Goal: Task Accomplishment & Management: Check status

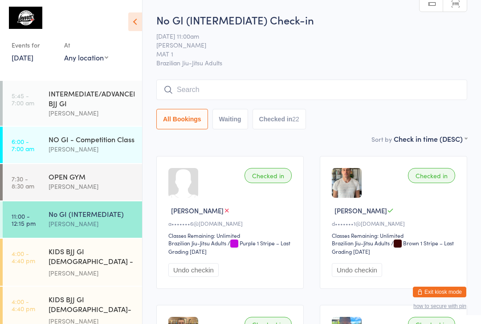
scroll to position [40, 0]
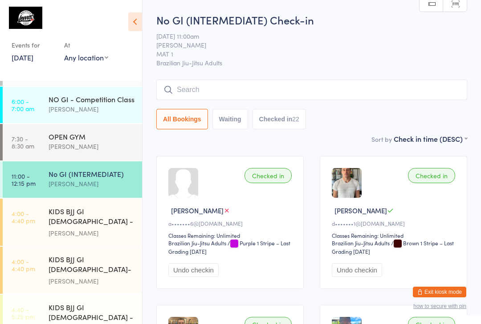
click at [68, 214] on div "KIDS BJJ GI [DEMOGRAPHIC_DATA] - Level 1" at bounding box center [92, 218] width 86 height 22
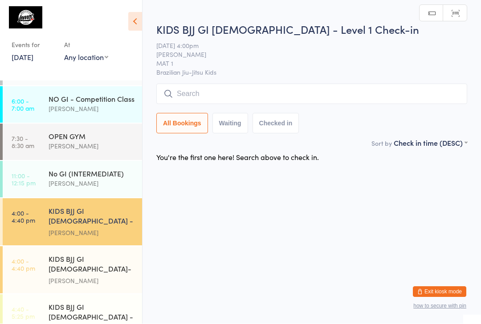
click at [60, 255] on div "KIDS BJJ GI [DEMOGRAPHIC_DATA]- Level 2" at bounding box center [92, 266] width 86 height 22
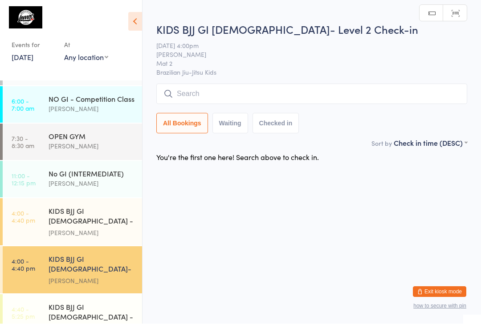
click at [183, 93] on input "search" at bounding box center [311, 94] width 311 height 20
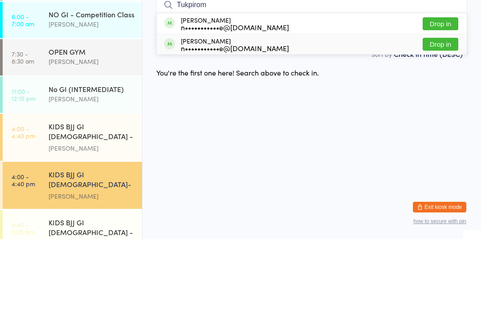
type input "Tukpirom"
click at [433, 123] on button "Drop in" at bounding box center [440, 129] width 36 height 13
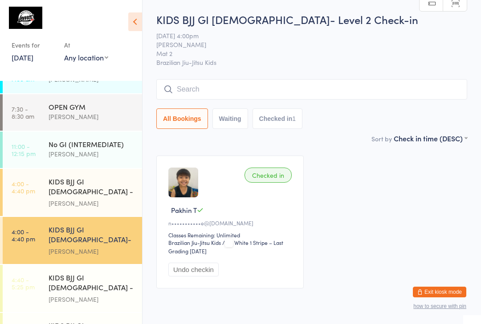
scroll to position [67, 0]
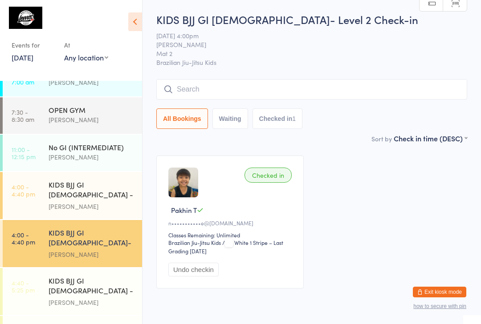
click at [87, 278] on div "KIDS BJJ GI [DEMOGRAPHIC_DATA] - Level 1 [PERSON_NAME]" at bounding box center [95, 291] width 93 height 47
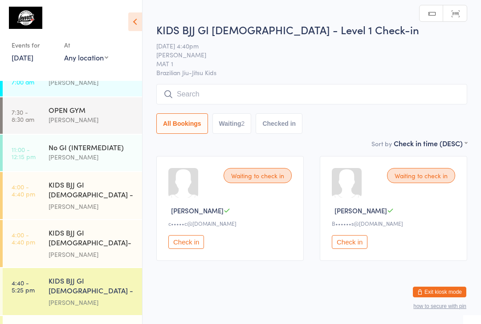
click at [262, 95] on input "search" at bounding box center [311, 94] width 311 height 20
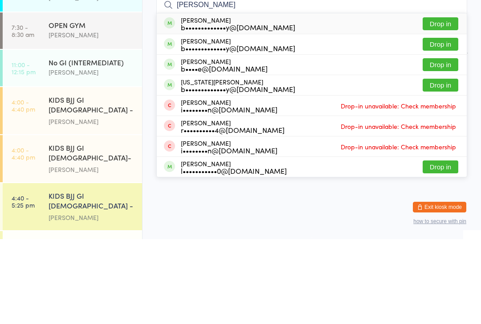
type input "[PERSON_NAME]"
click at [441, 123] on button "Drop in" at bounding box center [440, 129] width 36 height 13
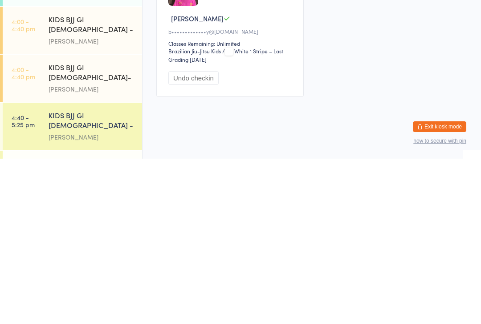
scroll to position [12, 0]
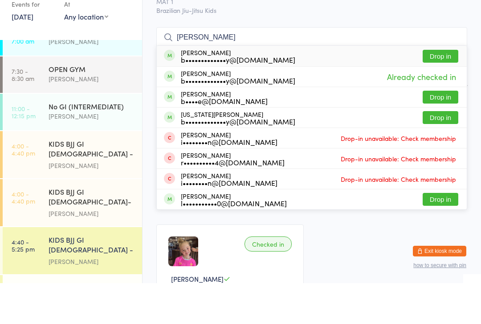
type input "[PERSON_NAME]"
click at [441, 152] on button "Drop in" at bounding box center [440, 158] width 36 height 13
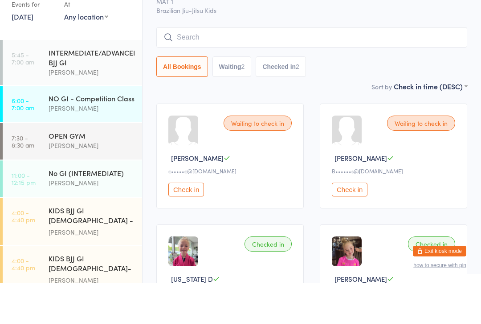
scroll to position [53, 0]
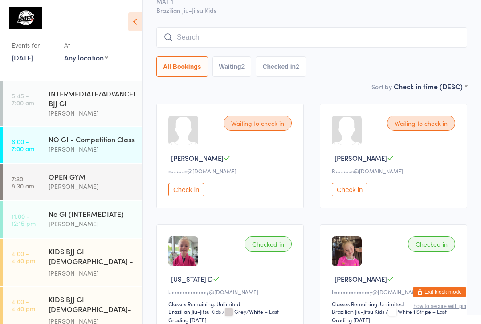
click at [102, 268] on div "[PERSON_NAME]" at bounding box center [92, 273] width 86 height 10
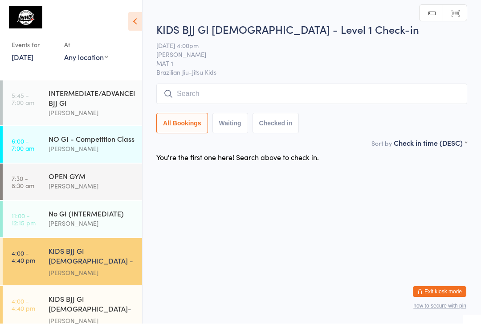
click at [250, 85] on input "search" at bounding box center [311, 94] width 311 height 20
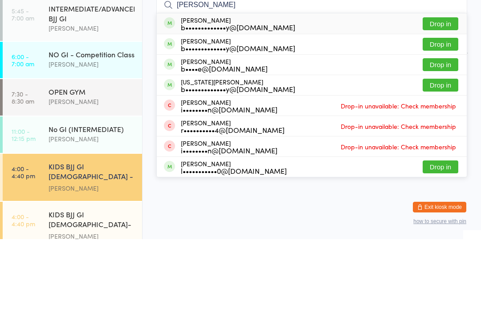
type input "[PERSON_NAME]"
click at [448, 143] on button "Drop in" at bounding box center [440, 149] width 36 height 13
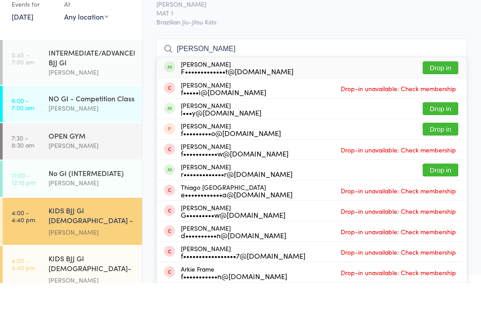
type input "[PERSON_NAME]"
click at [431, 102] on button "Drop in" at bounding box center [440, 108] width 36 height 13
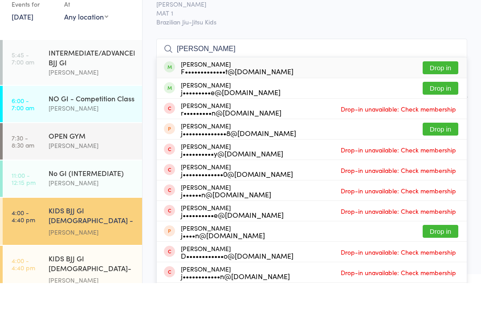
type input "[PERSON_NAME]"
click at [445, 102] on button "Drop in" at bounding box center [440, 108] width 36 height 13
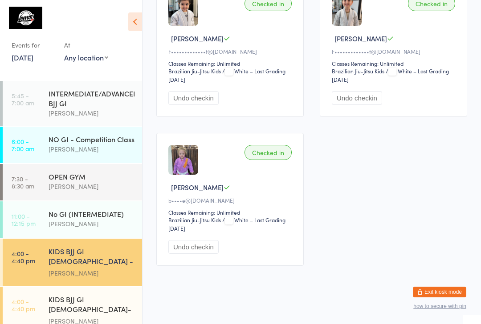
scroll to position [174, 0]
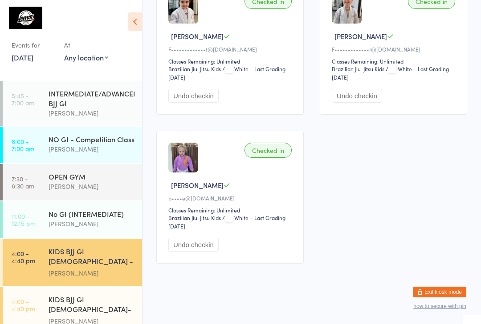
click at [89, 295] on div "KIDS BJJ GI [DEMOGRAPHIC_DATA]- Level 2" at bounding box center [92, 306] width 86 height 22
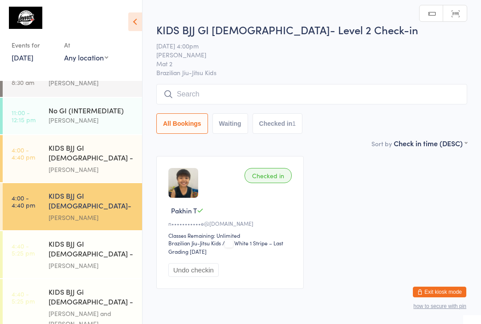
scroll to position [104, 0]
click at [91, 260] on div "[PERSON_NAME]" at bounding box center [92, 265] width 86 height 10
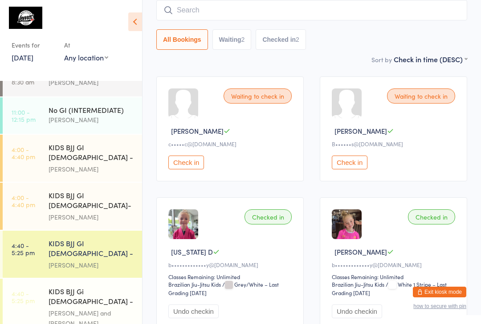
scroll to position [79, 0]
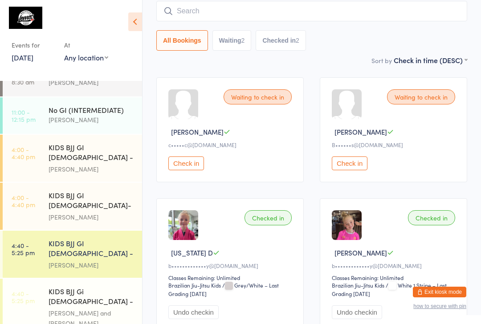
click at [68, 308] on div "[PERSON_NAME] and [PERSON_NAME]" at bounding box center [92, 318] width 86 height 20
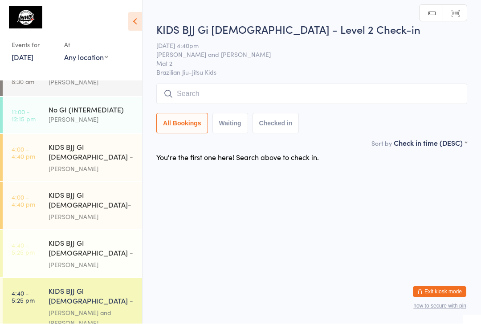
click at [68, 164] on div "[PERSON_NAME]" at bounding box center [92, 169] width 86 height 10
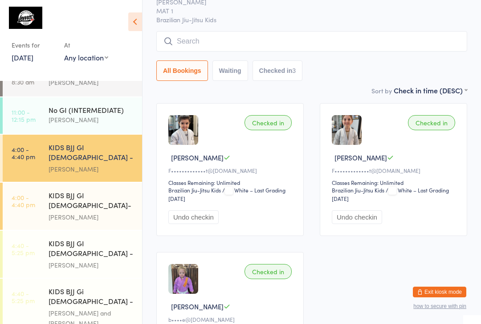
scroll to position [53, 0]
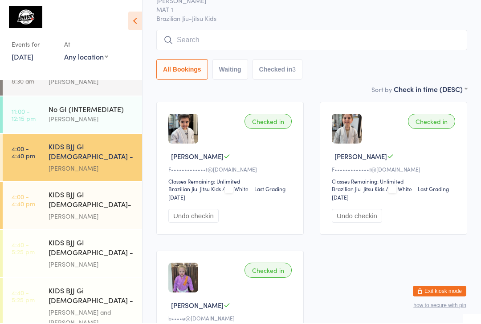
click at [101, 287] on div "KIDS BJJ Gi [DEMOGRAPHIC_DATA] - Level 2" at bounding box center [92, 298] width 86 height 22
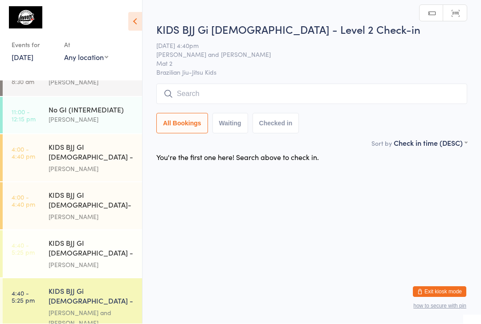
click at [83, 260] on div "[PERSON_NAME]" at bounding box center [92, 265] width 86 height 10
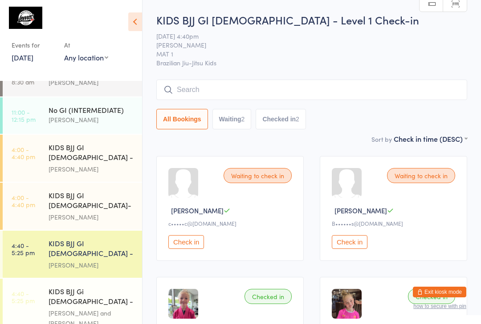
click at [81, 100] on div "No GI (INTERMEDIATE) [PERSON_NAME]" at bounding box center [95, 114] width 93 height 35
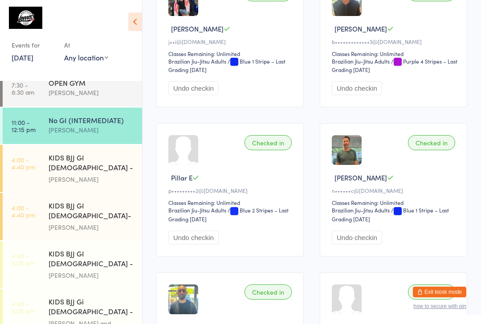
scroll to position [130, 0]
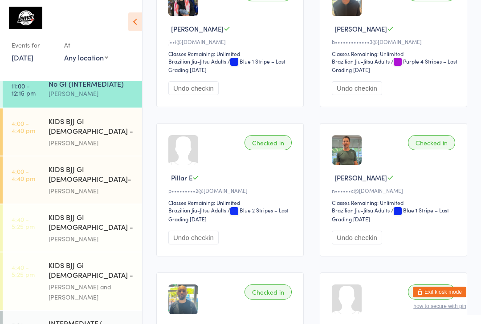
click at [64, 138] on div "[PERSON_NAME]" at bounding box center [92, 143] width 86 height 10
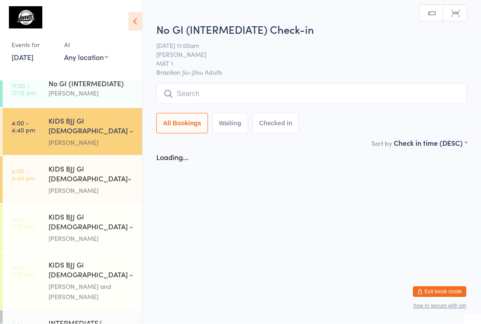
scroll to position [0, 0]
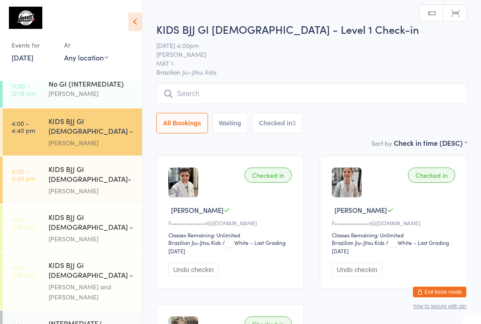
click at [377, 92] on input "search" at bounding box center [311, 94] width 311 height 20
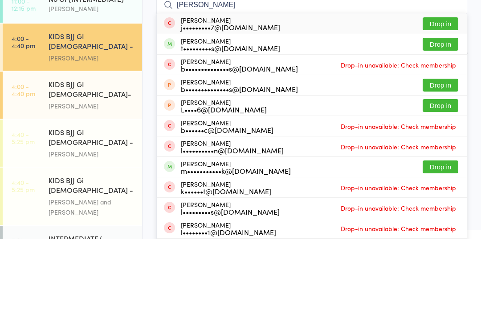
type input "[PERSON_NAME]"
click at [438, 123] on button "Drop in" at bounding box center [440, 129] width 36 height 13
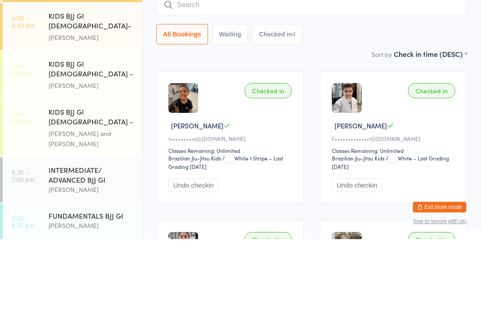
scroll to position [198, 0]
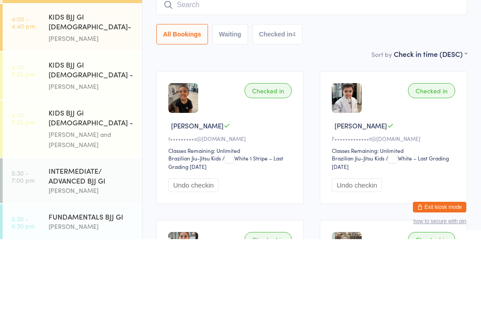
click at [85, 166] on div "[PERSON_NAME]" at bounding box center [92, 171] width 86 height 10
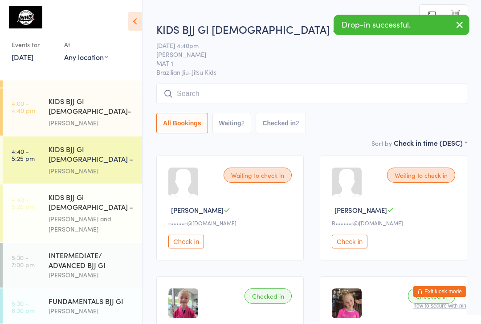
scroll to position [0, 0]
click at [208, 95] on input "search" at bounding box center [311, 94] width 311 height 20
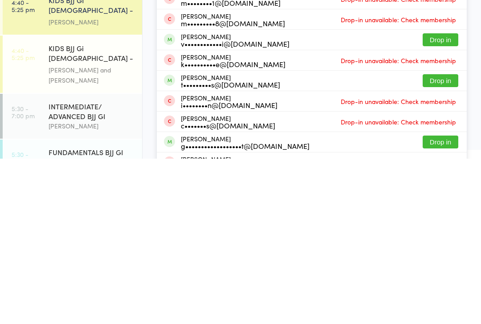
scroll to position [8, 0]
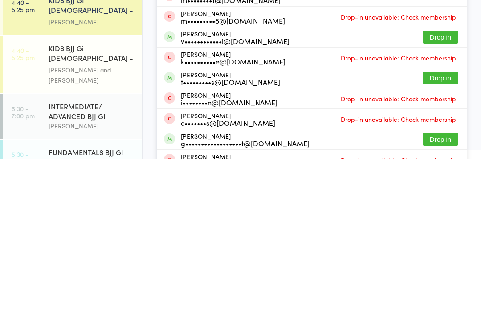
type input "Max"
click at [444, 237] on button "Drop in" at bounding box center [440, 243] width 36 height 13
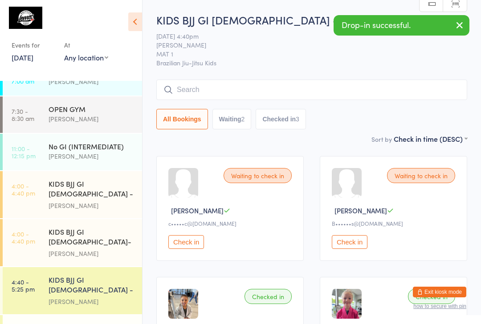
scroll to position [68, 0]
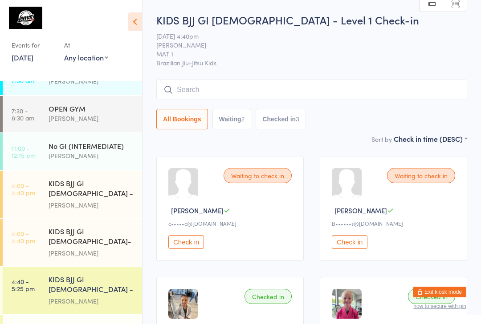
click at [88, 200] on div "[PERSON_NAME]" at bounding box center [92, 205] width 86 height 10
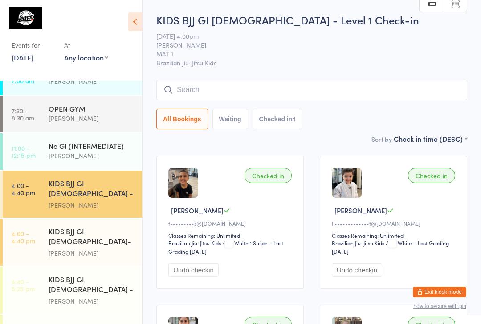
click at [85, 227] on div "KIDS BJJ GI [DEMOGRAPHIC_DATA]- Level 2" at bounding box center [92, 238] width 86 height 22
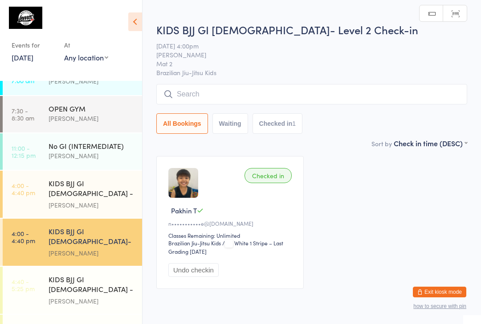
click at [256, 97] on input "search" at bounding box center [311, 94] width 311 height 20
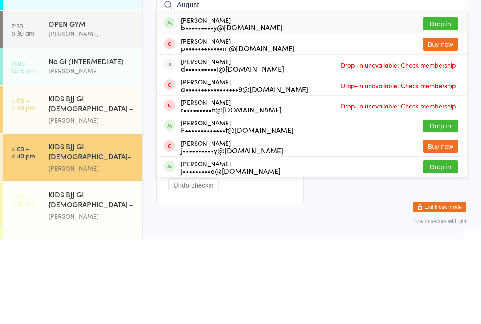
type input "August"
click at [435, 102] on button "Drop in" at bounding box center [440, 108] width 36 height 13
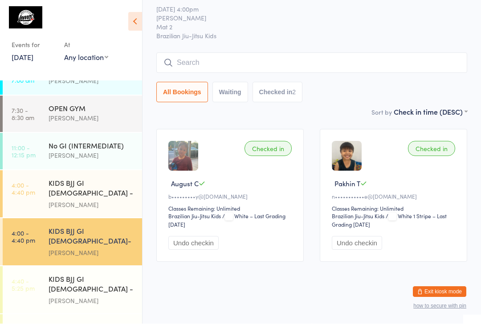
click at [237, 53] on input "search" at bounding box center [311, 63] width 311 height 20
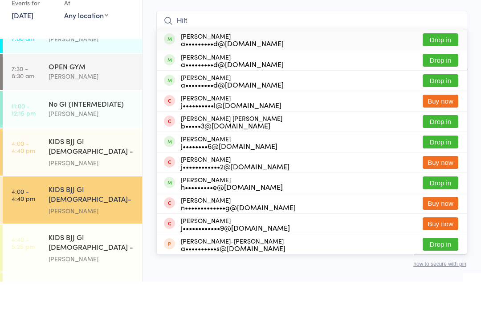
type input "Hilt"
click at [442, 76] on button "Drop in" at bounding box center [440, 82] width 36 height 13
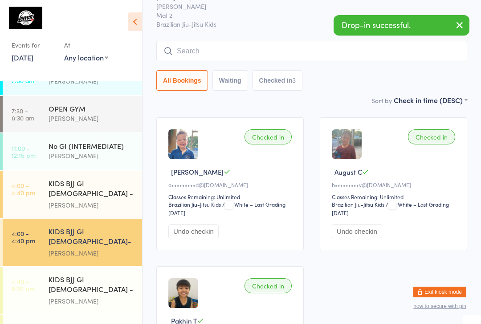
click at [207, 57] on input "search" at bounding box center [311, 51] width 311 height 20
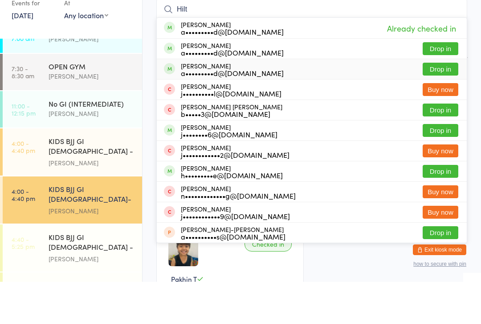
type input "Hilt"
click at [464, 101] on div "[PERSON_NAME] a•••••••••d@[DOMAIN_NAME] Drop in" at bounding box center [312, 111] width 310 height 20
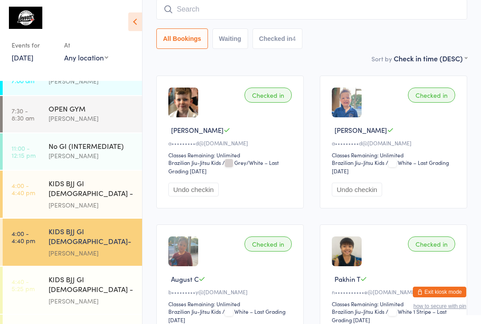
click at [230, 16] on input "search" at bounding box center [311, 9] width 311 height 20
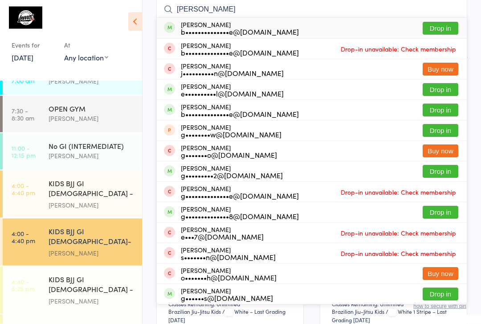
type input "[PERSON_NAME]"
click at [449, 29] on button "Drop in" at bounding box center [440, 28] width 36 height 13
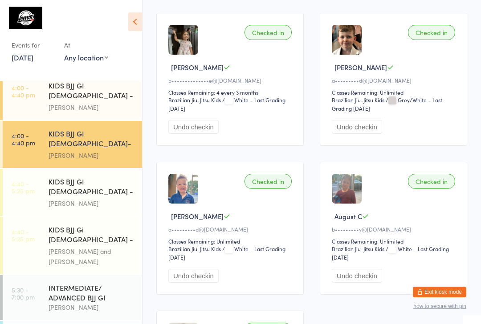
scroll to position [0, 0]
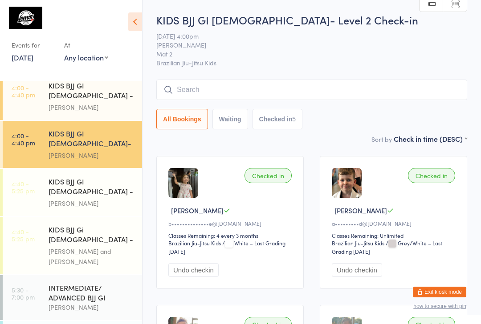
click at [272, 86] on input "search" at bounding box center [311, 90] width 311 height 20
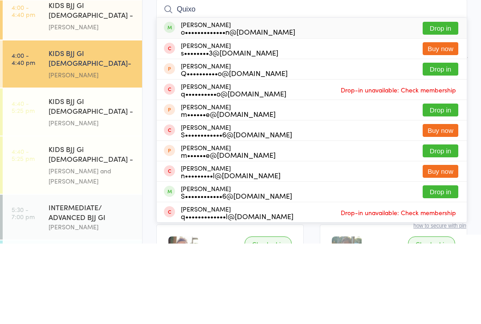
type input "Quixo"
click at [437, 102] on button "Drop in" at bounding box center [440, 108] width 36 height 13
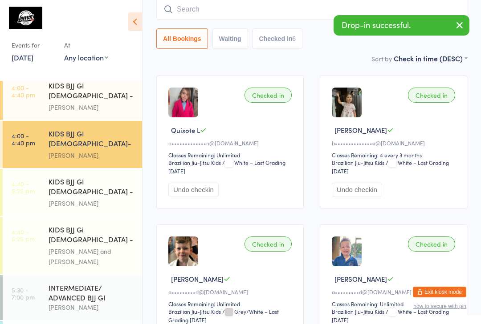
click at [307, 9] on input "search" at bounding box center [311, 9] width 311 height 20
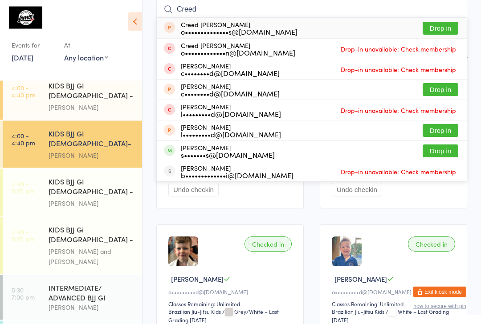
type input "Creed"
click at [446, 26] on button "Drop in" at bounding box center [440, 28] width 36 height 13
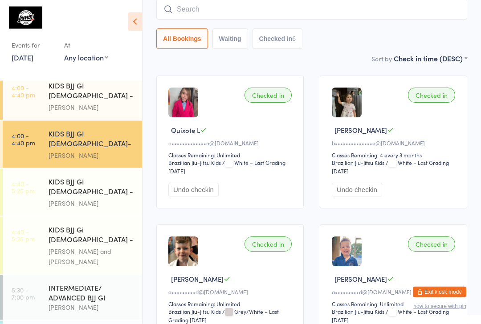
scroll to position [81, 0]
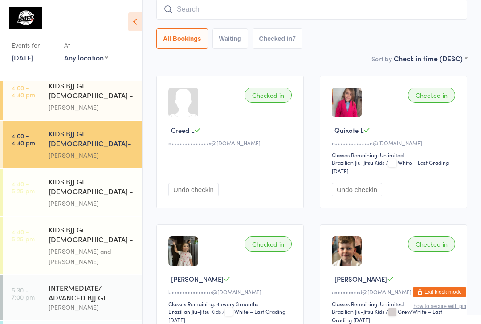
click at [191, 4] on input "search" at bounding box center [311, 9] width 311 height 20
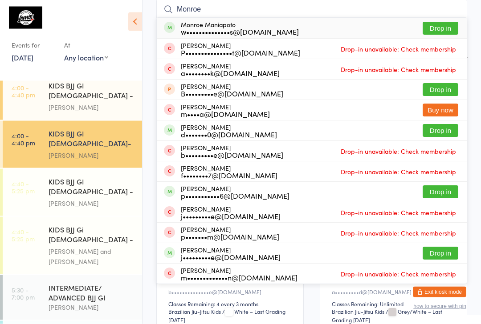
type input "Monroe"
click at [434, 35] on button "Drop in" at bounding box center [440, 28] width 36 height 13
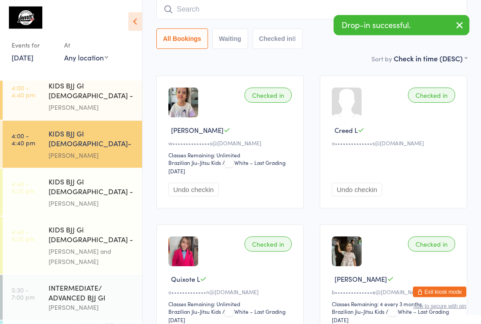
scroll to position [81, 0]
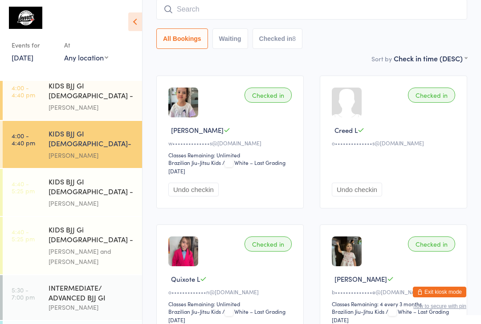
click at [196, 16] on input "search" at bounding box center [311, 9] width 311 height 20
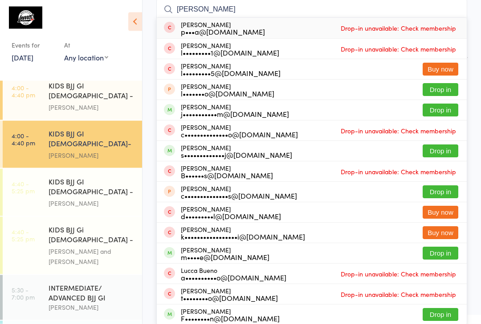
type input "[PERSON_NAME]"
click at [438, 109] on button "Drop in" at bounding box center [440, 110] width 36 height 13
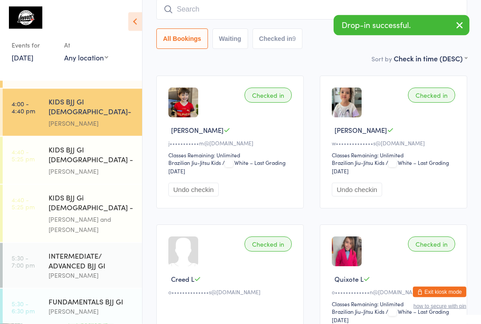
scroll to position [198, 0]
click at [57, 145] on div "KIDS BJJ GI [DEMOGRAPHIC_DATA] - Level 1" at bounding box center [92, 156] width 86 height 22
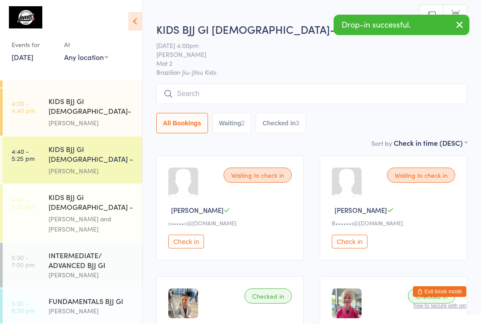
scroll to position [0, 0]
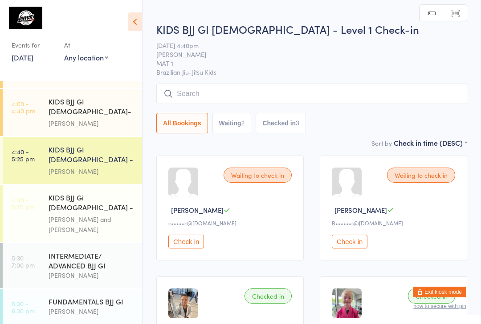
click at [219, 93] on input "search" at bounding box center [311, 94] width 311 height 20
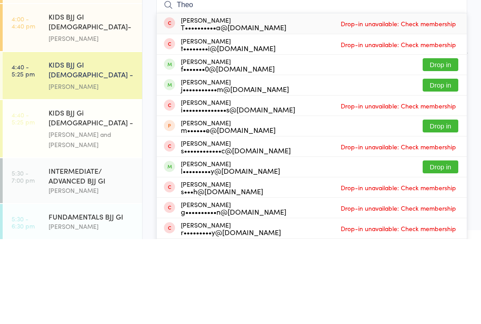
type input "Theo"
click at [433, 164] on button "Drop in" at bounding box center [440, 170] width 36 height 13
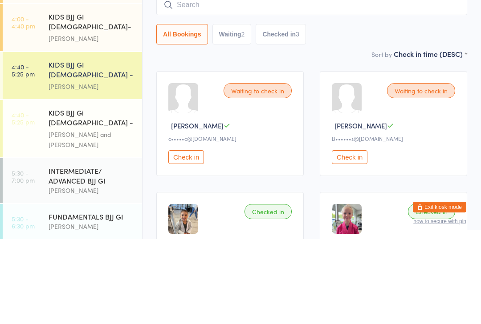
scroll to position [85, 0]
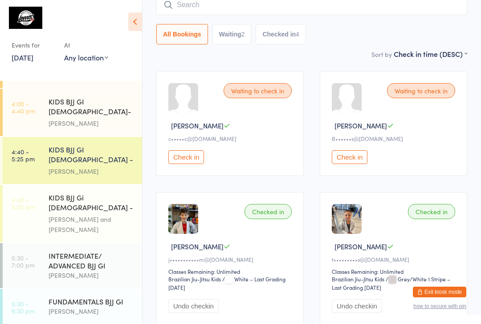
click at [91, 97] on div "KIDS BJJ GI [DEMOGRAPHIC_DATA]- Level 2" at bounding box center [92, 108] width 86 height 22
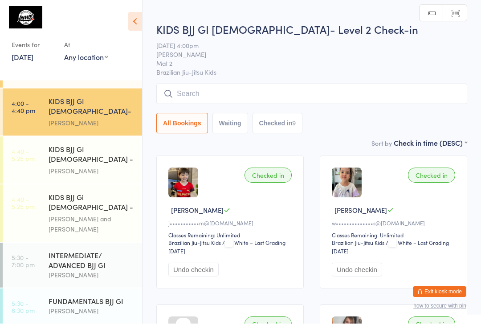
scroll to position [0, 0]
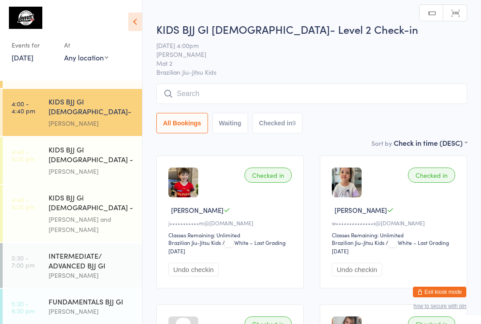
click at [233, 100] on input "search" at bounding box center [311, 94] width 311 height 20
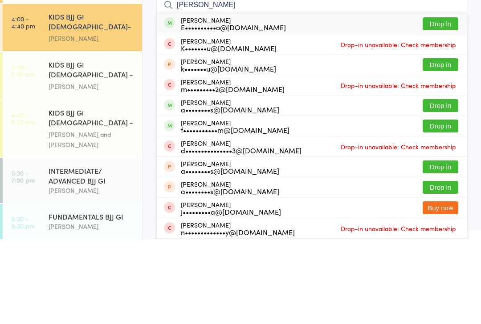
type input "[PERSON_NAME]"
click at [436, 102] on button "Drop in" at bounding box center [440, 108] width 36 height 13
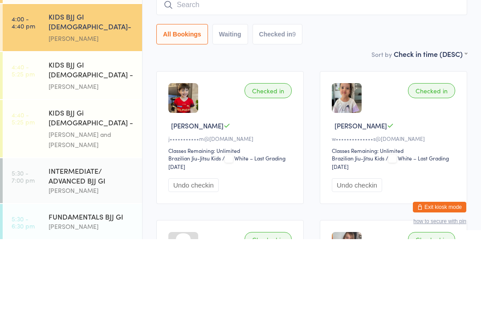
scroll to position [85, 0]
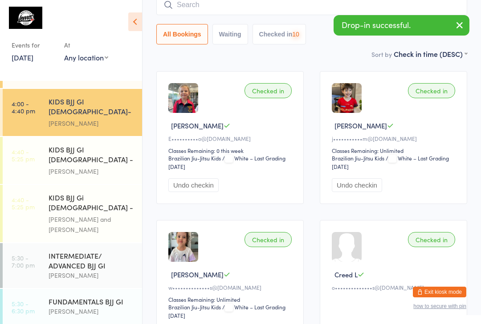
click at [221, 10] on input "search" at bounding box center [311, 5] width 311 height 20
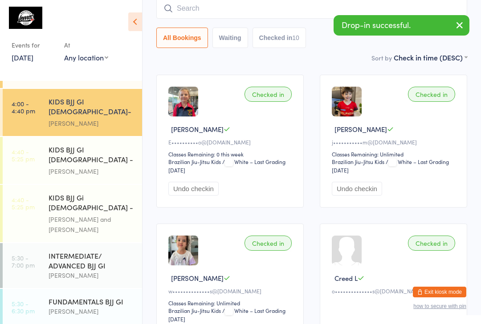
scroll to position [81, 0]
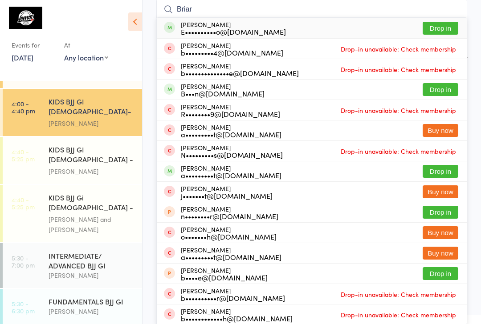
type input "Briar"
click at [435, 30] on button "Drop in" at bounding box center [440, 28] width 36 height 13
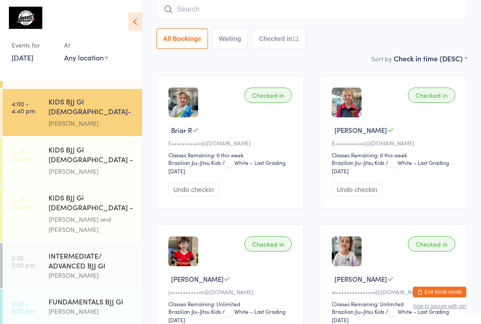
click at [412, 15] on input "search" at bounding box center [311, 9] width 311 height 20
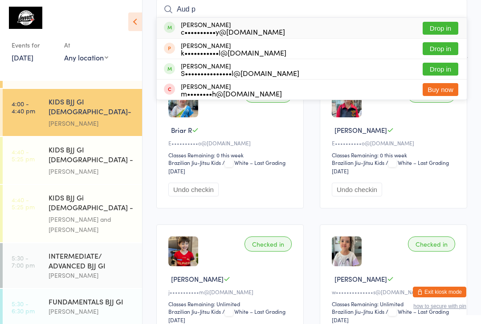
type input "Aud p"
click at [443, 25] on button "Drop in" at bounding box center [440, 28] width 36 height 13
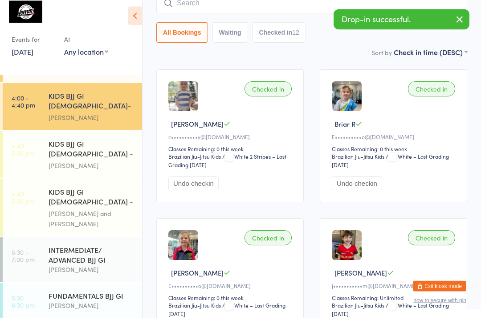
scroll to position [182, 0]
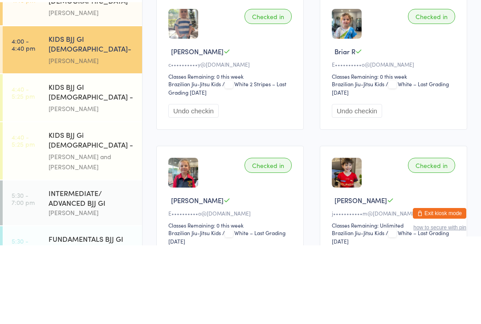
click at [112, 182] on div "[PERSON_NAME]" at bounding box center [92, 187] width 86 height 10
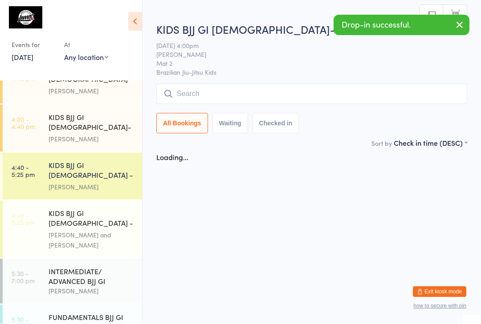
scroll to position [0, 0]
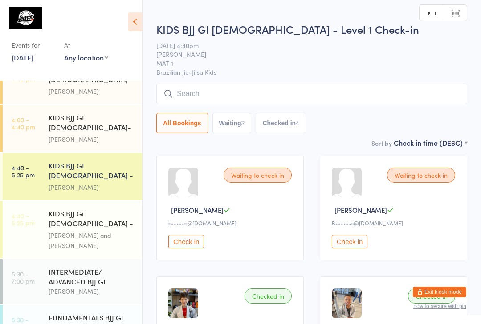
click at [91, 134] on div "[PERSON_NAME]" at bounding box center [92, 139] width 86 height 10
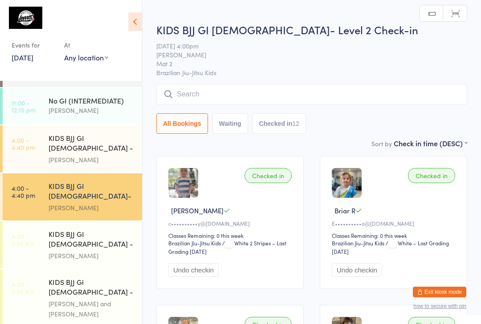
scroll to position [112, 0]
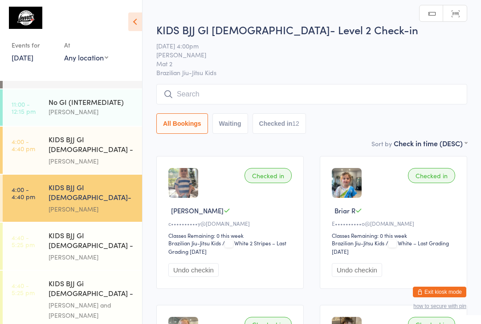
click at [233, 202] on div "Checked in [PERSON_NAME] R c••••••••••y@[DOMAIN_NAME] Classes Remaining: 0 this…" at bounding box center [229, 222] width 147 height 133
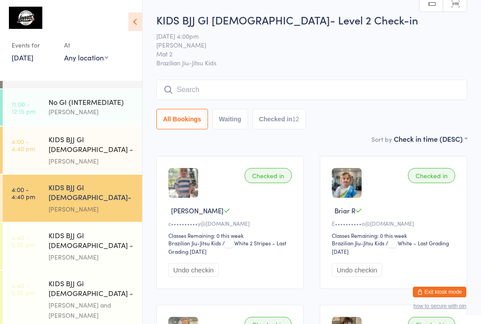
click at [200, 271] on button "Undo checkin" at bounding box center [193, 270] width 50 height 14
click at [99, 156] on div "[PERSON_NAME]" at bounding box center [92, 161] width 86 height 10
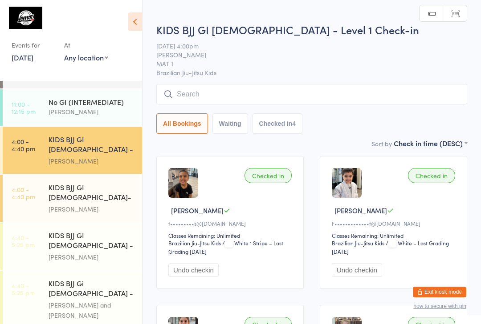
click at [315, 87] on input "search" at bounding box center [311, 94] width 311 height 20
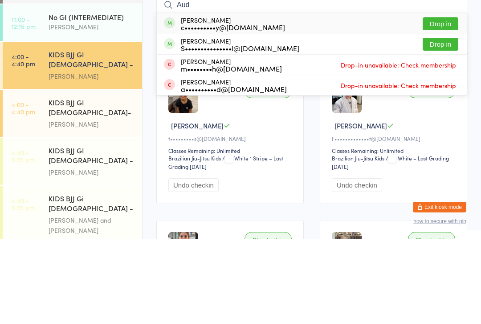
type input "Aud"
click at [444, 102] on button "Drop in" at bounding box center [440, 108] width 36 height 13
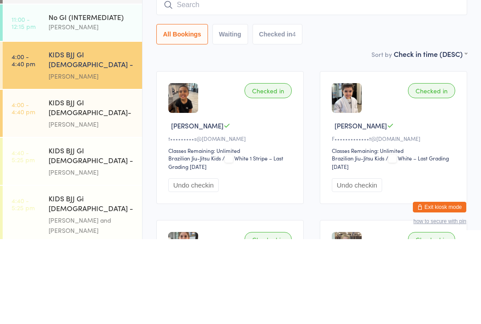
scroll to position [85, 0]
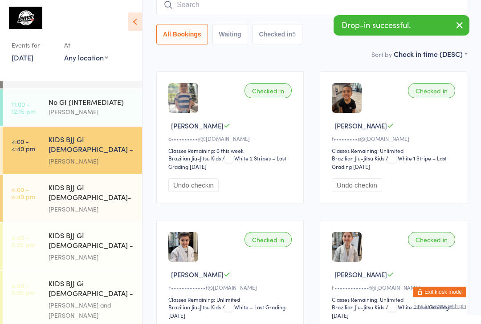
click at [115, 231] on div "KIDS BJJ GI [DEMOGRAPHIC_DATA] - Level 1" at bounding box center [92, 242] width 86 height 22
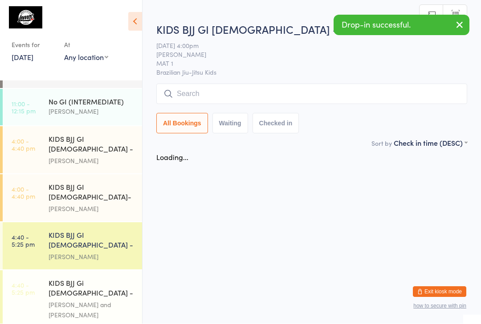
scroll to position [0, 0]
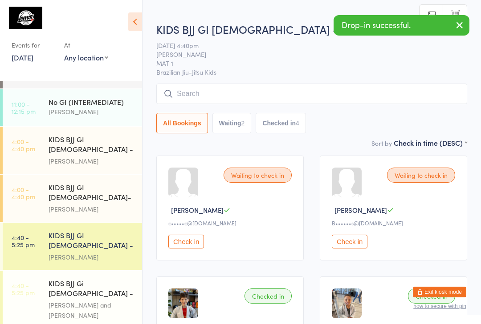
click at [300, 92] on input "search" at bounding box center [311, 94] width 311 height 20
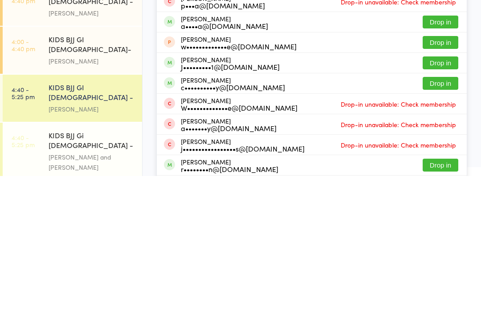
type input "[PERSON_NAME]"
click at [440, 225] on button "Drop in" at bounding box center [440, 231] width 36 height 13
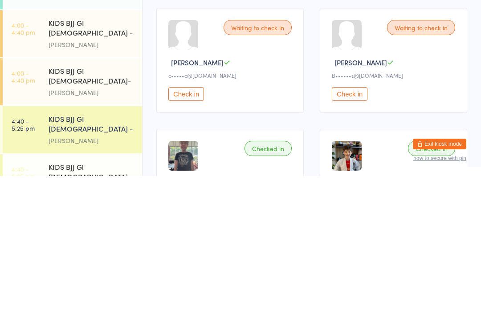
scroll to position [78, 0]
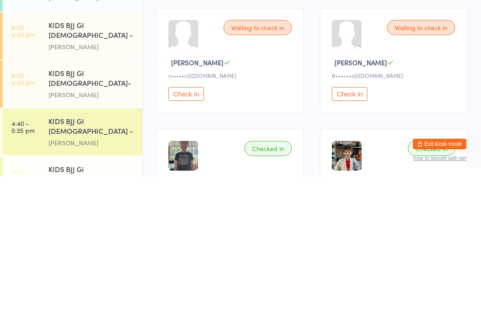
click at [121, 216] on div "KIDS BJJ GI [DEMOGRAPHIC_DATA]- Level 2" at bounding box center [92, 227] width 86 height 22
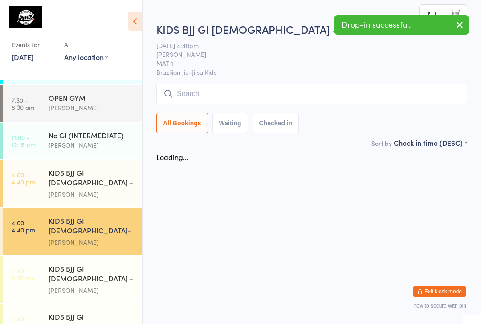
scroll to position [0, 0]
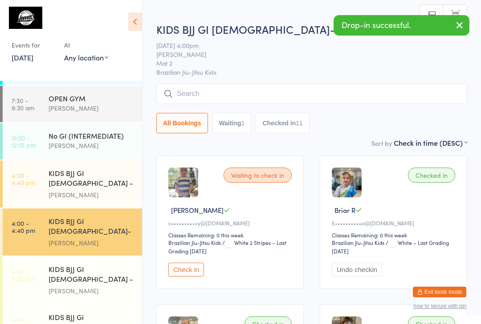
click at [347, 95] on input "search" at bounding box center [311, 94] width 311 height 20
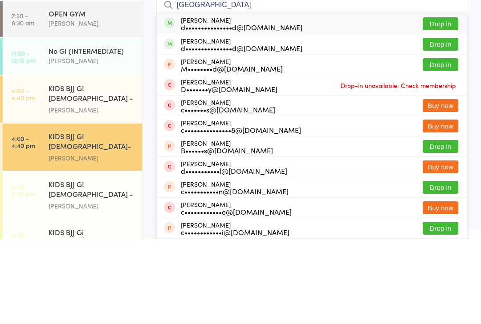
type input "[GEOGRAPHIC_DATA]"
click at [446, 123] on button "Drop in" at bounding box center [440, 129] width 36 height 13
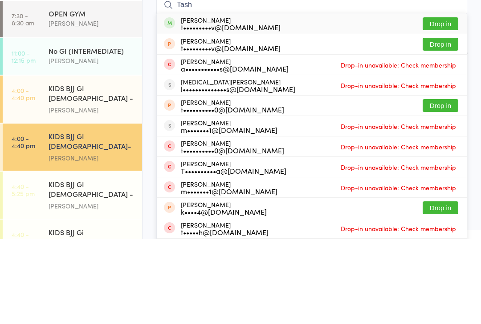
type input "Tash"
click at [441, 102] on button "Drop in" at bounding box center [440, 108] width 36 height 13
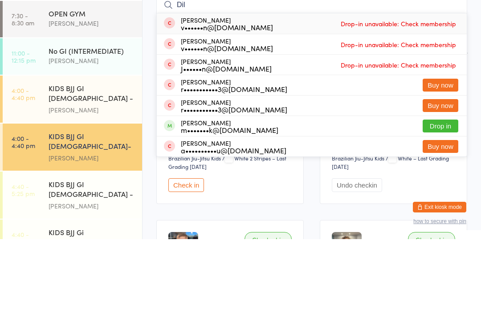
type input "Dil"
click at [445, 205] on button "Drop in" at bounding box center [440, 211] width 36 height 13
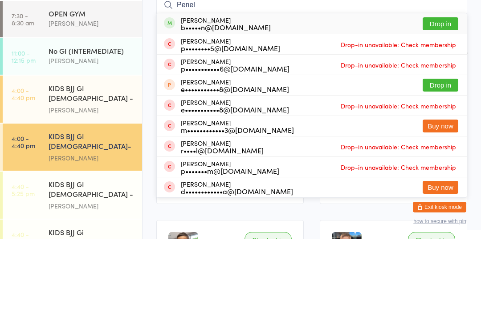
type input "Penel"
click at [443, 102] on button "Drop in" at bounding box center [440, 108] width 36 height 13
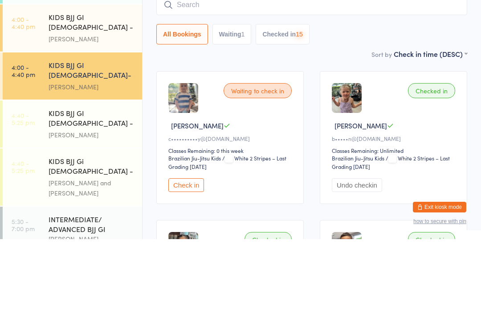
scroll to position [151, 0]
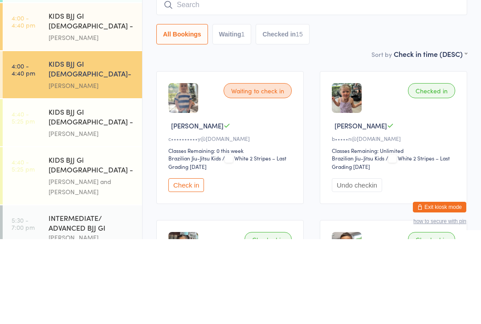
click at [73, 192] on div "KIDS BJJ GI [DEMOGRAPHIC_DATA] - Level 1" at bounding box center [92, 203] width 86 height 22
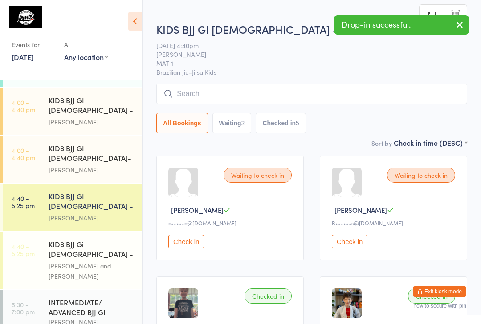
scroll to position [0, 0]
click at [198, 96] on input "search" at bounding box center [311, 94] width 311 height 20
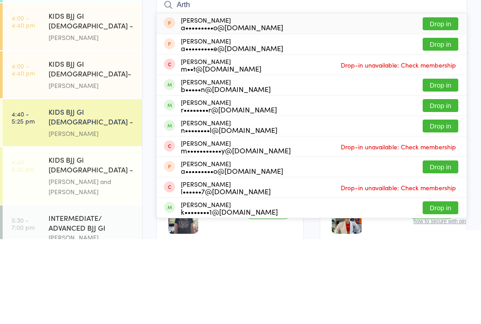
type input "Arth"
click at [435, 164] on button "Drop in" at bounding box center [440, 170] width 36 height 13
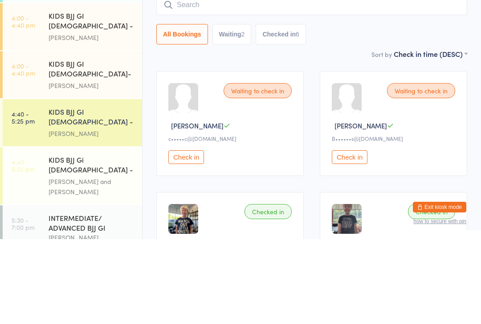
click at [72, 117] on div "[PERSON_NAME]" at bounding box center [92, 122] width 86 height 10
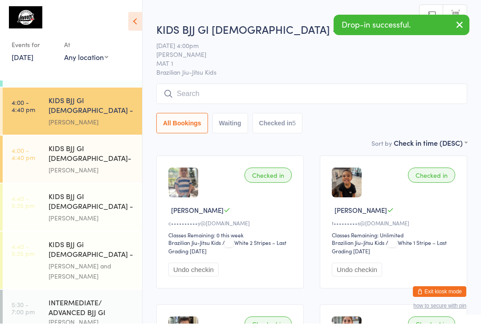
scroll to position [0, 0]
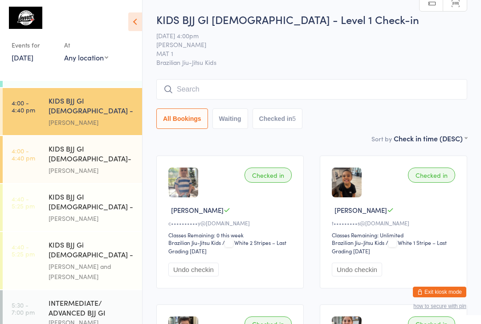
click at [80, 166] on div "[PERSON_NAME]" at bounding box center [92, 171] width 86 height 10
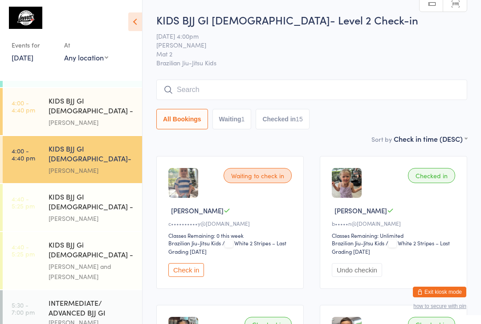
click at [356, 91] on input "search" at bounding box center [311, 90] width 311 height 20
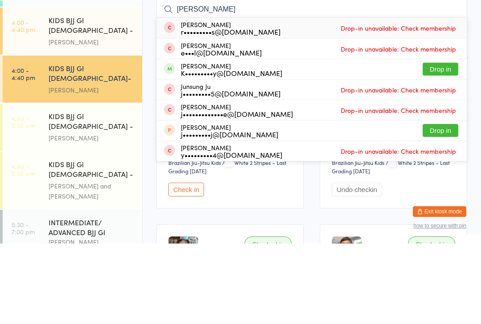
type input "[PERSON_NAME]"
click at [441, 143] on button "Drop in" at bounding box center [440, 149] width 36 height 13
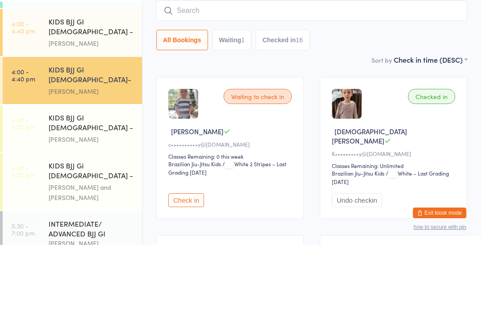
click at [372, 53] on div "KIDS BJJ GI [DEMOGRAPHIC_DATA]- Level 2 Check-in [DATE] 4:00pm [PERSON_NAME] Ma…" at bounding box center [311, 72] width 311 height 121
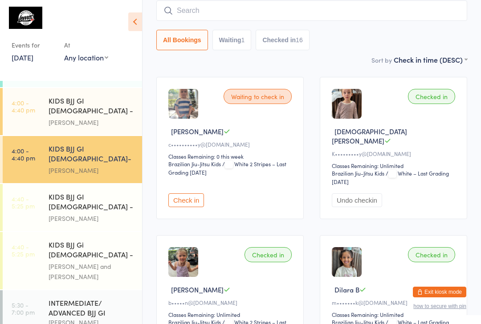
click at [103, 117] on div "[PERSON_NAME]" at bounding box center [92, 122] width 86 height 10
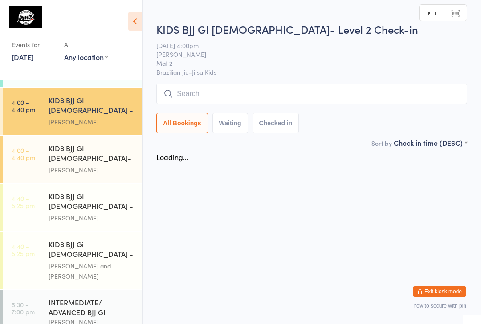
scroll to position [0, 0]
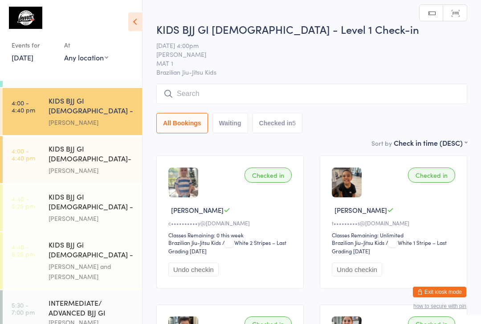
click at [213, 98] on input "search" at bounding box center [311, 94] width 311 height 20
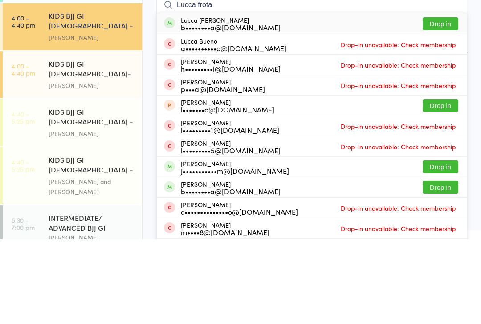
type input "Lucca frota"
click at [429, 102] on button "Drop in" at bounding box center [440, 108] width 36 height 13
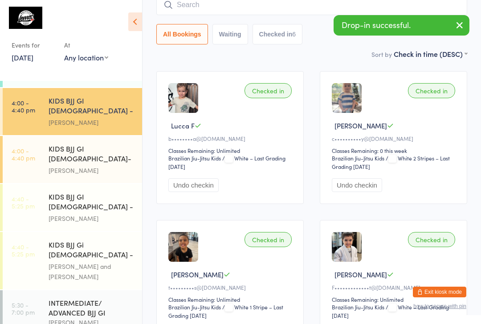
click at [108, 192] on div "KIDS BJJ GI [DEMOGRAPHIC_DATA] - Level 1" at bounding box center [92, 203] width 86 height 22
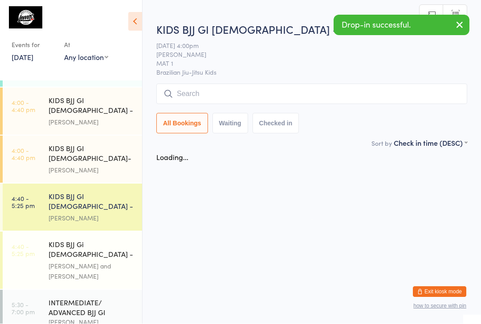
scroll to position [0, 0]
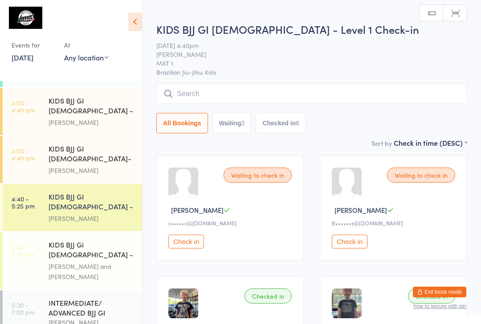
click at [187, 94] on input "search" at bounding box center [311, 94] width 311 height 20
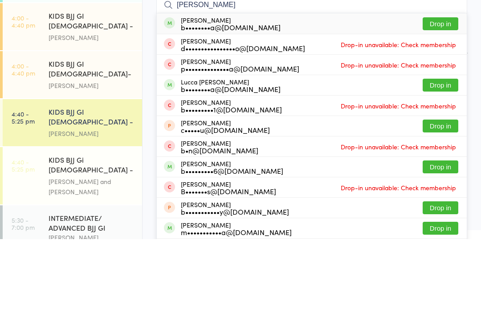
type input "[PERSON_NAME]"
click at [436, 102] on button "Drop in" at bounding box center [440, 108] width 36 height 13
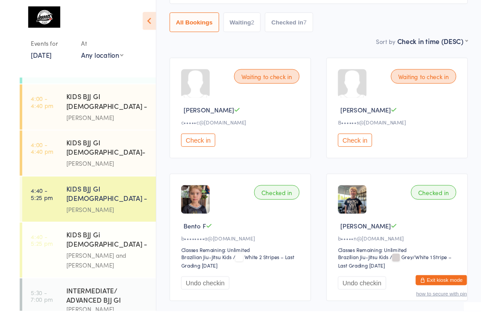
scroll to position [145, 0]
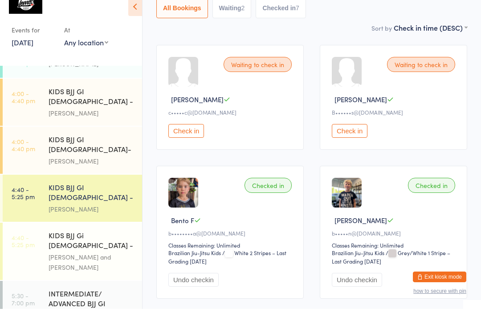
click at [114, 109] on div "KIDS BJJ GI [DEMOGRAPHIC_DATA] - Level 1 [PERSON_NAME]" at bounding box center [95, 117] width 93 height 47
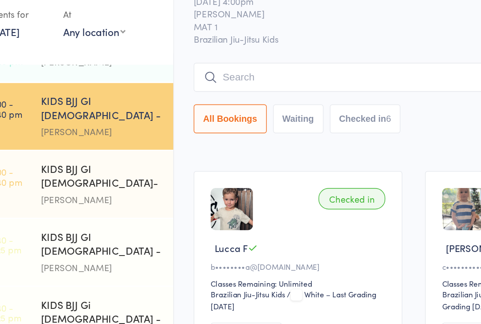
click at [58, 101] on div "KIDS BJJ GI [DEMOGRAPHIC_DATA] - Level 1" at bounding box center [92, 112] width 86 height 22
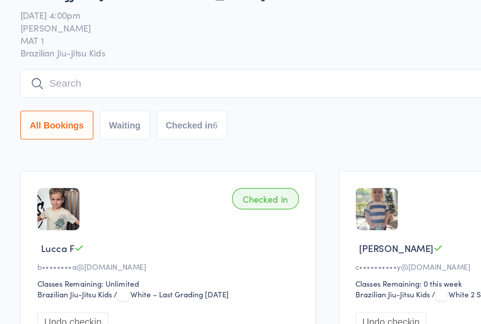
click at [89, 84] on input "search" at bounding box center [250, 94] width 433 height 20
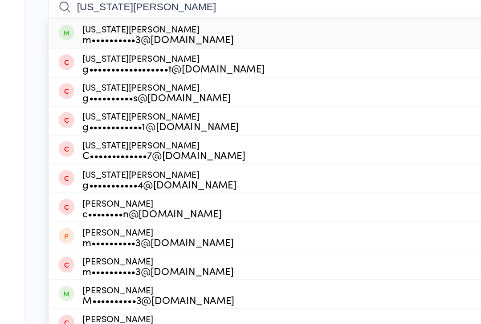
type input "[US_STATE][PERSON_NAME]"
click at [137, 109] on div "m••••••••••3@[DOMAIN_NAME]" at bounding box center [111, 112] width 107 height 7
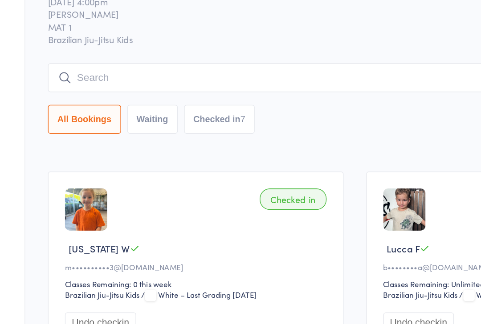
click at [51, 79] on input "search" at bounding box center [250, 89] width 433 height 20
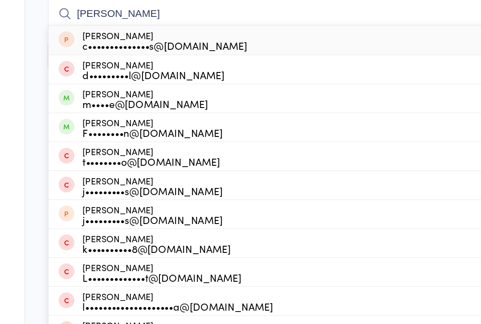
type input "[PERSON_NAME]"
click at [66, 170] on div "F••••••••n@[DOMAIN_NAME]" at bounding box center [107, 173] width 99 height 7
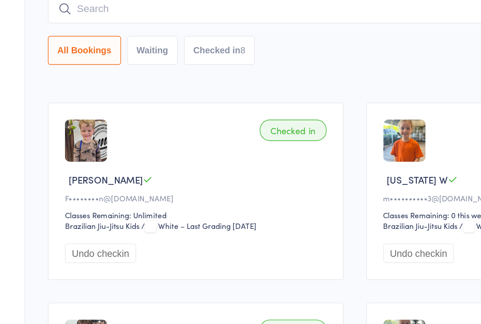
click at [140, 36] on input "search" at bounding box center [250, 46] width 433 height 20
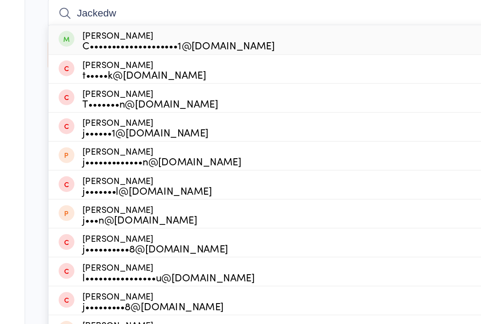
type input "Jackedw"
click at [127, 58] on div "[PERSON_NAME] C••••••••••••••••••••1@[DOMAIN_NAME]" at bounding box center [126, 65] width 136 height 14
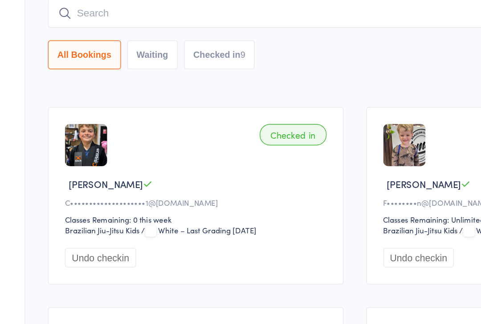
click at [152, 36] on input "search" at bounding box center [250, 46] width 433 height 20
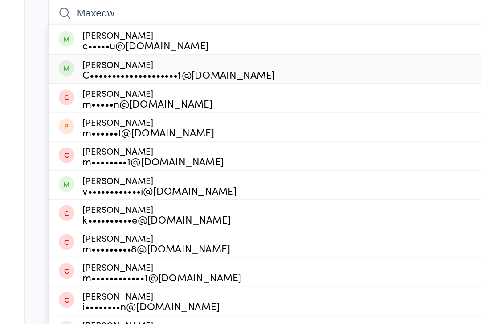
type input "Maxedw"
click at [106, 86] on div "C••••••••••••••••••••1@[DOMAIN_NAME]" at bounding box center [126, 89] width 136 height 7
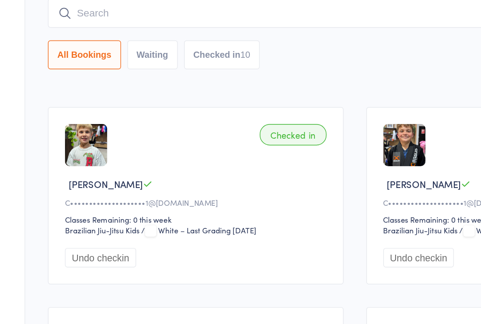
click at [276, 36] on input "search" at bounding box center [250, 46] width 433 height 20
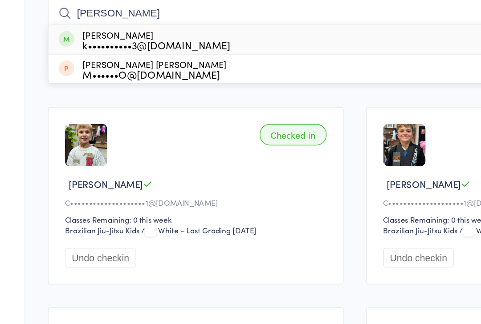
type input "[PERSON_NAME]"
click at [81, 58] on div "[PERSON_NAME] k••••••••••3@[DOMAIN_NAME]" at bounding box center [110, 65] width 104 height 14
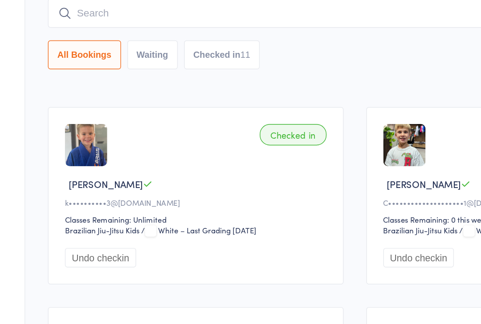
click at [203, 36] on input "search" at bounding box center [250, 46] width 433 height 20
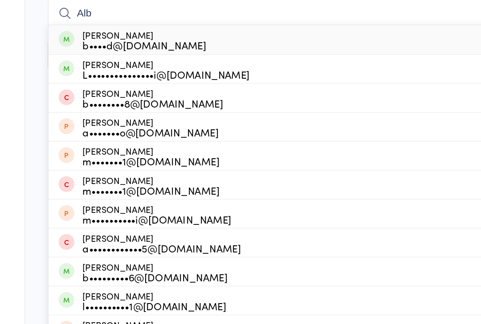
type input "Alb"
click at [114, 65] on div "b••••d@[DOMAIN_NAME]" at bounding box center [101, 68] width 87 height 7
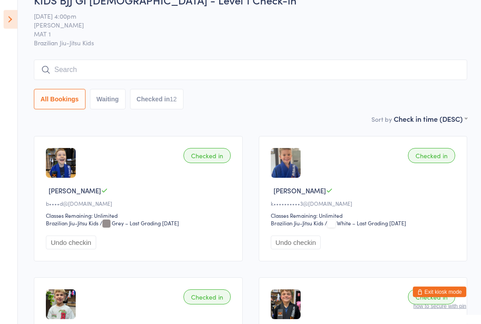
scroll to position [0, 0]
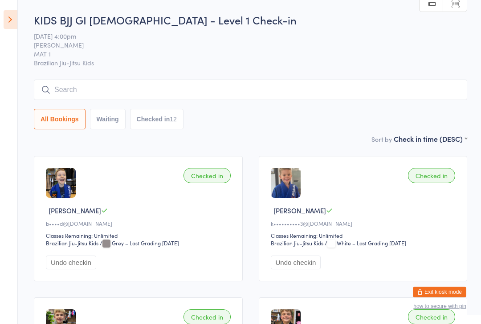
click at [11, 16] on icon at bounding box center [11, 19] width 14 height 19
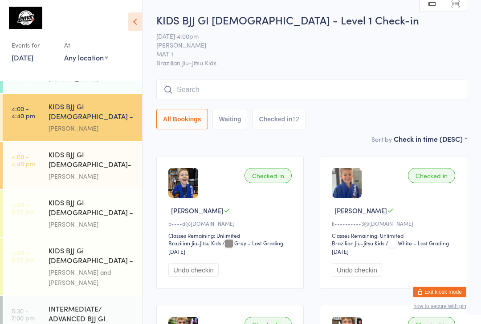
click at [242, 90] on input "search" at bounding box center [311, 90] width 311 height 20
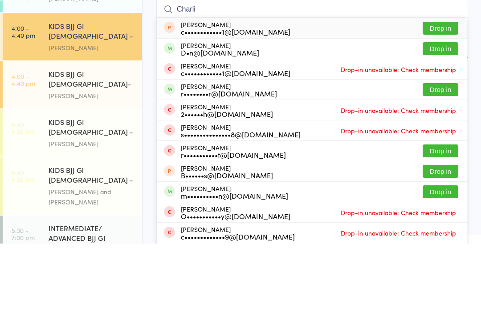
type input "Charli"
click at [447, 164] on button "Drop in" at bounding box center [440, 170] width 36 height 13
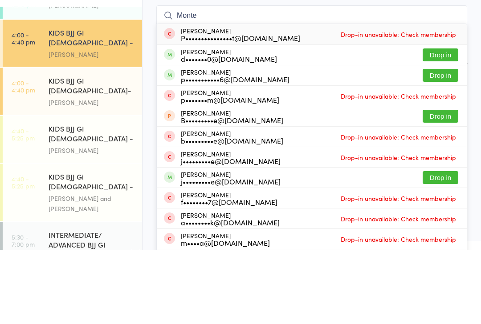
type input "Monte"
click at [266, 140] on div "[PERSON_NAME] p•••••••••••6@[DOMAIN_NAME] Drop in" at bounding box center [312, 150] width 310 height 20
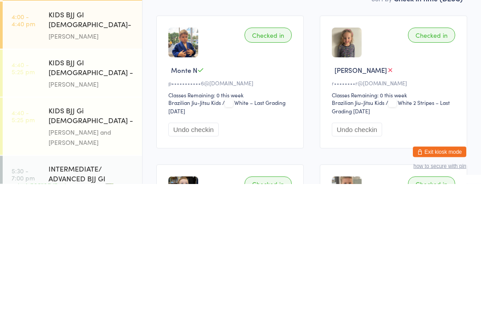
click at [103, 171] on div "[PERSON_NAME]" at bounding box center [92, 176] width 86 height 10
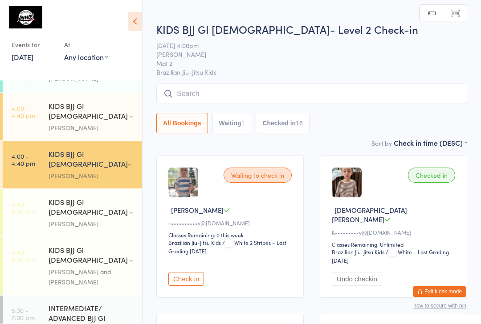
scroll to position [0, 0]
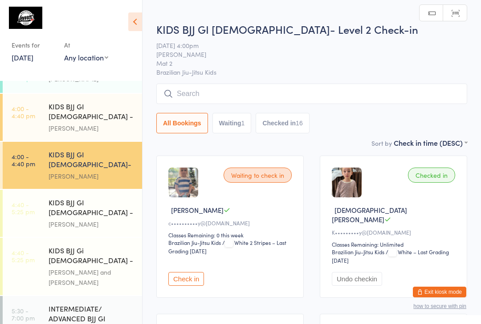
click at [315, 88] on input "search" at bounding box center [311, 94] width 311 height 20
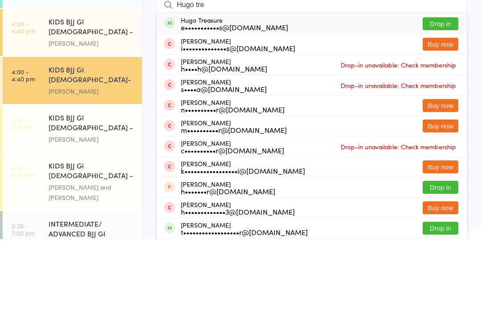
type input "Hugo tre"
click at [441, 102] on button "Drop in" at bounding box center [440, 108] width 36 height 13
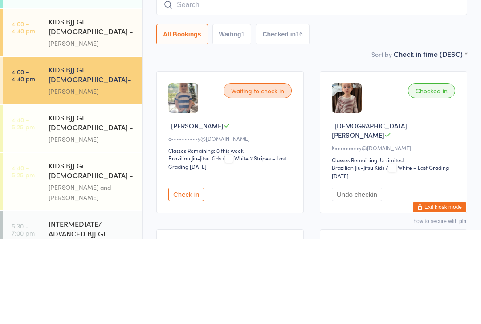
scroll to position [85, 0]
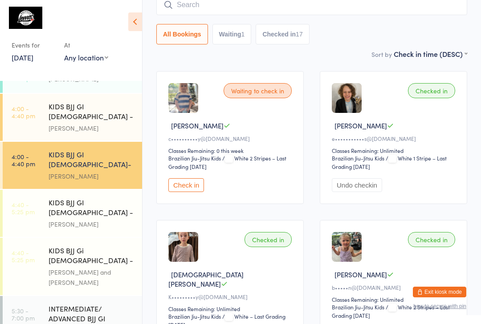
click at [276, 4] on input "search" at bounding box center [311, 5] width 311 height 20
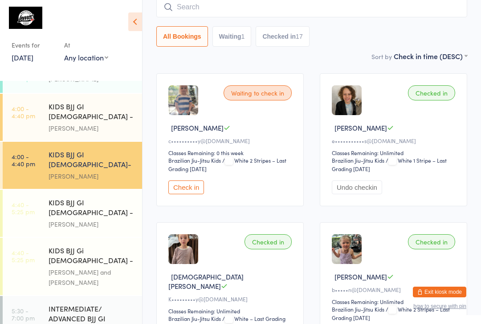
scroll to position [81, 0]
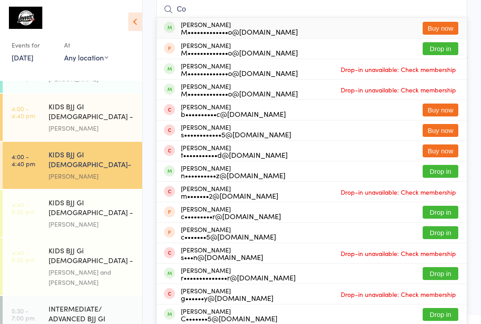
type input "C"
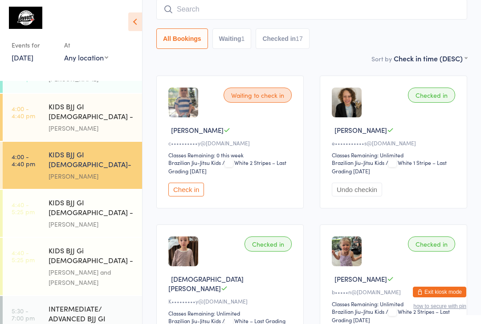
click at [187, 57] on div "Sort by Check in time (DESC) First name (ASC) First name (DESC) Last name (ASC)…" at bounding box center [311, 58] width 311 height 10
click at [211, 8] on input "search" at bounding box center [311, 9] width 311 height 20
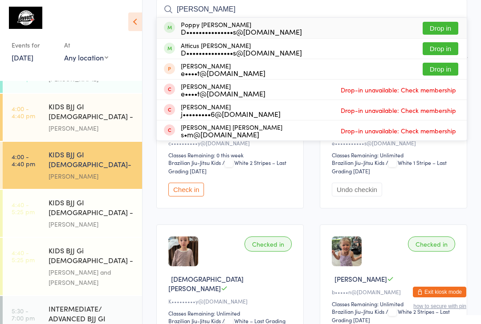
type input "[PERSON_NAME]"
click at [429, 30] on button "Drop in" at bounding box center [440, 28] width 36 height 13
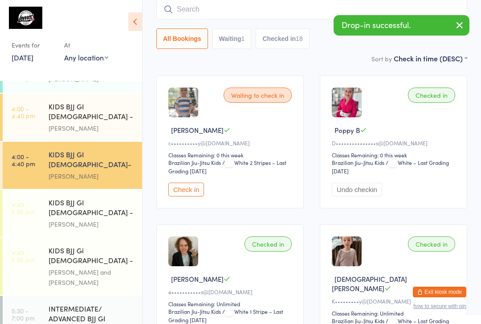
click at [247, 6] on input "search" at bounding box center [311, 9] width 311 height 20
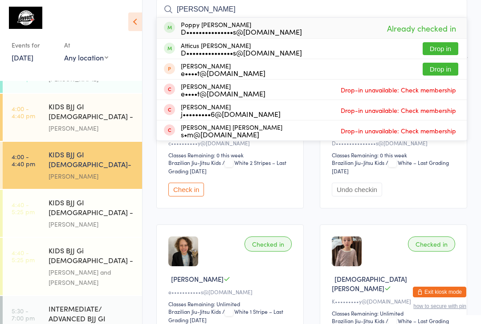
type input "[PERSON_NAME]"
click at [440, 49] on button "Drop in" at bounding box center [440, 48] width 36 height 13
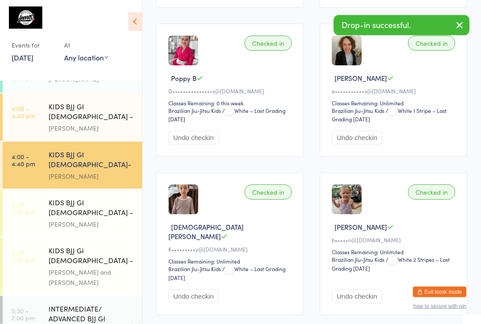
scroll to position [283, 0]
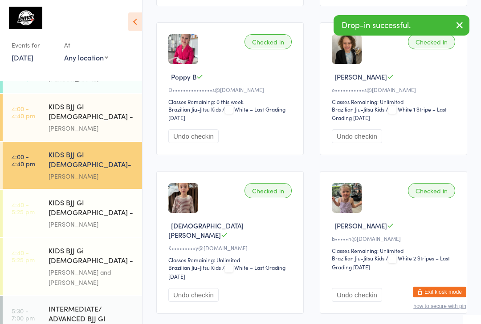
click at [426, 298] on button "Exit kiosk mode" at bounding box center [439, 292] width 53 height 11
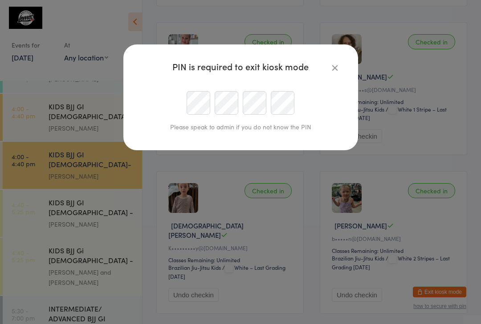
click at [336, 66] on icon "button" at bounding box center [335, 68] width 10 height 10
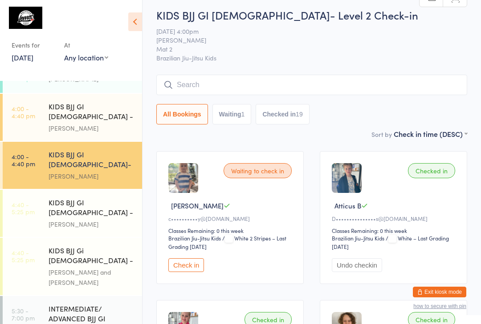
scroll to position [0, 0]
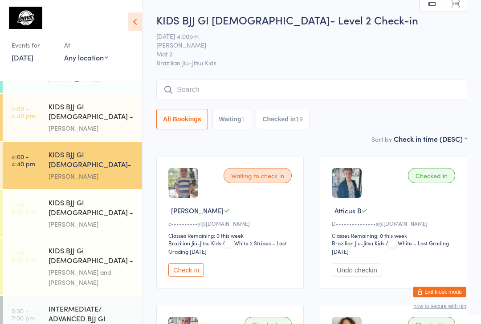
click at [240, 89] on input "search" at bounding box center [311, 90] width 311 height 20
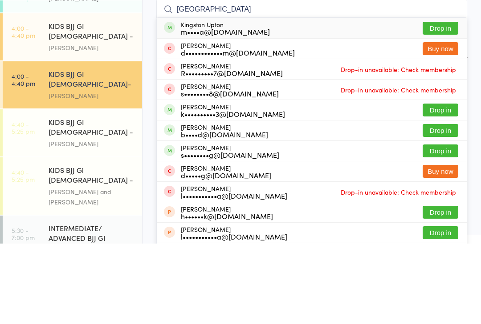
type input "[GEOGRAPHIC_DATA]"
click at [442, 102] on button "Drop in" at bounding box center [440, 108] width 36 height 13
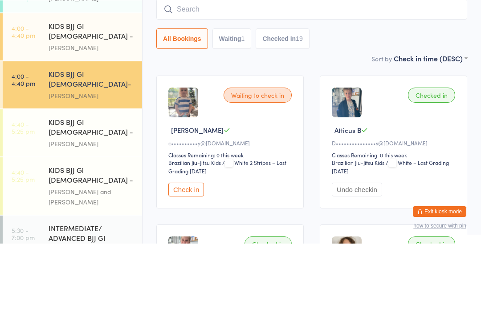
scroll to position [81, 0]
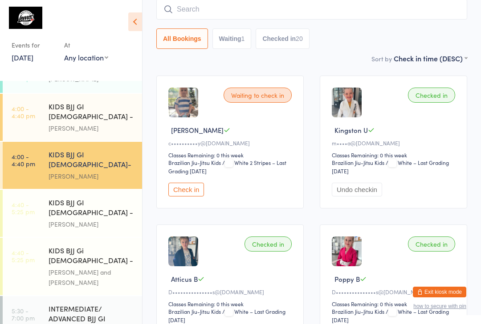
click at [185, 14] on input "search" at bounding box center [311, 9] width 311 height 20
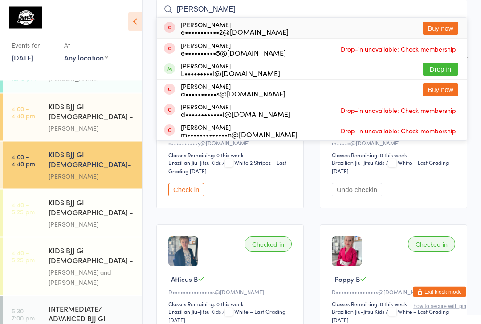
type input "[PERSON_NAME]"
click at [445, 73] on button "Drop in" at bounding box center [440, 69] width 36 height 13
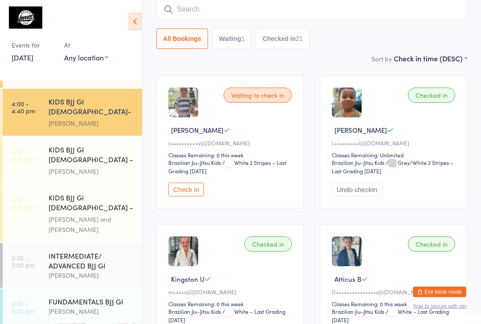
scroll to position [198, 0]
click at [81, 166] on div "[PERSON_NAME]" at bounding box center [92, 171] width 86 height 10
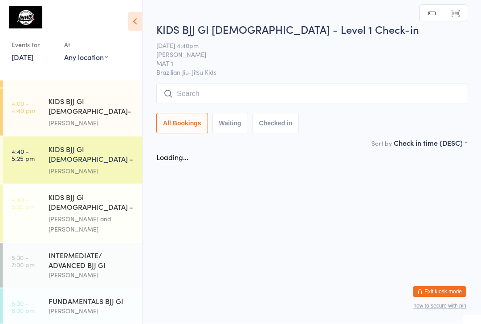
scroll to position [0, 0]
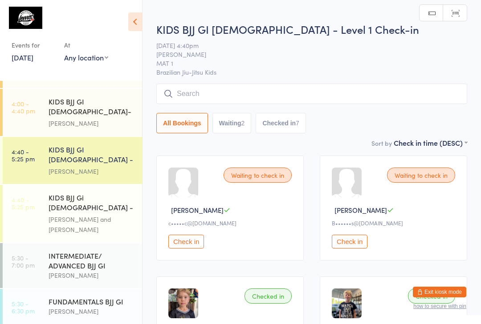
click at [240, 89] on input "search" at bounding box center [311, 94] width 311 height 20
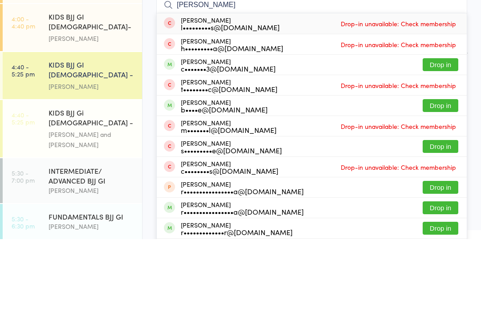
type input "[PERSON_NAME]"
click at [439, 143] on button "Drop in" at bounding box center [440, 149] width 36 height 13
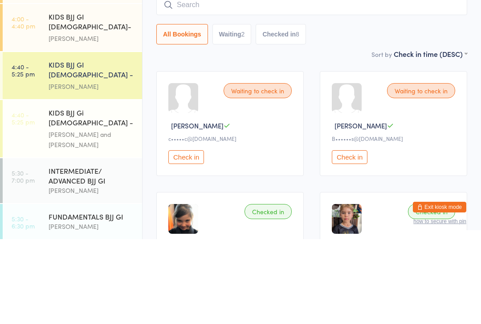
click at [106, 193] on div "KIDS BJJ Gi [DEMOGRAPHIC_DATA] - Level 2" at bounding box center [92, 204] width 86 height 22
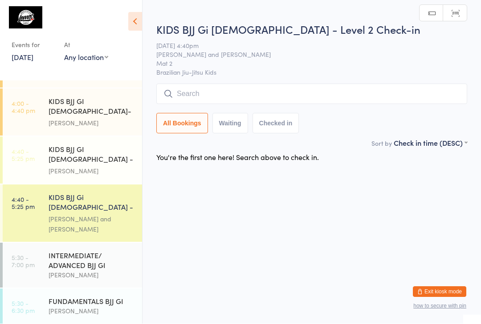
click at [225, 94] on input "search" at bounding box center [311, 94] width 311 height 20
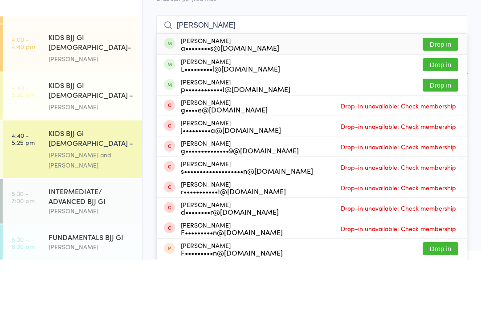
type input "[PERSON_NAME]"
click at [439, 123] on button "Drop in" at bounding box center [440, 129] width 36 height 13
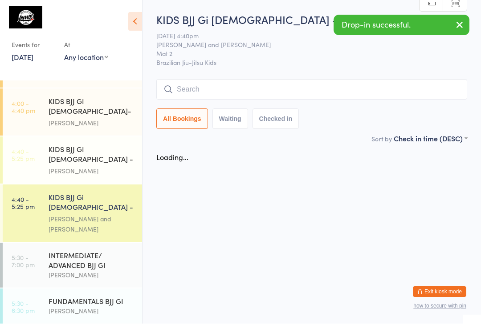
scroll to position [0, 0]
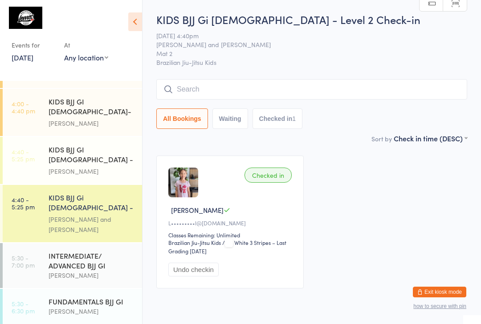
click at [100, 307] on div "[PERSON_NAME]" at bounding box center [92, 312] width 86 height 10
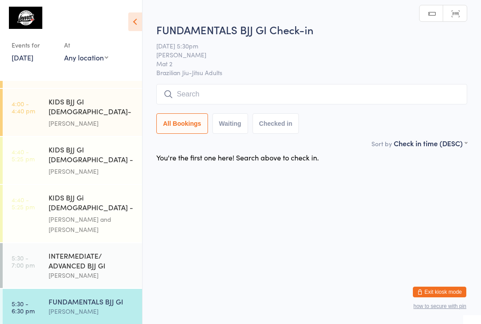
click at [229, 91] on input "search" at bounding box center [311, 94] width 311 height 20
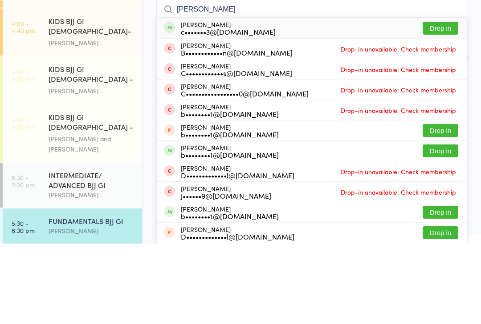
type input "[PERSON_NAME]"
click at [438, 102] on button "Drop in" at bounding box center [440, 108] width 36 height 13
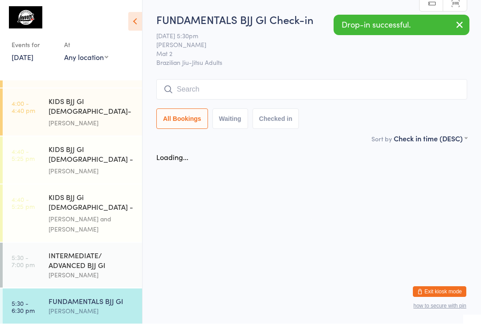
scroll to position [0, 0]
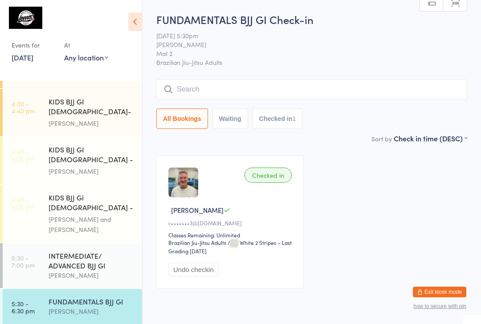
click at [114, 193] on div "KIDS BJJ Gi [DEMOGRAPHIC_DATA] - Level 2" at bounding box center [92, 204] width 86 height 22
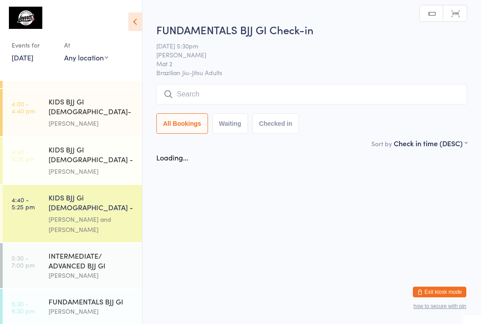
click at [246, 95] on input "search" at bounding box center [311, 94] width 311 height 20
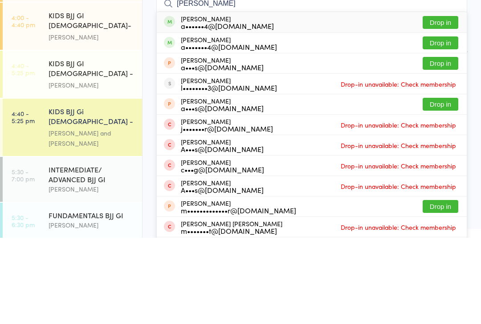
type input "[PERSON_NAME]"
click at [445, 102] on button "Drop in" at bounding box center [440, 108] width 36 height 13
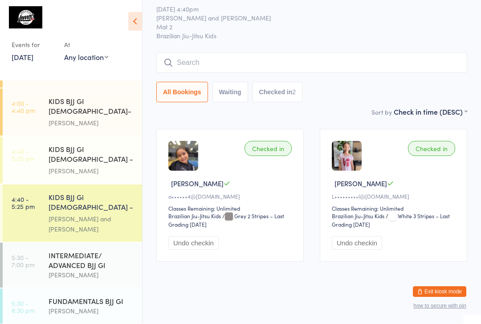
click at [98, 146] on div "KIDS BJJ GI [DEMOGRAPHIC_DATA] - Level 1 [PERSON_NAME]" at bounding box center [95, 160] width 93 height 47
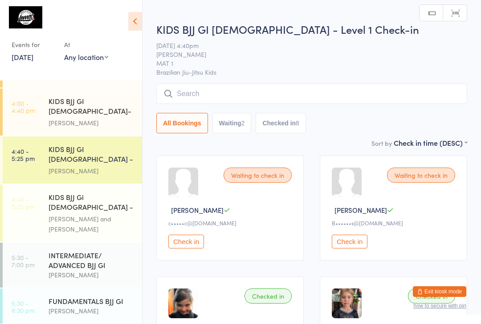
scroll to position [0, 0]
click at [315, 103] on input "search" at bounding box center [311, 94] width 311 height 20
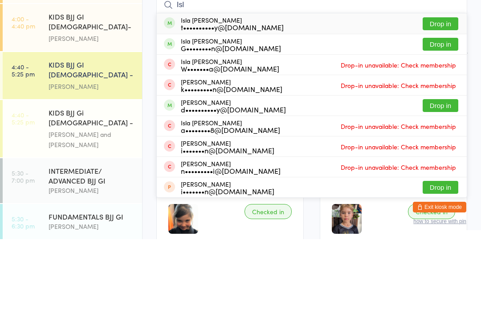
type input "Isl"
click at [444, 123] on button "Drop in" at bounding box center [440, 129] width 36 height 13
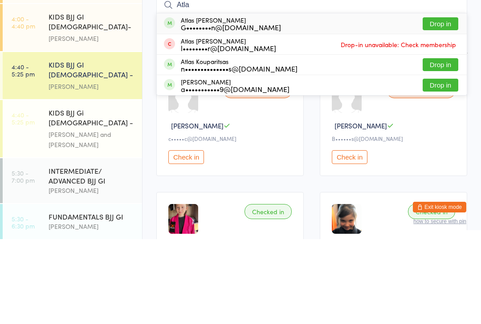
type input "Atla"
click at [441, 102] on button "Drop in" at bounding box center [440, 108] width 36 height 13
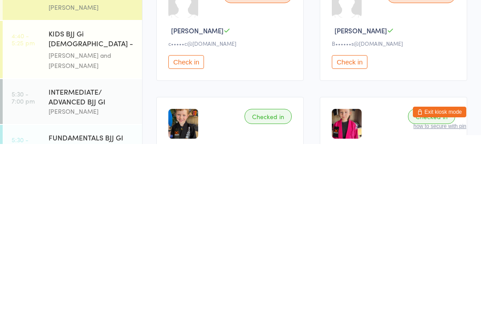
scroll to position [9, 0]
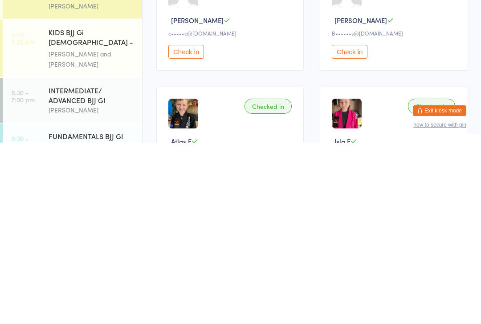
click at [93, 313] on div "FUNDAMENTALS BJJ GI" at bounding box center [92, 318] width 86 height 10
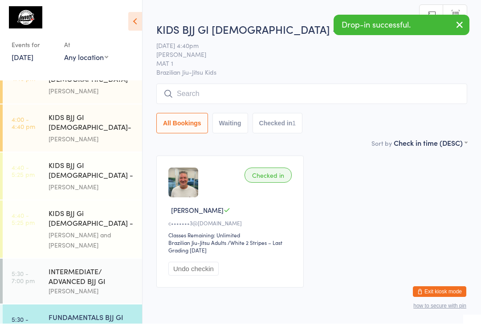
scroll to position [0, 0]
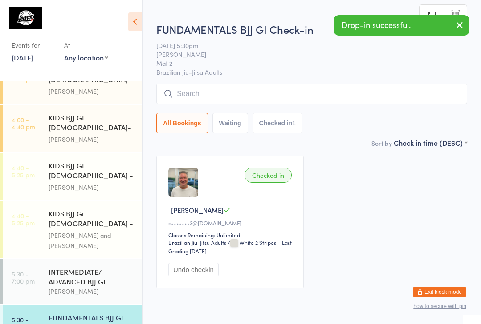
click at [245, 88] on input "search" at bounding box center [311, 94] width 311 height 20
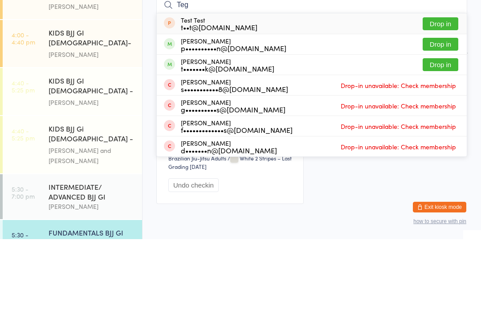
type input "Teg"
click at [445, 123] on button "Drop in" at bounding box center [440, 129] width 36 height 13
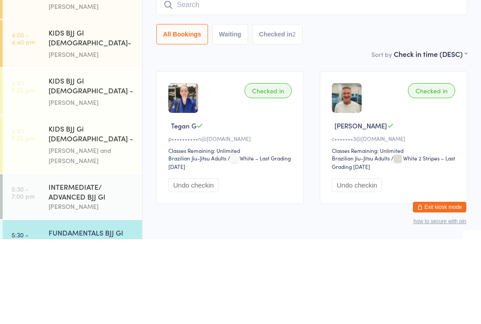
click at [422, 109] on div "All Bookings Waiting Checked in 2" at bounding box center [311, 119] width 311 height 20
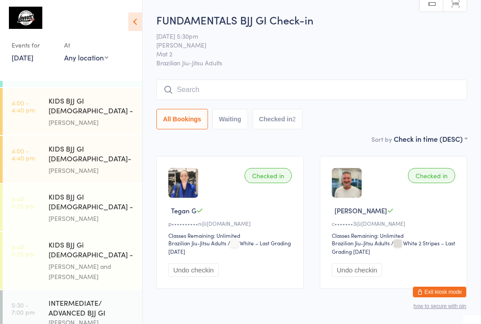
scroll to position [150, 0]
click at [112, 262] on div "[PERSON_NAME] and [PERSON_NAME]" at bounding box center [92, 272] width 86 height 20
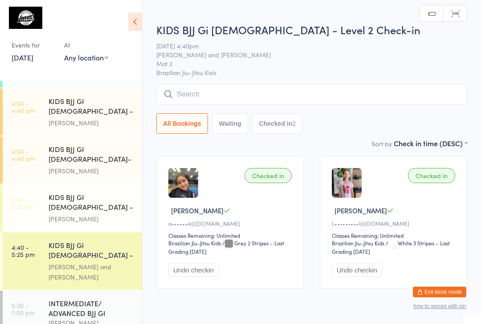
click at [206, 99] on input "search" at bounding box center [311, 94] width 311 height 20
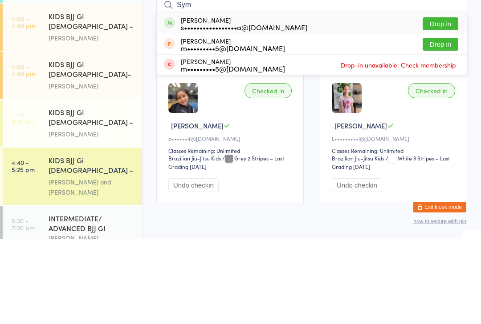
type input "Sym"
click at [445, 102] on button "Drop in" at bounding box center [440, 108] width 36 height 13
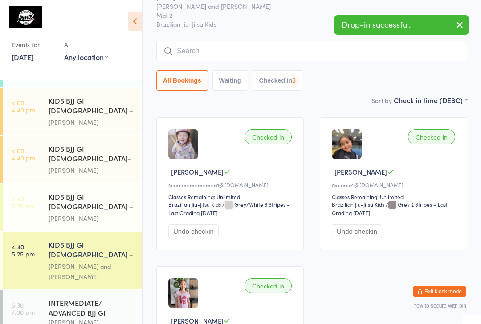
scroll to position [39, 0]
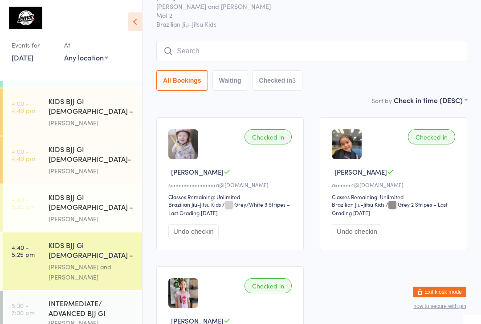
click at [195, 53] on input "search" at bounding box center [311, 51] width 311 height 20
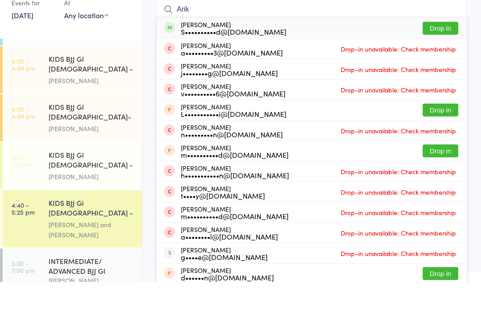
type input "Arik"
click at [273, 60] on div "[PERSON_NAME] S••••••••••d@[DOMAIN_NAME] Drop in" at bounding box center [312, 70] width 310 height 20
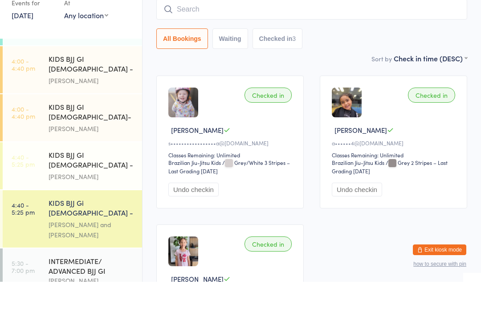
scroll to position [81, 0]
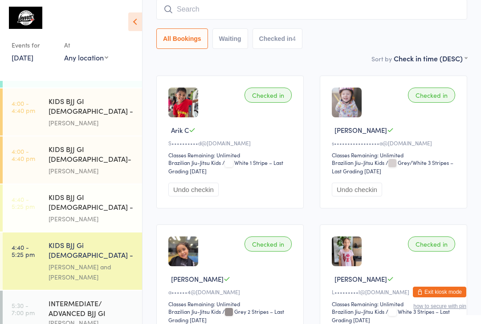
click at [250, 19] on input "search" at bounding box center [311, 9] width 311 height 20
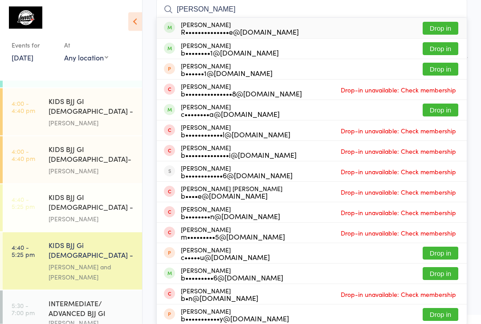
type input "[PERSON_NAME]"
click at [437, 28] on button "Drop in" at bounding box center [440, 28] width 36 height 13
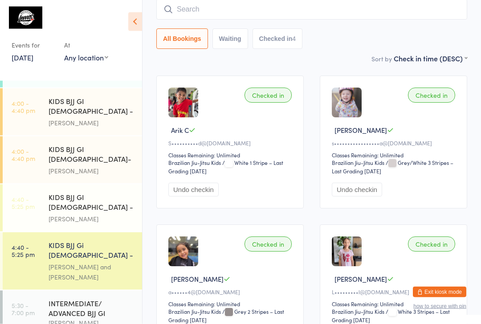
scroll to position [81, 0]
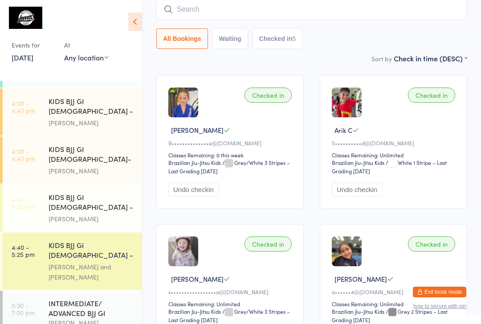
click at [268, 8] on input "search" at bounding box center [311, 9] width 311 height 20
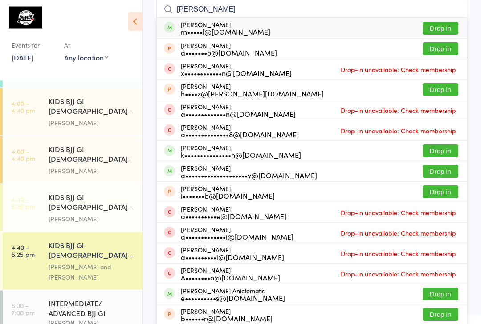
type input "[PERSON_NAME]"
click at [447, 28] on button "Drop in" at bounding box center [440, 28] width 36 height 13
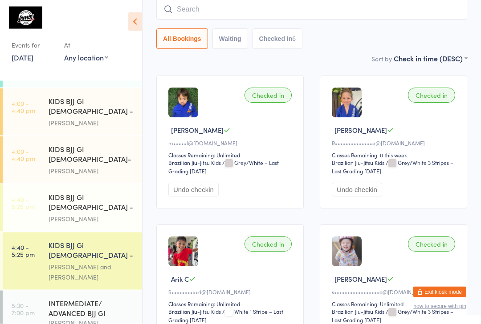
type input "L"
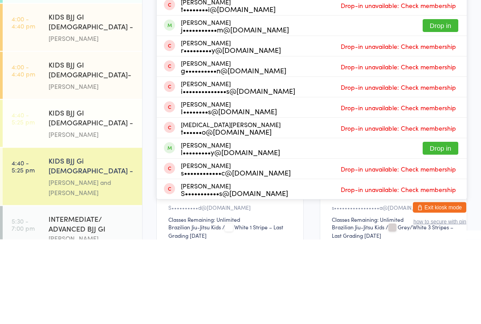
type input "Thep"
click at [190, 234] on div "l•••••••••y@[DOMAIN_NAME]" at bounding box center [230, 237] width 99 height 7
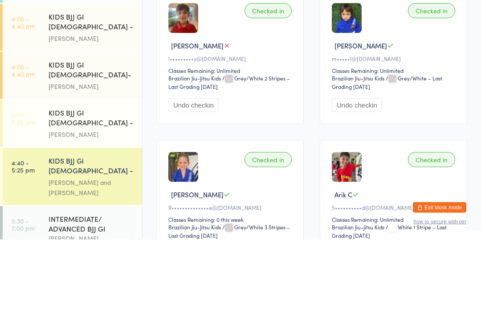
click at [268, 88] on div "Checked in" at bounding box center [267, 95] width 47 height 15
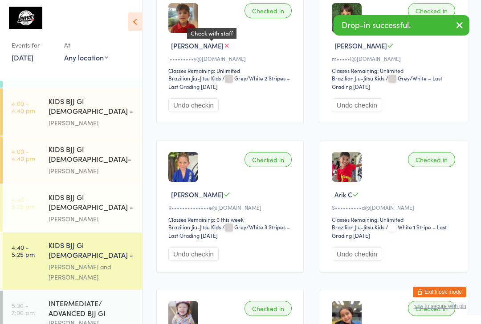
click at [223, 46] on icon at bounding box center [226, 45] width 7 height 7
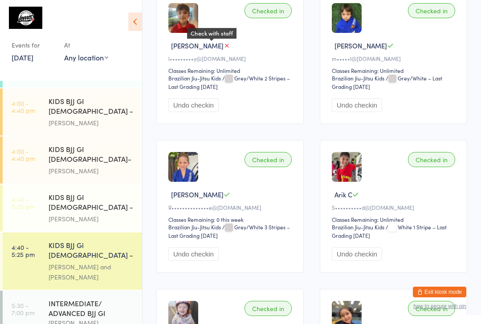
click at [223, 49] on icon at bounding box center [226, 45] width 7 height 7
click at [264, 16] on div "Checked in" at bounding box center [267, 10] width 47 height 15
click at [273, 12] on div "Checked in" at bounding box center [267, 10] width 47 height 15
click at [266, 13] on div "Checked in" at bounding box center [267, 10] width 47 height 15
click at [266, 10] on div "Checked in" at bounding box center [267, 10] width 47 height 15
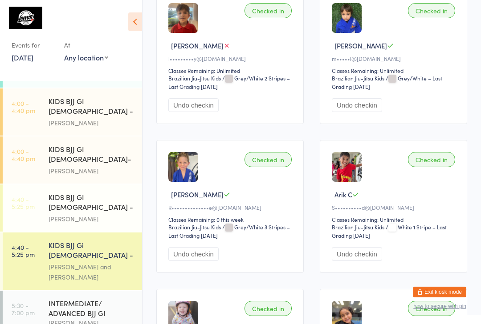
click at [265, 16] on div "Checked in" at bounding box center [267, 10] width 47 height 15
click at [265, 17] on div "Checked in" at bounding box center [267, 10] width 47 height 15
click at [267, 14] on div "Checked in" at bounding box center [267, 10] width 47 height 15
click at [275, 12] on div "Checked in" at bounding box center [267, 10] width 47 height 15
click at [270, 17] on div "Checked in" at bounding box center [267, 10] width 47 height 15
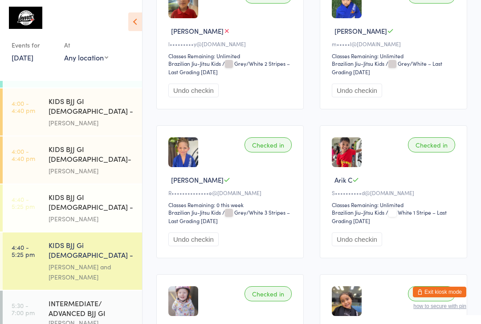
scroll to position [181, 0]
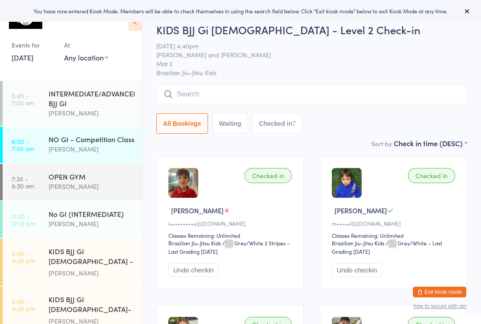
click at [260, 92] on input "search" at bounding box center [311, 94] width 311 height 20
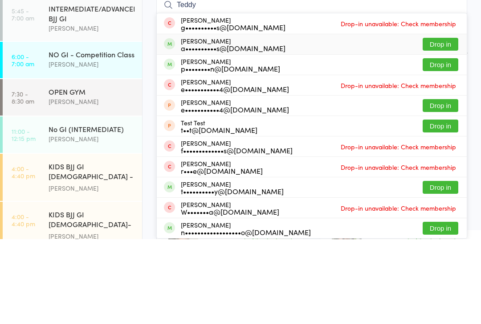
type input "Teddy"
click at [210, 130] on div "a••••••••••s@[DOMAIN_NAME]" at bounding box center [233, 133] width 105 height 7
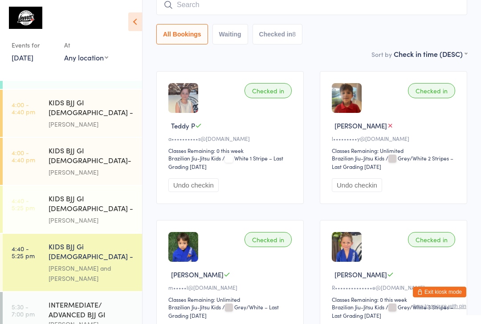
scroll to position [150, 0]
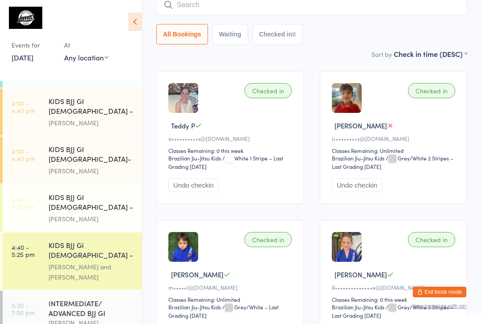
click at [102, 240] on div "KIDS BJJ Gi [DEMOGRAPHIC_DATA] - Level 2" at bounding box center [92, 251] width 86 height 22
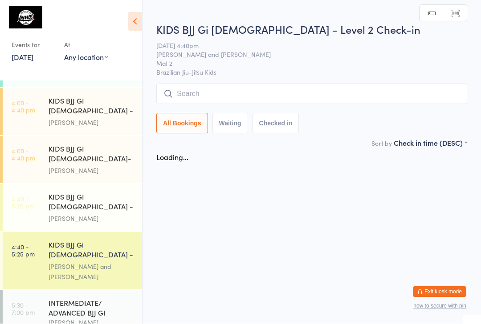
scroll to position [0, 0]
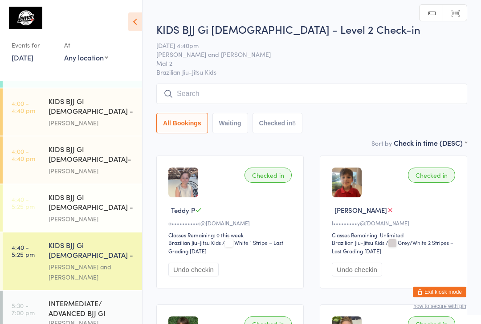
click at [274, 91] on input "search" at bounding box center [311, 94] width 311 height 20
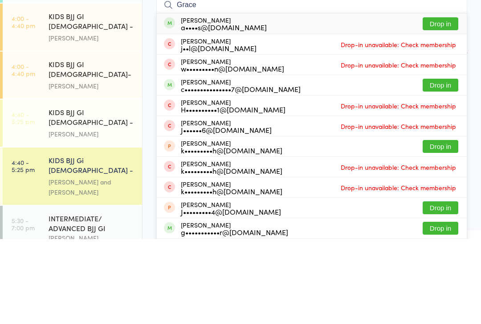
type input "Grace"
click at [445, 102] on button "Drop in" at bounding box center [440, 108] width 36 height 13
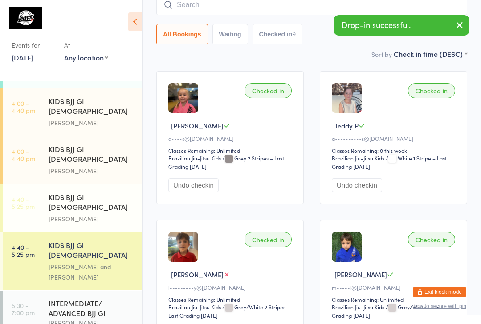
click at [254, 15] on input "search" at bounding box center [311, 5] width 311 height 20
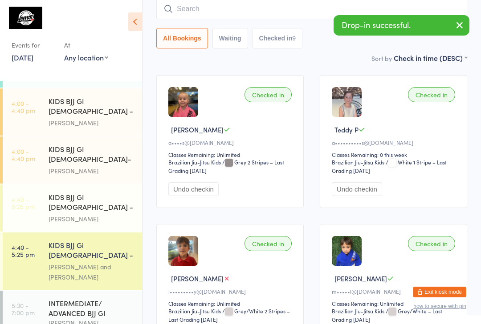
scroll to position [81, 0]
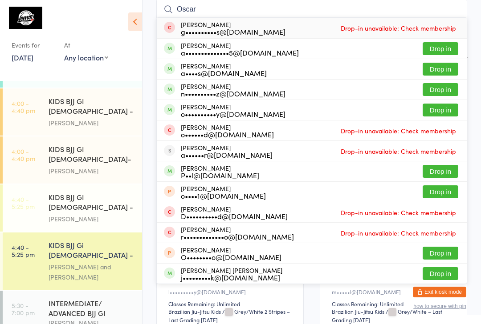
type input "Oscar"
click at [450, 70] on button "Drop in" at bounding box center [440, 69] width 36 height 13
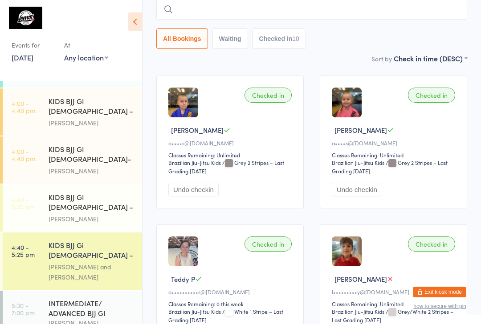
type input "H"
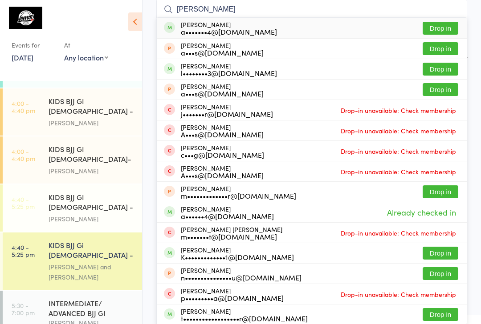
type input "[PERSON_NAME]"
click at [442, 70] on button "Drop in" at bounding box center [440, 69] width 36 height 13
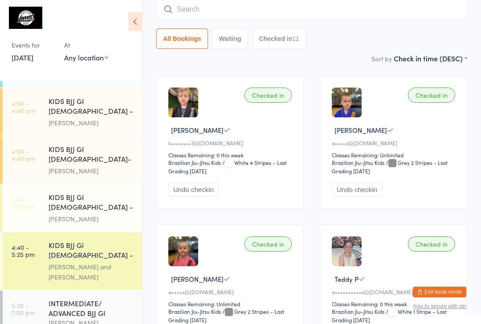
click at [92, 240] on div "KIDS BJJ Gi [DEMOGRAPHIC_DATA] - Level 2" at bounding box center [92, 251] width 86 height 22
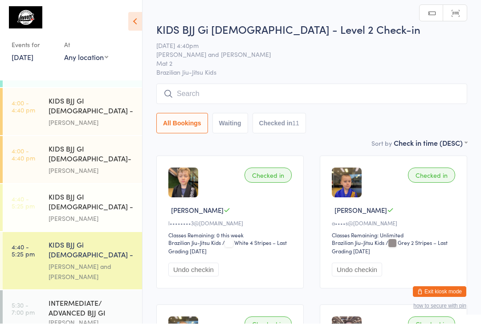
scroll to position [0, 0]
click at [282, 93] on input "search" at bounding box center [311, 94] width 311 height 20
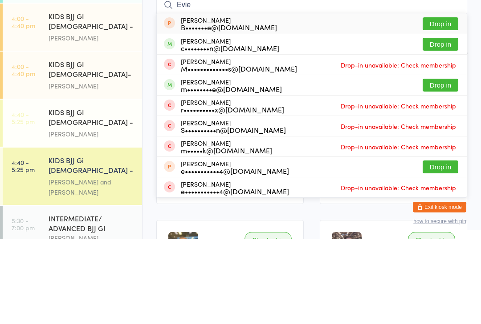
type input "Evie"
click at [446, 123] on button "Drop in" at bounding box center [440, 129] width 36 height 13
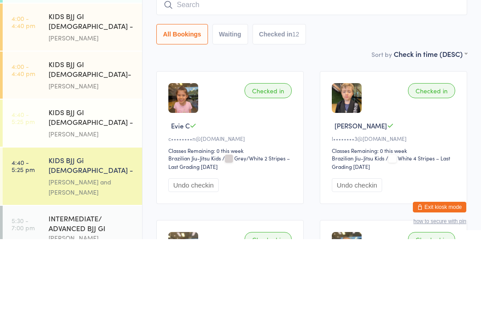
scroll to position [85, 0]
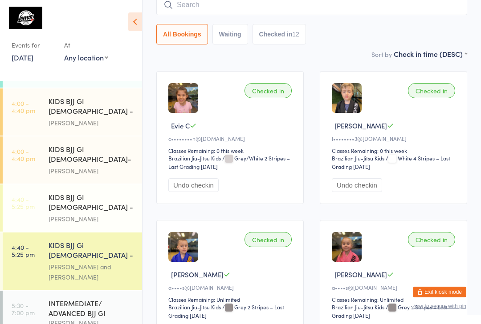
click at [277, 5] on input "search" at bounding box center [311, 5] width 311 height 20
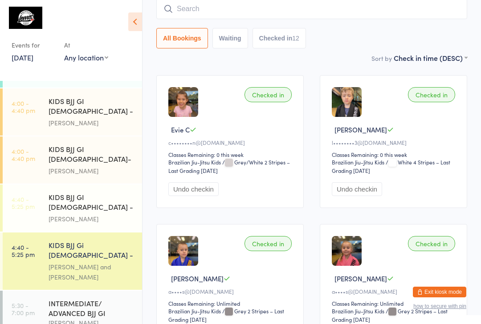
scroll to position [81, 0]
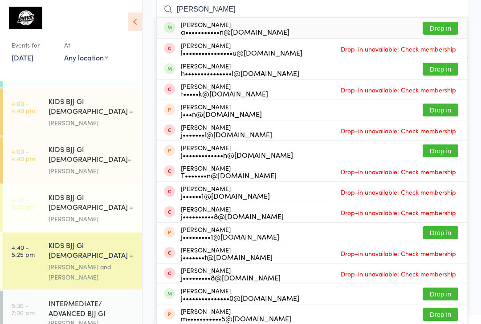
type input "Jack h"
click at [448, 27] on button "Drop in" at bounding box center [440, 28] width 36 height 13
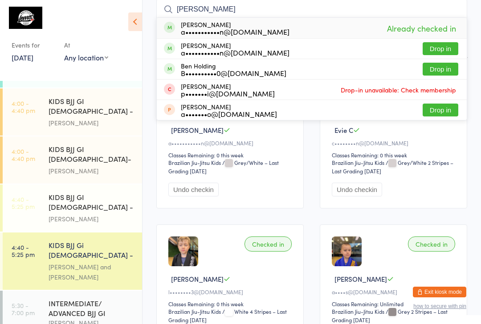
type input "Hosken"
click at [447, 49] on button "Drop in" at bounding box center [440, 48] width 36 height 13
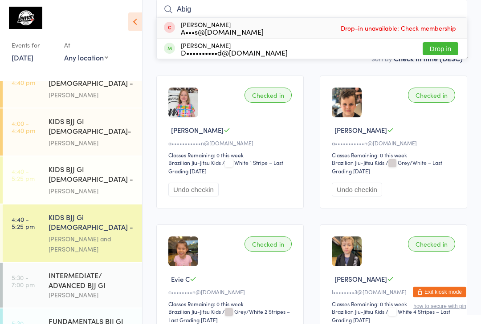
scroll to position [178, 0]
type input "Abig"
click at [444, 53] on button "Drop in" at bounding box center [440, 48] width 36 height 13
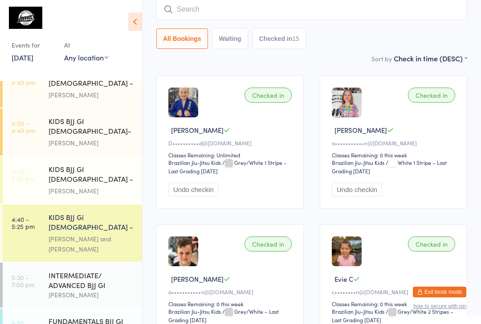
click at [90, 186] on div "[PERSON_NAME]" at bounding box center [92, 191] width 86 height 10
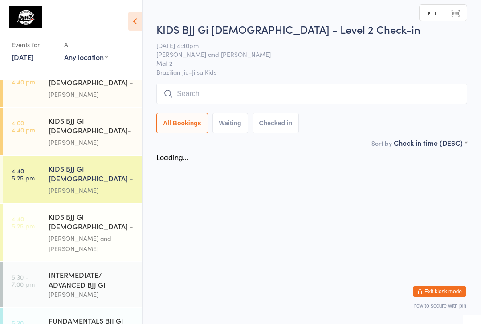
scroll to position [0, 0]
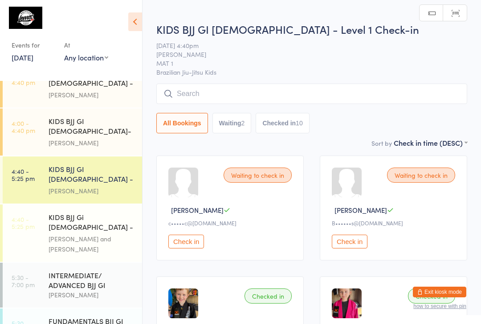
click at [250, 97] on input "search" at bounding box center [311, 94] width 311 height 20
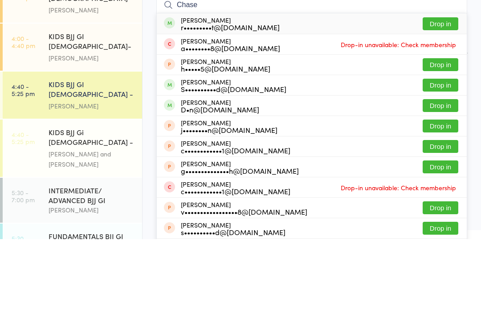
type input "Chase"
click at [443, 102] on button "Drop in" at bounding box center [440, 108] width 36 height 13
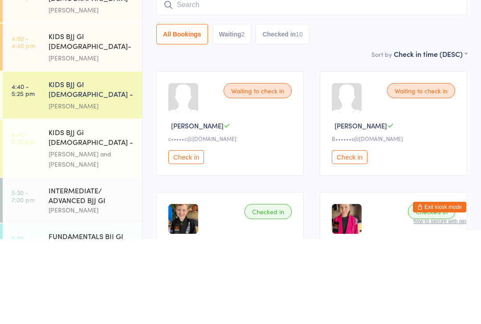
scroll to position [85, 0]
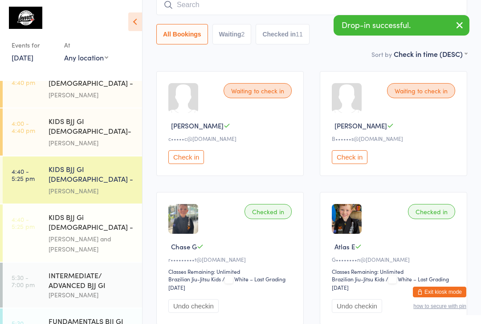
click at [215, 10] on input "search" at bounding box center [311, 5] width 311 height 20
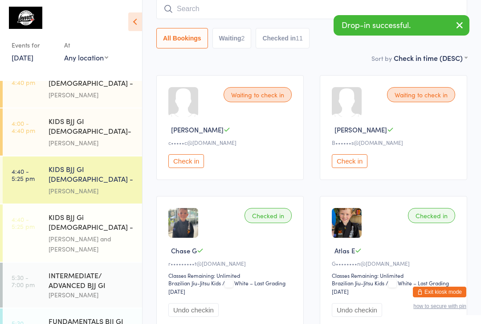
scroll to position [81, 0]
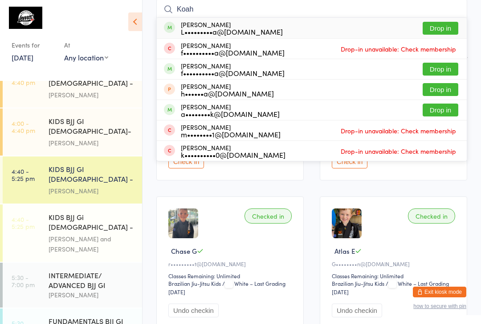
type input "Koah"
click at [451, 30] on button "Drop in" at bounding box center [440, 28] width 36 height 13
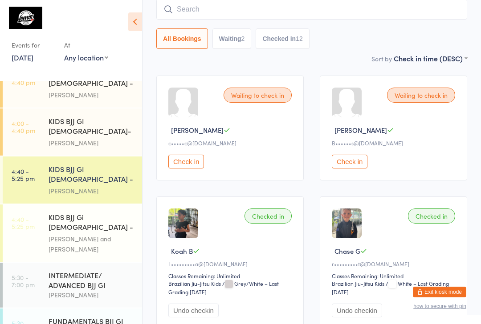
click at [252, 6] on input "search" at bounding box center [311, 9] width 311 height 20
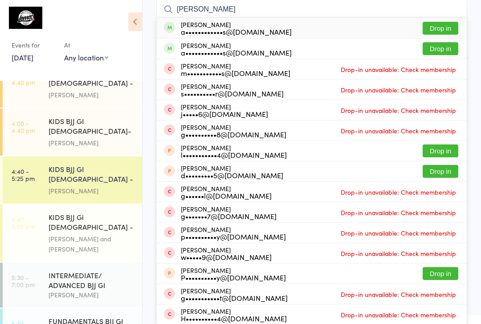
type input "Garcia"
click at [445, 28] on button "Drop in" at bounding box center [440, 28] width 36 height 13
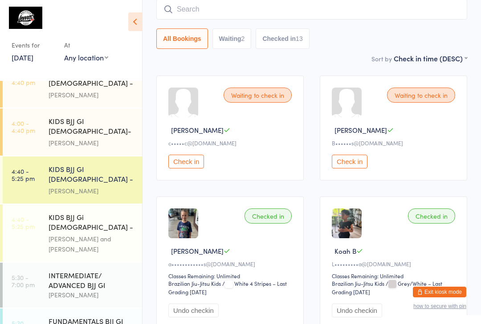
click at [69, 212] on div "KIDS BJJ Gi [DEMOGRAPHIC_DATA] - Level 2" at bounding box center [92, 223] width 86 height 22
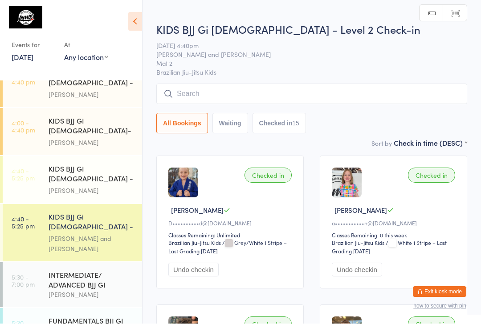
scroll to position [0, 0]
click at [266, 86] on input "search" at bounding box center [311, 94] width 311 height 20
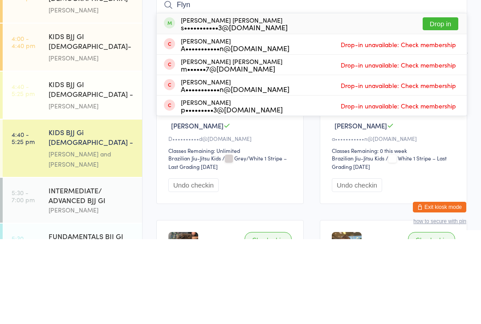
type input "Flyn"
click at [448, 102] on button "Drop in" at bounding box center [440, 108] width 36 height 13
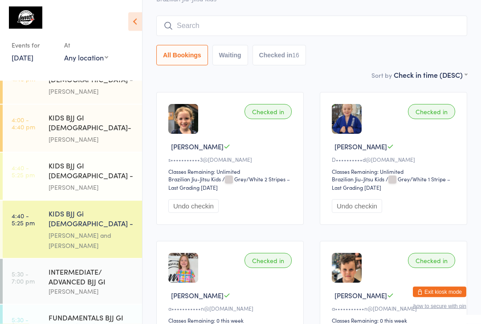
scroll to position [48, 0]
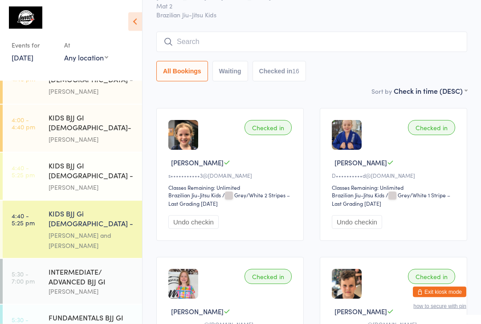
click at [104, 153] on div "KIDS BJJ GI [DEMOGRAPHIC_DATA] - Level 1 [PERSON_NAME]" at bounding box center [95, 176] width 93 height 47
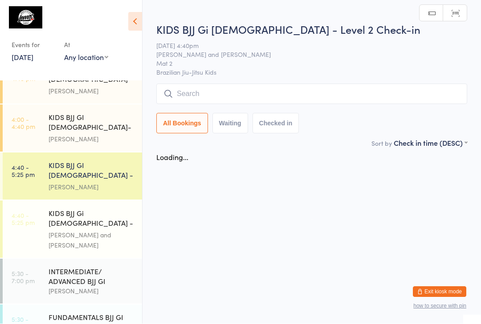
scroll to position [0, 0]
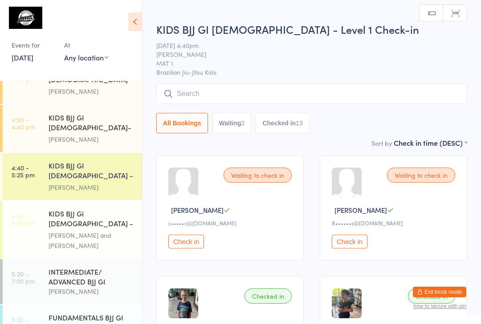
click at [284, 97] on input "search" at bounding box center [311, 94] width 311 height 20
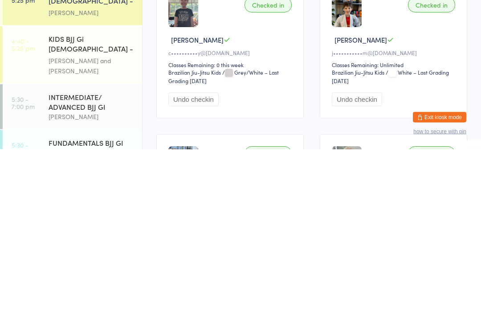
scroll to position [12, 0]
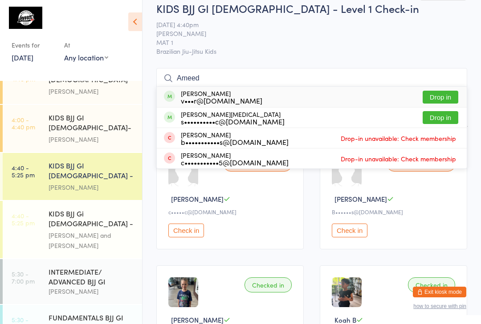
type input "Ameed"
click at [440, 96] on button "Drop in" at bounding box center [440, 97] width 36 height 13
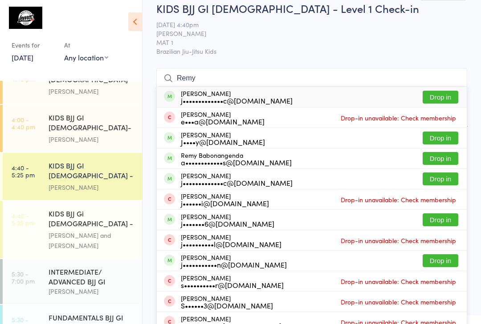
type input "Remy"
click at [445, 101] on button "Drop in" at bounding box center [440, 97] width 36 height 13
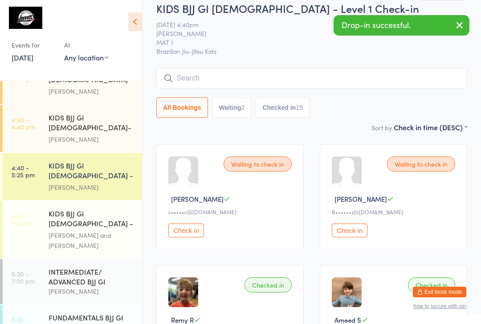
click at [199, 73] on input "search" at bounding box center [311, 78] width 311 height 20
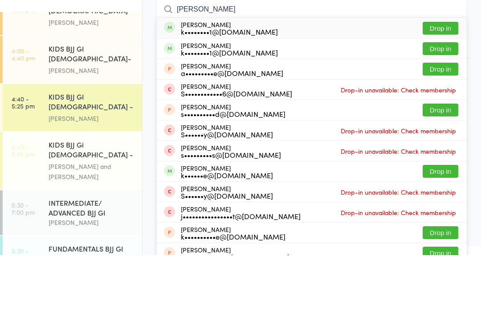
type input "Sarte"
click at [445, 111] on button "Drop in" at bounding box center [440, 117] width 36 height 13
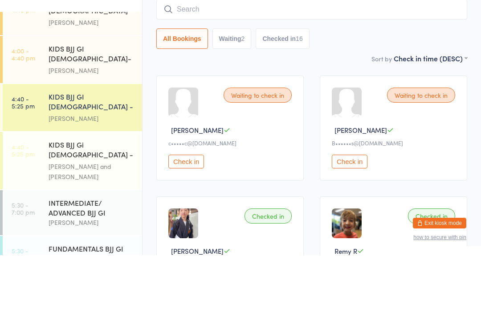
click at [80, 161] on div "KIDS BJJ GI [DEMOGRAPHIC_DATA] - Level 1" at bounding box center [92, 172] width 86 height 22
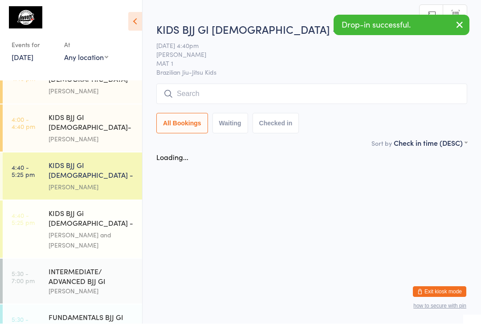
scroll to position [0, 0]
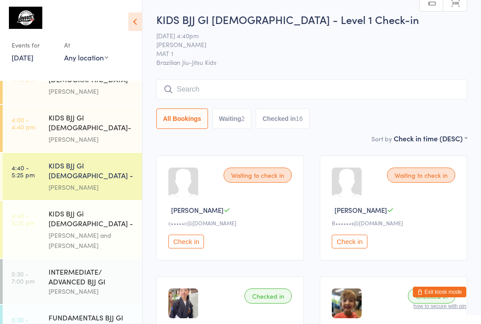
click at [193, 90] on input "search" at bounding box center [311, 89] width 311 height 20
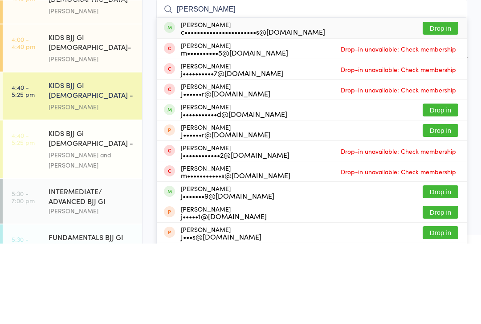
type input "James th"
click at [441, 102] on button "Drop in" at bounding box center [440, 108] width 36 height 13
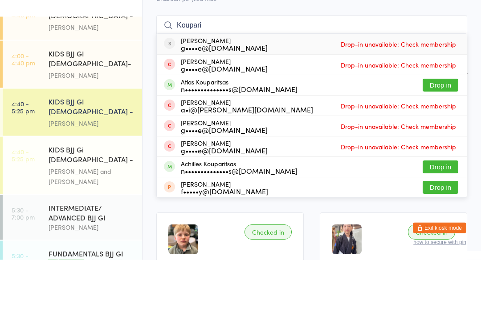
type input "Koupari"
click at [447, 143] on button "Drop in" at bounding box center [440, 149] width 36 height 13
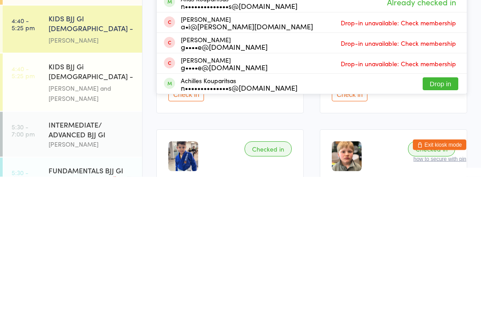
type input "Kouparitsas"
click at [435, 225] on button "Drop in" at bounding box center [440, 231] width 36 height 13
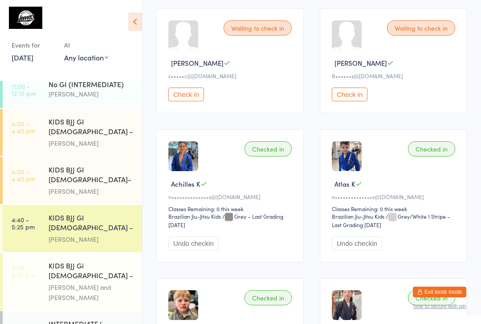
scroll to position [131, 0]
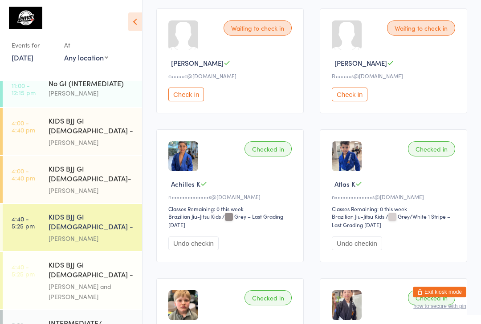
click at [66, 186] on div "[PERSON_NAME]" at bounding box center [92, 191] width 86 height 10
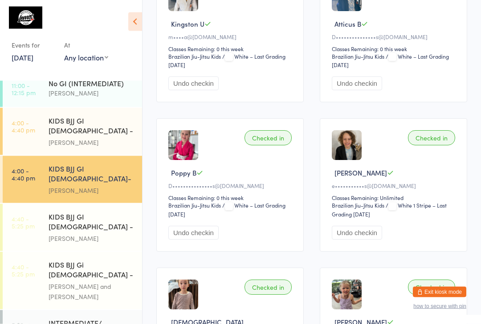
scroll to position [336, 0]
click at [361, 240] on button "Undo checkin" at bounding box center [357, 233] width 50 height 14
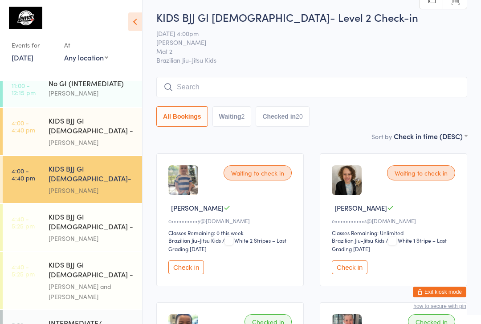
scroll to position [0, 0]
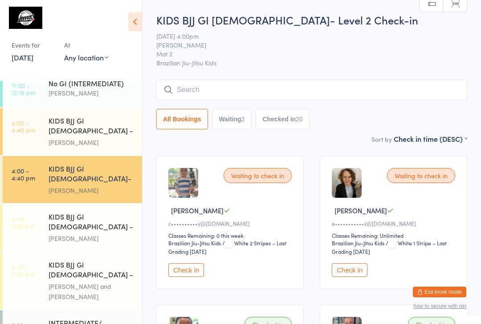
click at [303, 84] on input "search" at bounding box center [311, 90] width 311 height 20
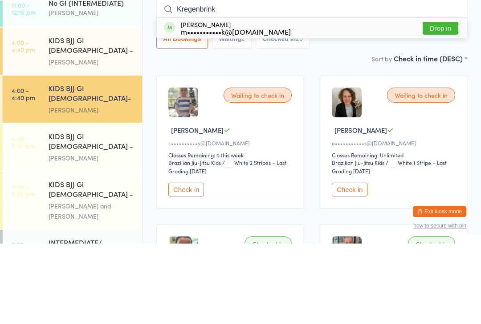
type input "Kregenbrink"
click at [276, 98] on div "Luka Kregenbrink m•••••••••••k@gmail.com Drop in" at bounding box center [312, 108] width 310 height 20
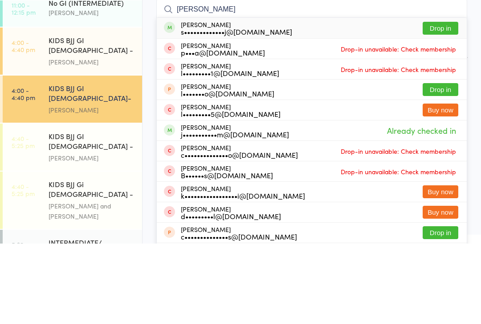
type input "Luca pa"
click at [438, 102] on button "Drop in" at bounding box center [440, 108] width 36 height 13
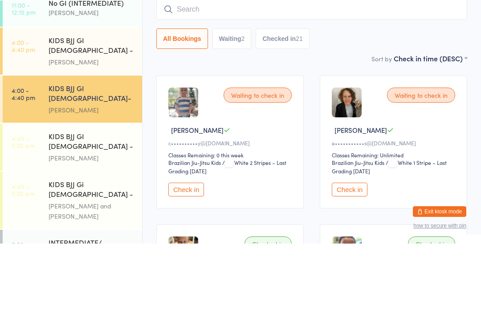
scroll to position [81, 0]
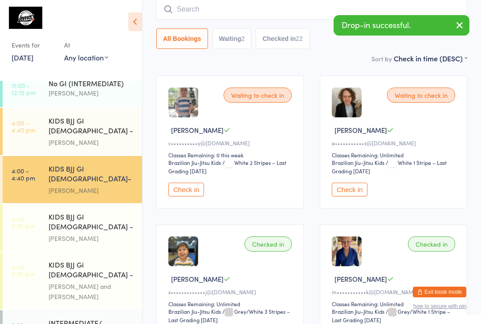
click at [187, 16] on input "search" at bounding box center [311, 9] width 311 height 20
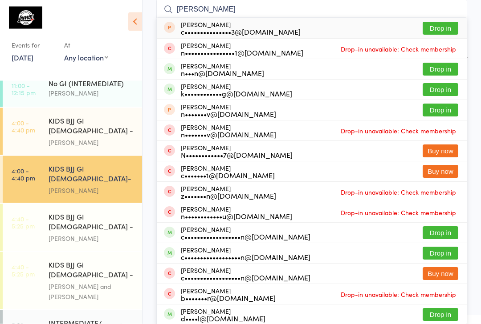
type input "Nathaniel"
click at [441, 92] on button "Drop in" at bounding box center [440, 90] width 36 height 13
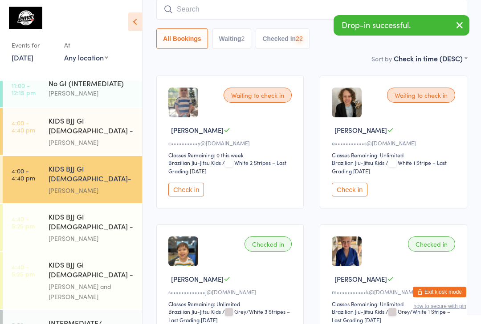
click at [260, 11] on input "search" at bounding box center [311, 9] width 311 height 20
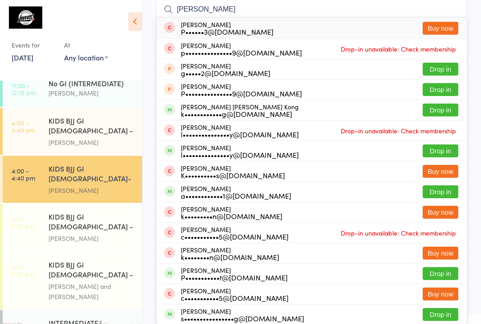
type input "Philip"
click at [441, 113] on button "Drop in" at bounding box center [440, 110] width 36 height 13
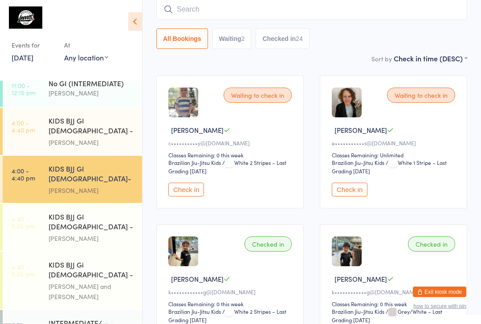
click at [210, 13] on input "search" at bounding box center [311, 10] width 311 height 20
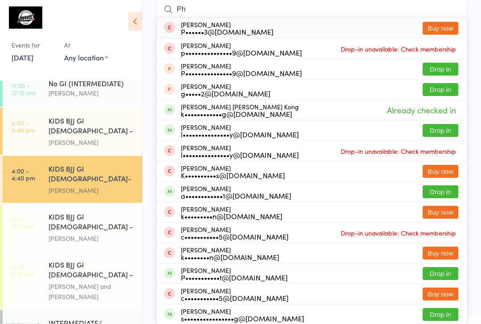
type input "P"
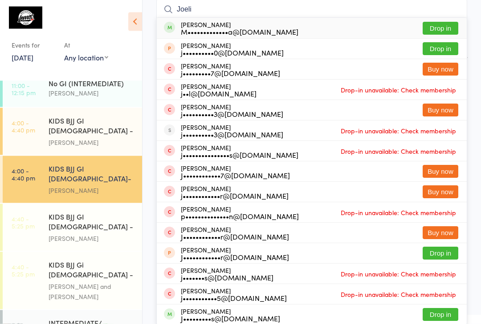
type input "Joeli"
click at [445, 28] on button "Drop in" at bounding box center [440, 28] width 36 height 13
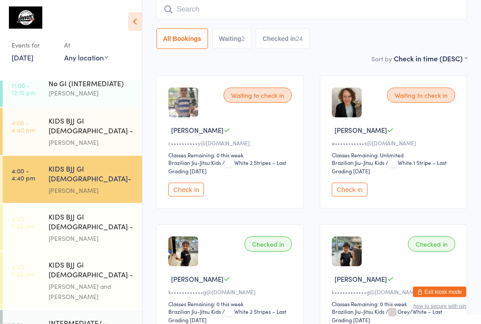
scroll to position [81, 0]
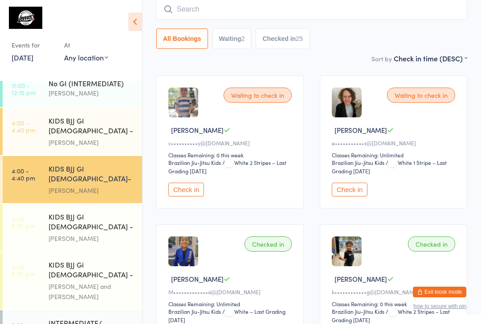
click at [218, 13] on input "search" at bounding box center [311, 9] width 311 height 20
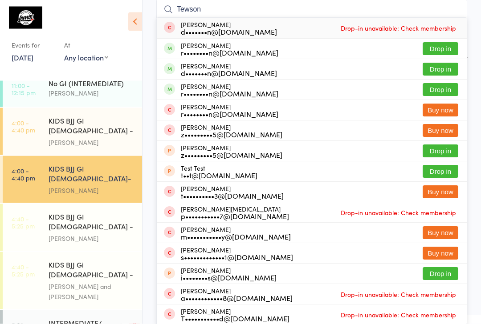
type input "Tewson"
click at [441, 72] on button "Drop in" at bounding box center [440, 69] width 36 height 13
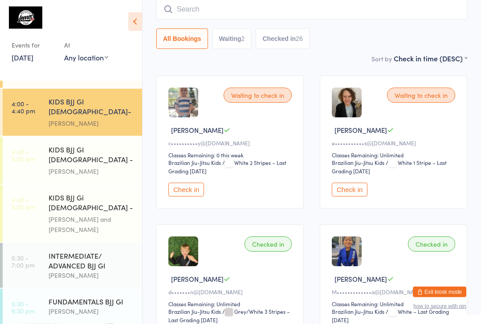
scroll to position [81, 0]
click at [82, 251] on div "INTERMEDIATE/ ADVANCED BJJ GI" at bounding box center [92, 261] width 86 height 20
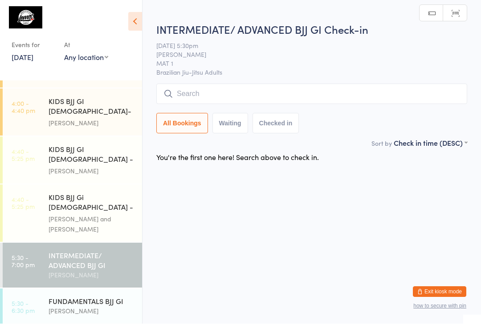
click at [306, 92] on input "search" at bounding box center [311, 94] width 311 height 20
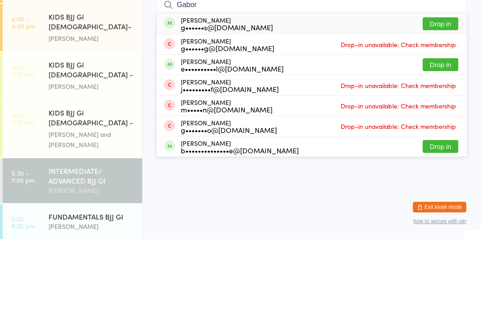
type input "Gabor"
click at [447, 102] on button "Drop in" at bounding box center [440, 108] width 36 height 13
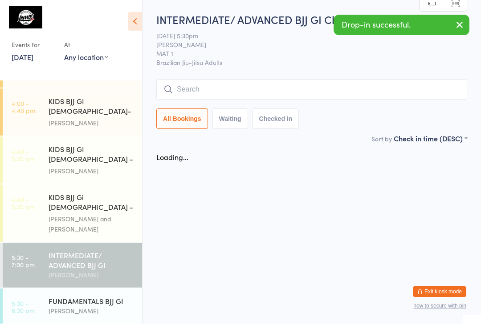
scroll to position [0, 0]
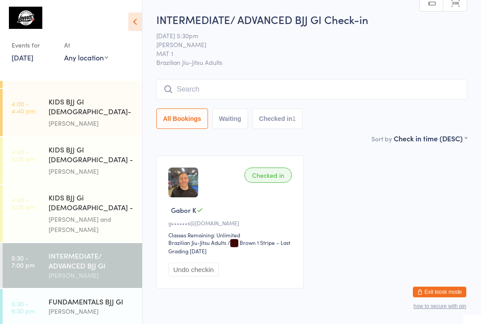
click at [117, 145] on div "KIDS BJJ GI [DEMOGRAPHIC_DATA] - Level 1" at bounding box center [92, 156] width 86 height 22
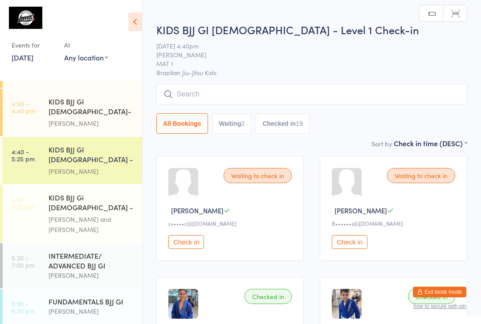
click at [346, 94] on input "search" at bounding box center [311, 94] width 311 height 20
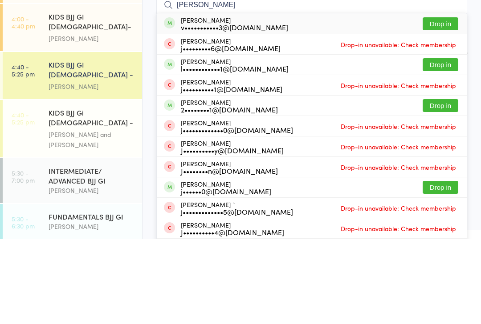
type input "Josiah"
click at [439, 102] on button "Drop in" at bounding box center [440, 108] width 36 height 13
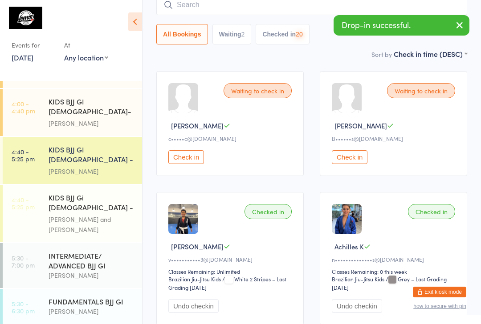
click at [306, 8] on input "search" at bounding box center [311, 5] width 311 height 20
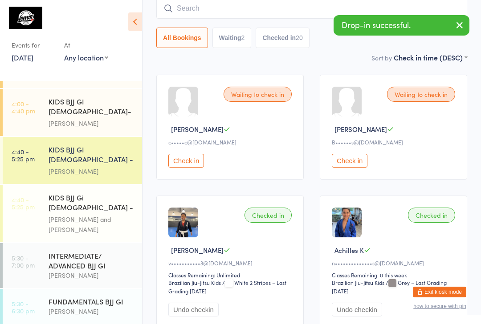
scroll to position [81, 0]
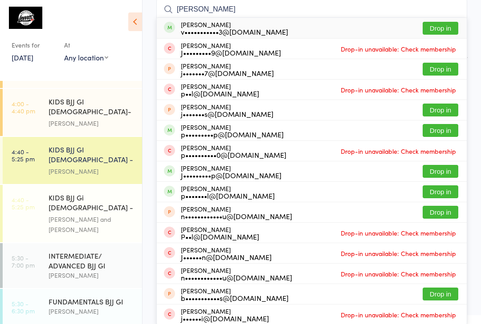
type input "John-paul"
click at [435, 29] on button "Drop in" at bounding box center [440, 28] width 36 height 13
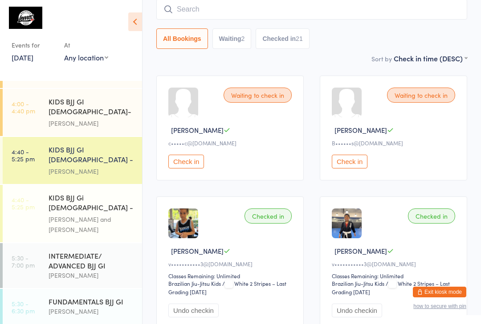
click at [207, 4] on input "search" at bounding box center [311, 9] width 311 height 20
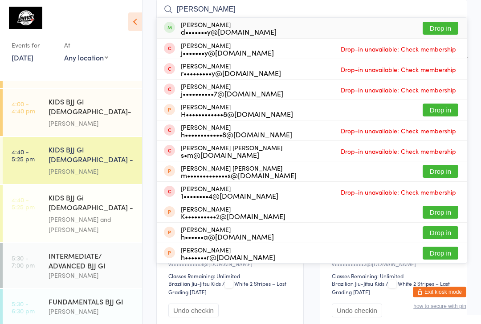
type input "Huey"
click at [439, 28] on button "Drop in" at bounding box center [440, 28] width 36 height 13
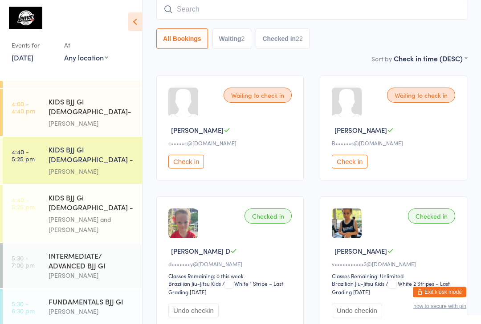
click at [407, 25] on div "All Bookings Waiting 2 Checked in 22" at bounding box center [311, 24] width 311 height 50
click at [414, 31] on div "All Bookings Waiting 2 Checked in 22" at bounding box center [311, 38] width 311 height 20
click at [86, 215] on div "[PERSON_NAME] and [PERSON_NAME]" at bounding box center [92, 225] width 86 height 20
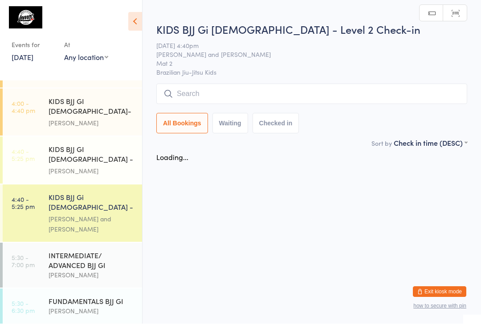
scroll to position [0, 0]
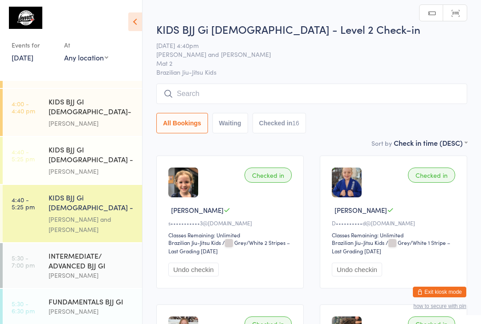
click at [81, 166] on div "[PERSON_NAME]" at bounding box center [92, 171] width 86 height 10
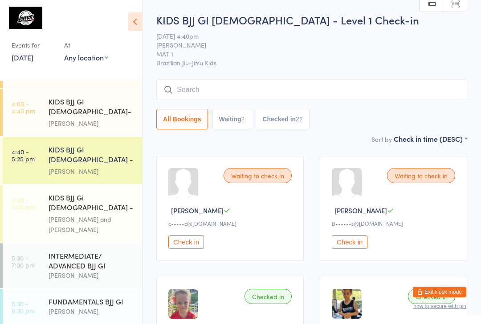
click at [162, 81] on input "search" at bounding box center [311, 90] width 311 height 20
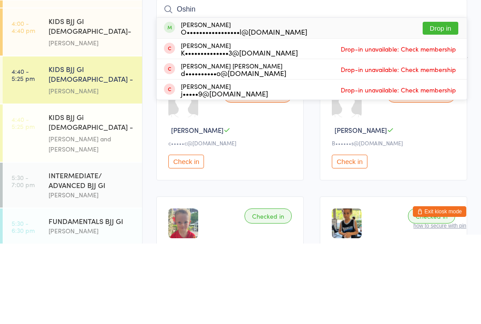
type input "Oshin"
click at [444, 102] on button "Drop in" at bounding box center [440, 108] width 36 height 13
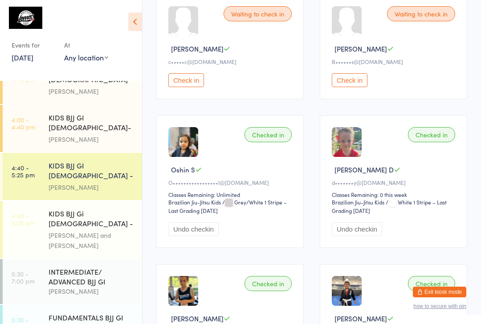
scroll to position [160, 0]
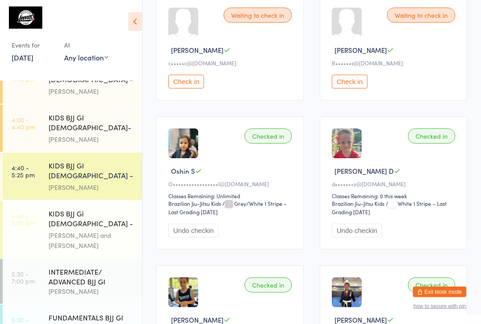
click at [58, 313] on div "FUNDAMENTALS BJJ GI" at bounding box center [92, 318] width 86 height 10
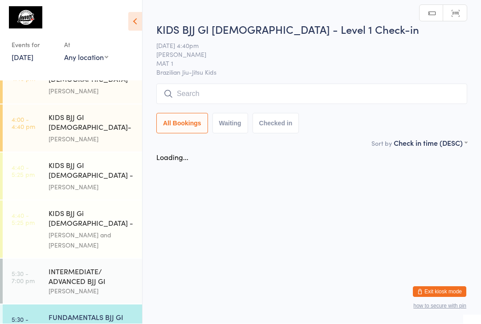
scroll to position [0, 0]
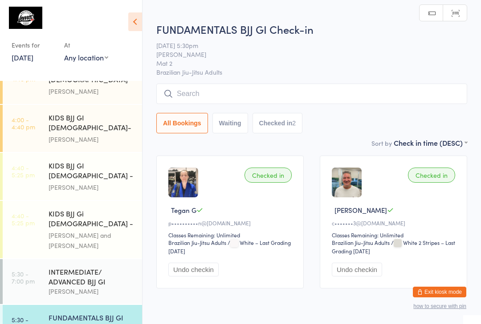
click at [209, 92] on input "search" at bounding box center [311, 94] width 311 height 20
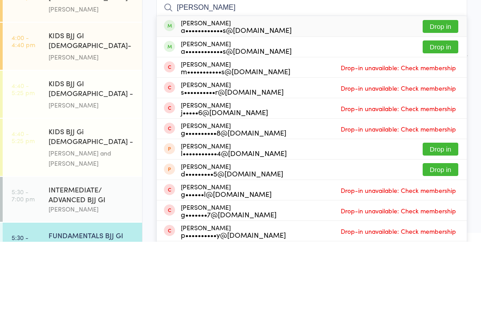
type input "Garcia"
click at [446, 123] on button "Drop in" at bounding box center [440, 129] width 36 height 13
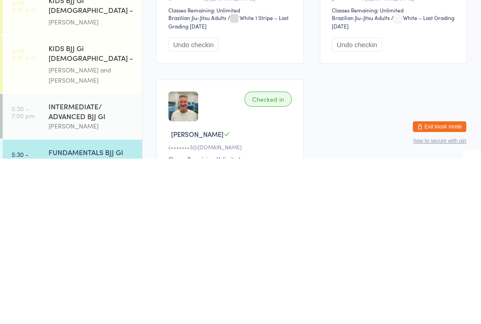
scroll to position [61, 0]
click at [94, 267] on div "INTERMEDIATE/ ADVANCED BJJ GI" at bounding box center [92, 277] width 86 height 20
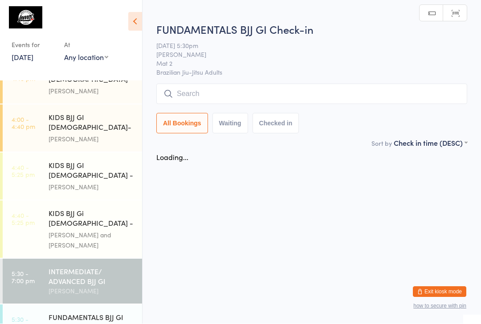
scroll to position [0, 0]
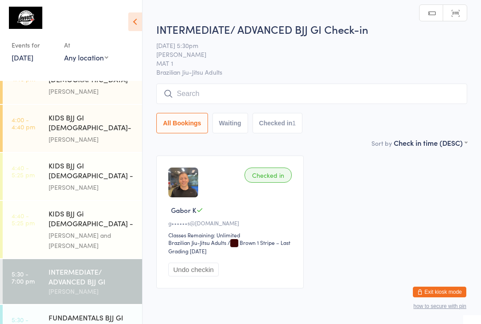
click at [263, 89] on input "search" at bounding box center [311, 94] width 311 height 20
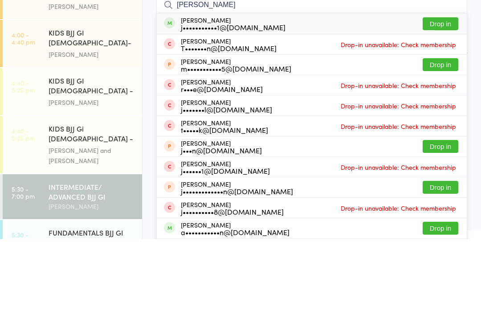
type input "Jack mcw"
click at [436, 102] on button "Drop in" at bounding box center [440, 108] width 36 height 13
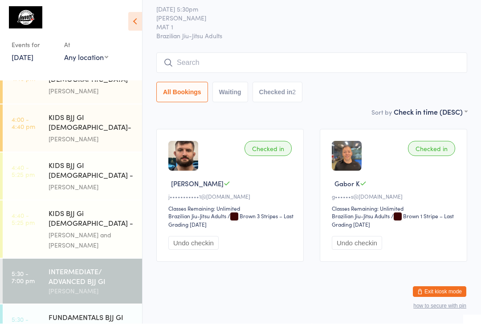
click at [371, 53] on input "search" at bounding box center [311, 63] width 311 height 20
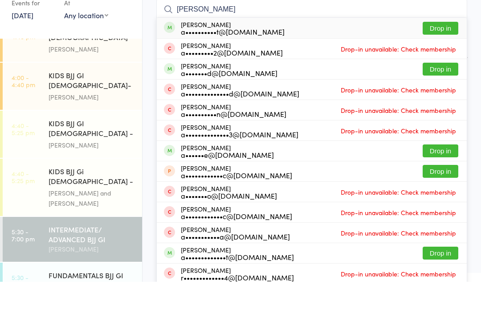
type input "Andrew stew"
click at [450, 64] on button "Drop in" at bounding box center [440, 70] width 36 height 13
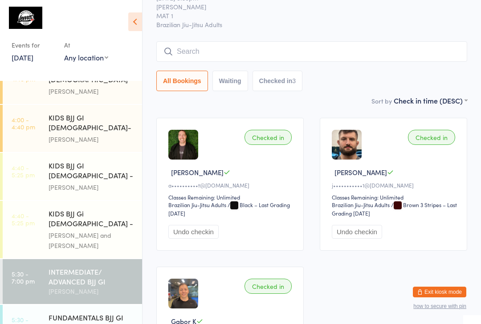
click at [52, 323] on div "[PERSON_NAME]" at bounding box center [92, 328] width 86 height 10
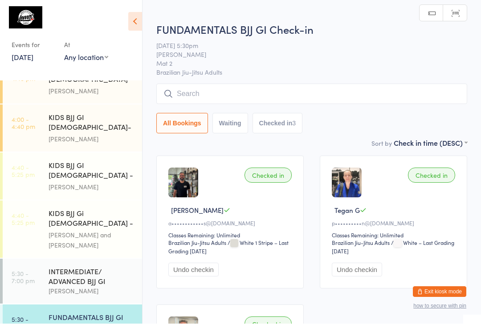
scroll to position [0, 0]
click at [213, 101] on input "search" at bounding box center [311, 94] width 311 height 20
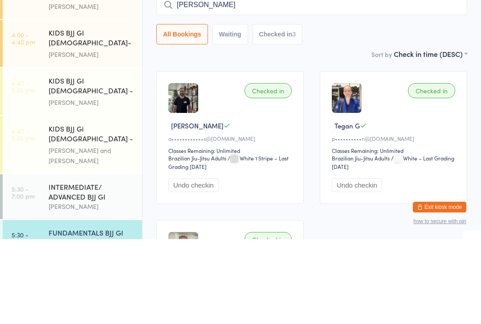
type input "[PERSON_NAME]"
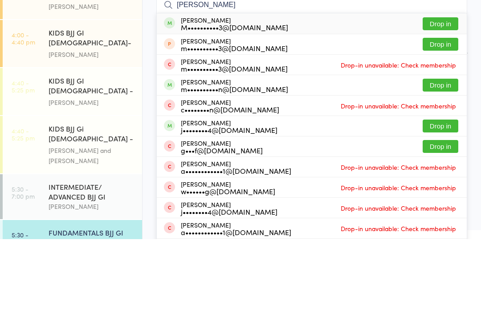
click at [442, 102] on button "Drop in" at bounding box center [440, 108] width 36 height 13
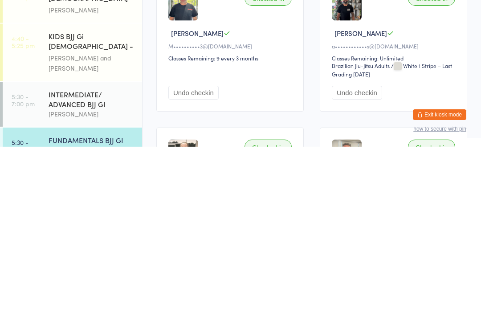
scroll to position [3, 0]
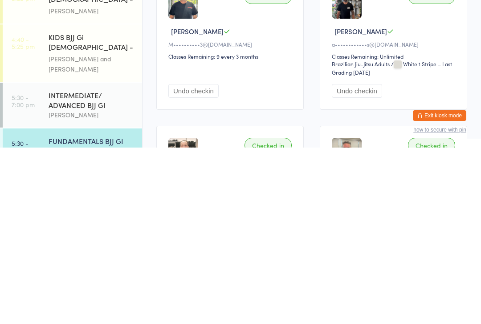
click at [62, 287] on div "[PERSON_NAME]" at bounding box center [92, 292] width 86 height 10
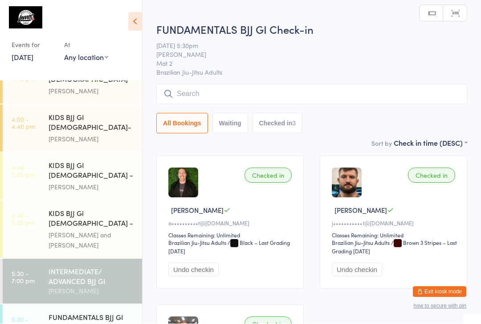
scroll to position [0, 0]
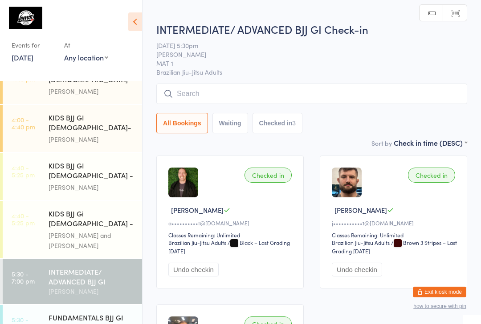
click at [347, 92] on input "search" at bounding box center [311, 94] width 311 height 20
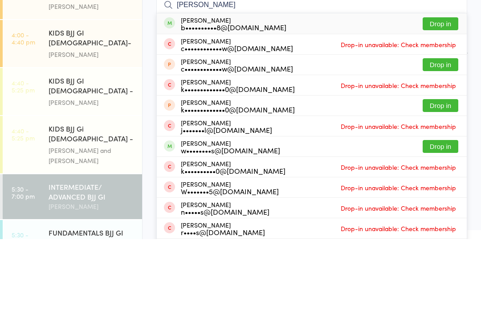
type input "Warrick"
click at [438, 102] on button "Drop in" at bounding box center [440, 108] width 36 height 13
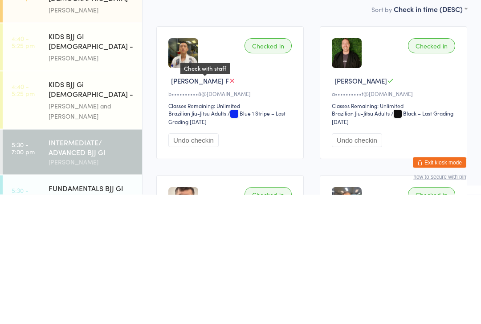
click at [229, 207] on icon at bounding box center [232, 210] width 7 height 7
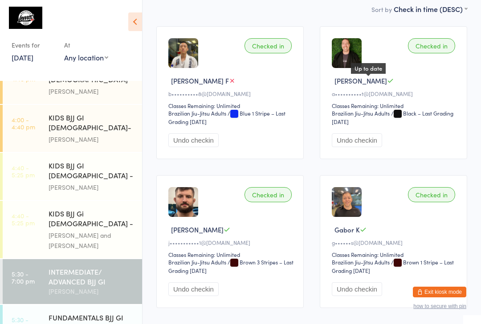
click at [387, 82] on icon at bounding box center [390, 80] width 7 height 7
click at [229, 84] on icon at bounding box center [232, 80] width 7 height 7
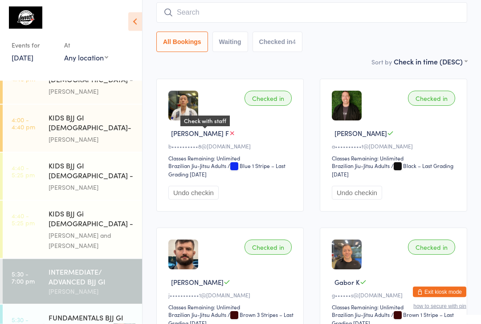
scroll to position [77, 0]
click at [99, 313] on div "FUNDAMENTALS BJJ GI" at bounding box center [92, 318] width 86 height 10
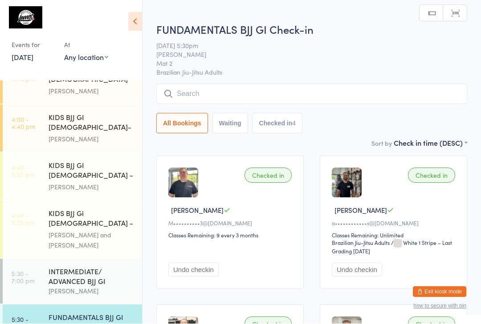
scroll to position [0, 0]
click at [336, 98] on input "search" at bounding box center [311, 94] width 311 height 20
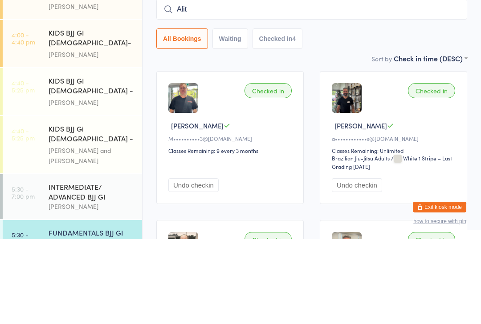
type input "Alita"
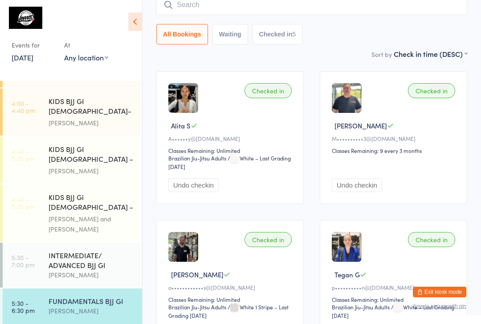
scroll to position [198, 0]
click at [83, 297] on div "FUNDAMENTALS BJJ GI" at bounding box center [92, 302] width 86 height 10
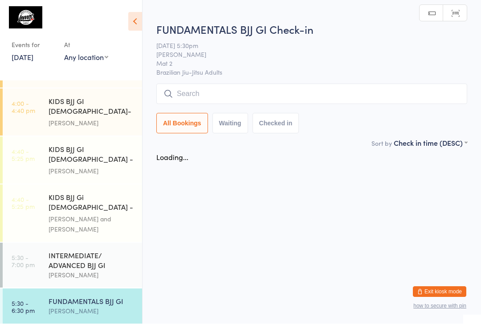
scroll to position [0, 0]
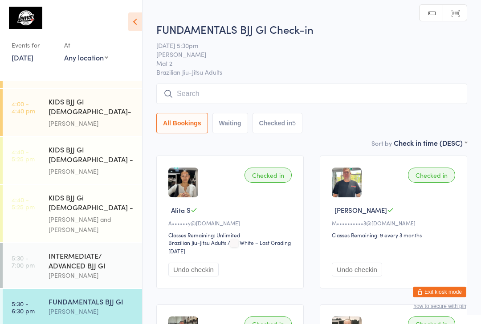
click at [245, 87] on input "search" at bounding box center [311, 94] width 311 height 20
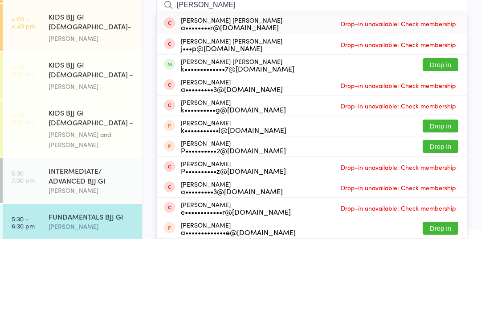
type input "Kane"
click at [438, 143] on button "Drop in" at bounding box center [440, 149] width 36 height 13
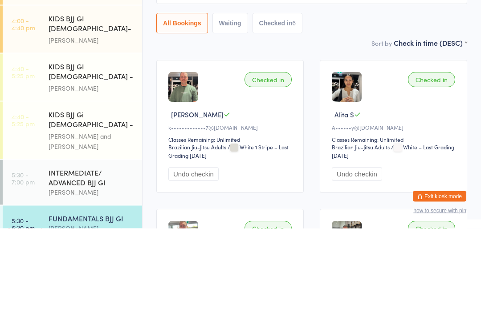
scroll to position [182, 0]
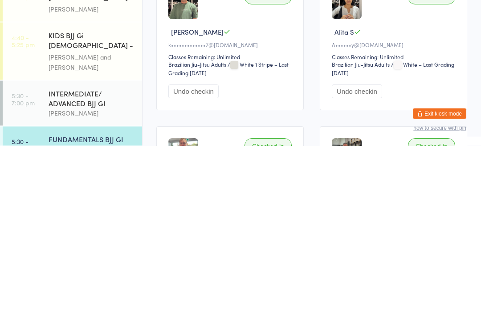
click at [117, 267] on div "INTERMEDIATE/ ADVANCED BJJ GI" at bounding box center [92, 277] width 86 height 20
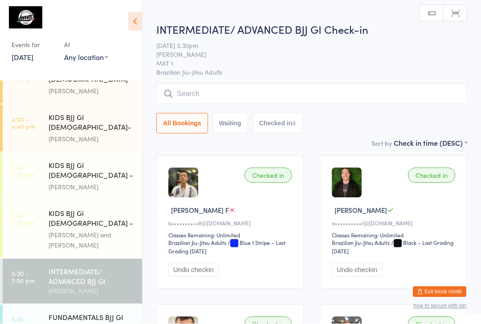
scroll to position [0, 0]
click at [274, 87] on input "search" at bounding box center [311, 94] width 311 height 20
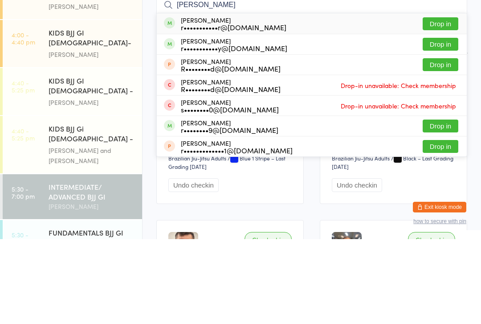
type input "Rhett"
click at [446, 102] on button "Drop in" at bounding box center [440, 108] width 36 height 13
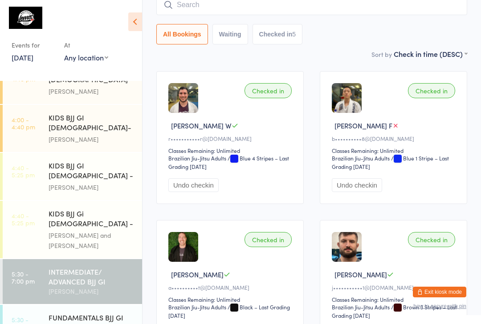
click at [255, 6] on input "search" at bounding box center [311, 5] width 311 height 20
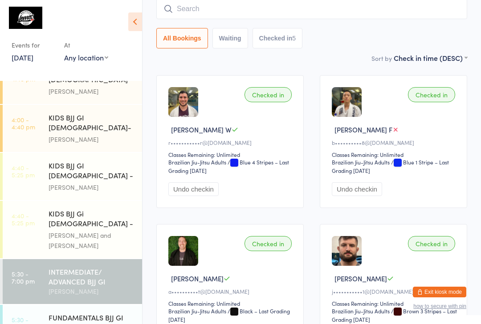
scroll to position [81, 0]
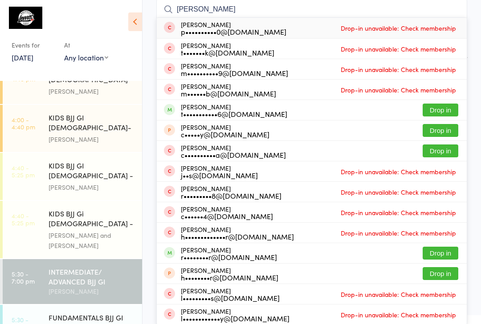
type input "Harper"
click at [437, 111] on button "Drop in" at bounding box center [440, 110] width 36 height 13
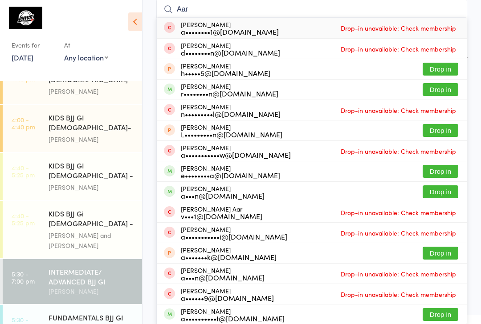
type input "Aar"
click at [441, 95] on button "Drop in" at bounding box center [440, 89] width 36 height 13
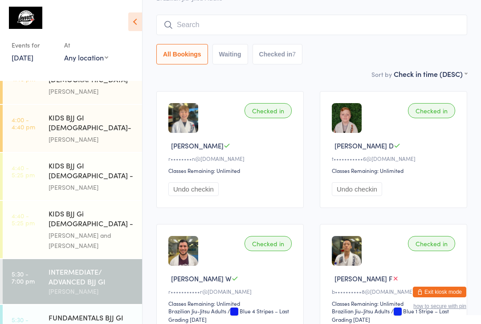
scroll to position [0, 0]
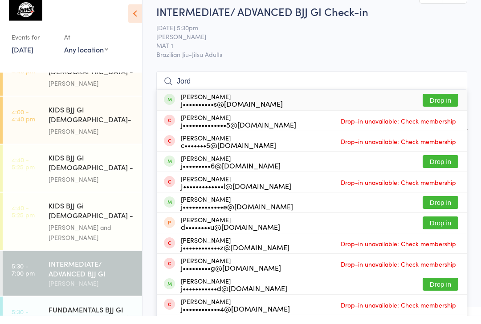
type input "Jord"
click at [430, 102] on button "Drop in" at bounding box center [440, 108] width 36 height 13
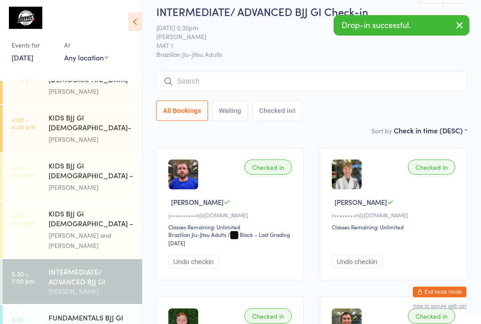
click at [230, 86] on input "search" at bounding box center [311, 81] width 311 height 20
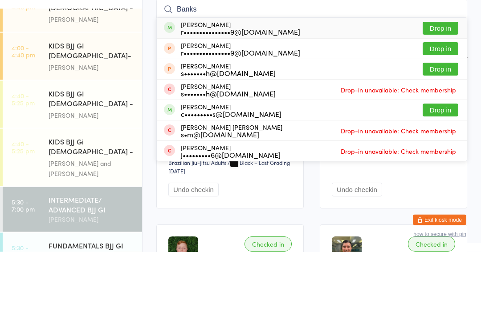
type input "Banks"
click at [443, 94] on button "Drop in" at bounding box center [440, 100] width 36 height 13
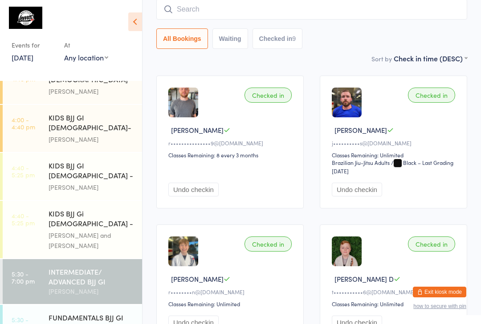
click at [250, 10] on input "search" at bounding box center [311, 9] width 311 height 20
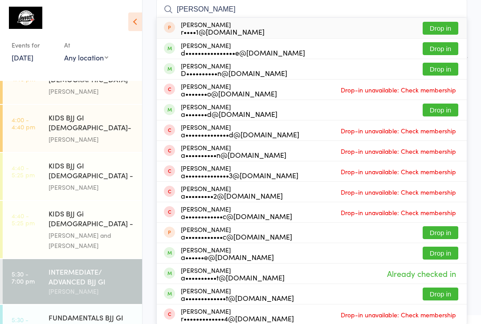
type input "Drew"
click at [447, 52] on button "Drop in" at bounding box center [440, 48] width 36 height 13
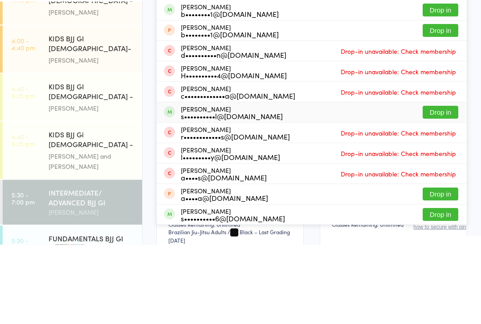
type input "Angus"
click at [273, 182] on div "Angus Whitehill s••••••••••l@hotmail.com Drop in" at bounding box center [312, 192] width 310 height 20
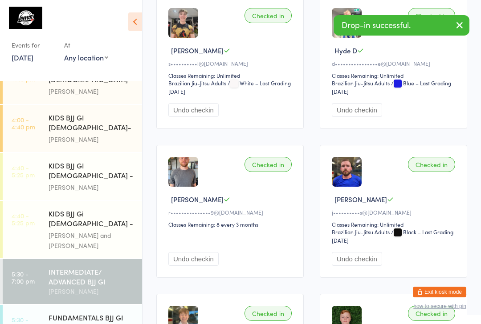
click at [110, 323] on div "[PERSON_NAME]" at bounding box center [92, 328] width 86 height 10
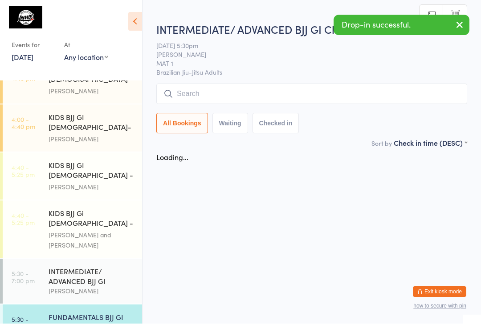
scroll to position [0, 0]
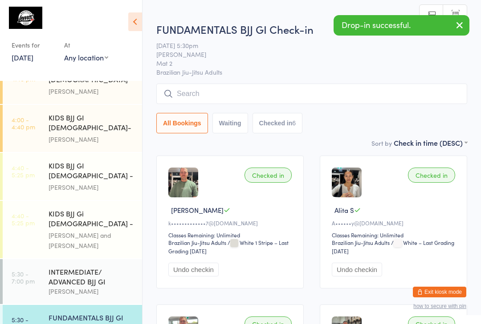
click at [314, 104] on input "search" at bounding box center [311, 94] width 311 height 20
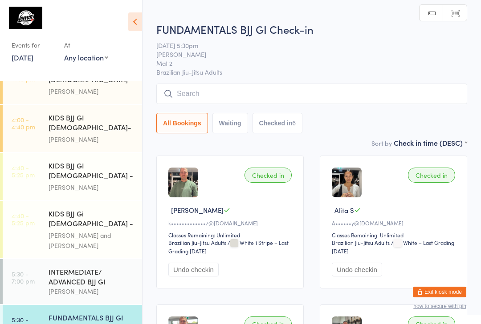
scroll to position [0, 0]
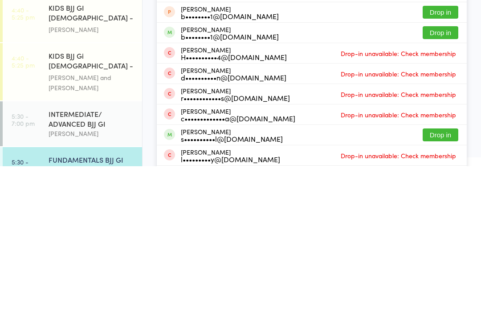
type input "Angus"
click at [267, 283] on div "Angus Whitehill s••••••••••l@hotmail.com Drop in" at bounding box center [312, 293] width 310 height 20
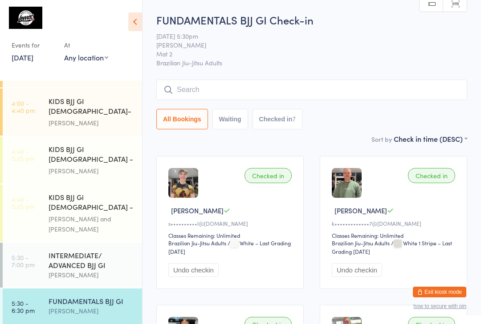
scroll to position [198, 0]
click at [89, 251] on div "INTERMEDIATE/ ADVANCED BJJ GI" at bounding box center [92, 261] width 86 height 20
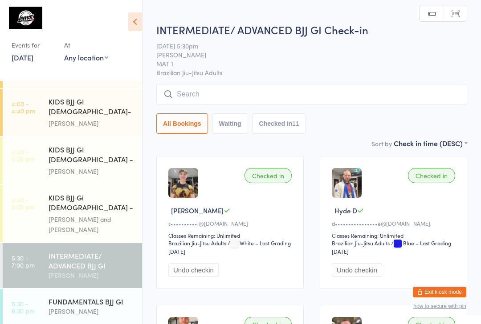
click at [229, 91] on input "search" at bounding box center [311, 94] width 311 height 20
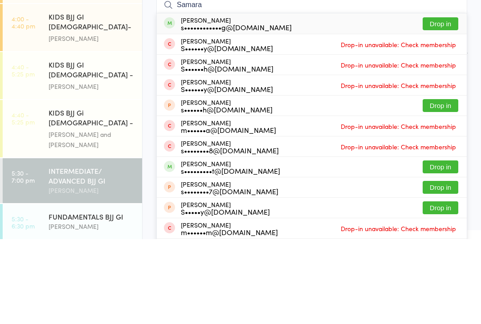
type input "Samara"
click at [440, 102] on button "Drop in" at bounding box center [440, 108] width 36 height 13
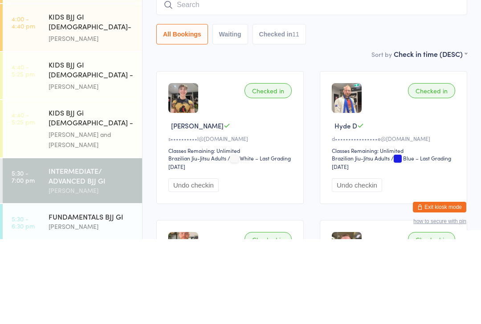
scroll to position [85, 0]
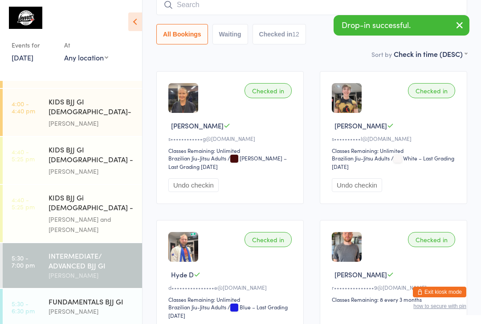
click at [292, 10] on input "search" at bounding box center [311, 5] width 311 height 20
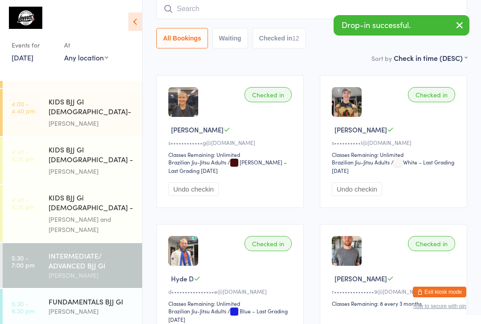
scroll to position [81, 0]
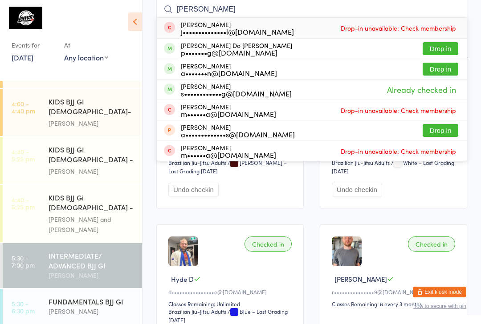
type input "Amaral"
click at [441, 47] on button "Drop in" at bounding box center [440, 48] width 36 height 13
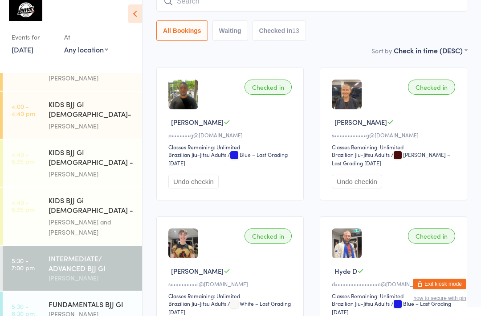
scroll to position [182, 0]
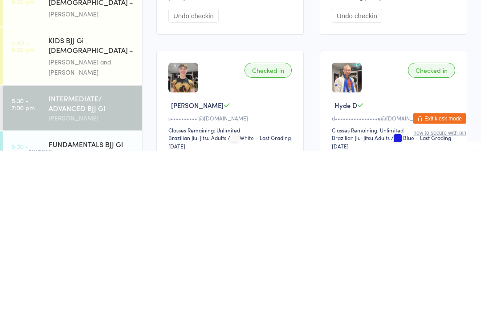
click at [50, 267] on div "INTERMEDIATE/ ADVANCED BJJ GI" at bounding box center [92, 277] width 86 height 20
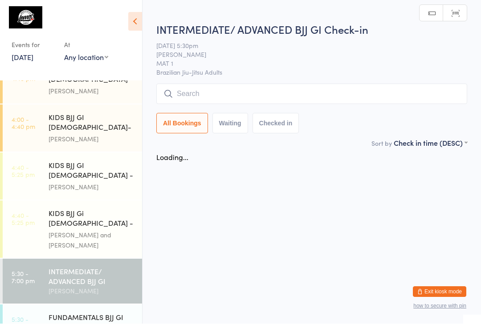
scroll to position [0, 0]
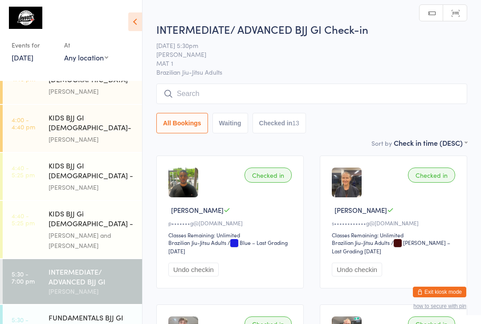
click at [283, 85] on input "search" at bounding box center [311, 94] width 311 height 20
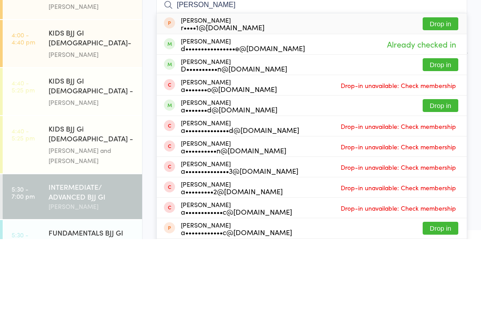
type input "Drew"
click at [440, 143] on button "Drop in" at bounding box center [440, 149] width 36 height 13
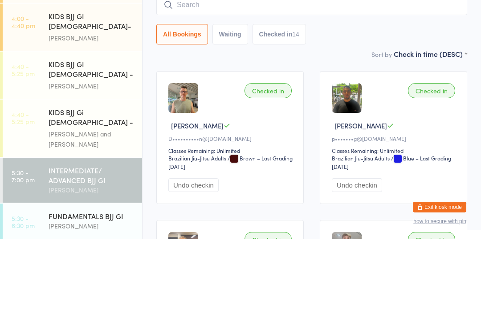
scroll to position [198, 0]
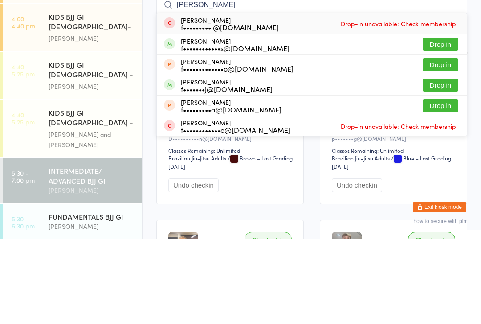
type input "Fabio"
click at [456, 164] on button "Drop in" at bounding box center [440, 170] width 36 height 13
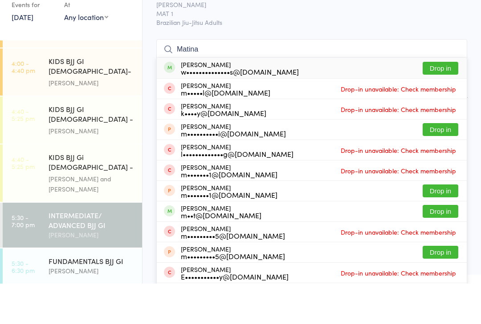
type input "Matina"
click at [446, 102] on button "Drop in" at bounding box center [440, 108] width 36 height 13
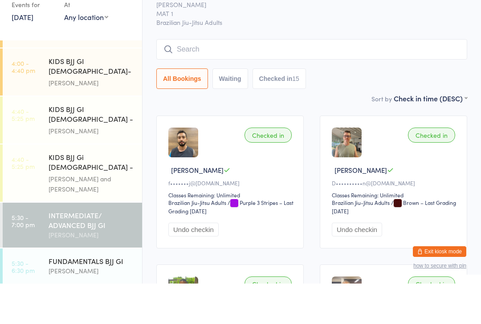
scroll to position [40, 0]
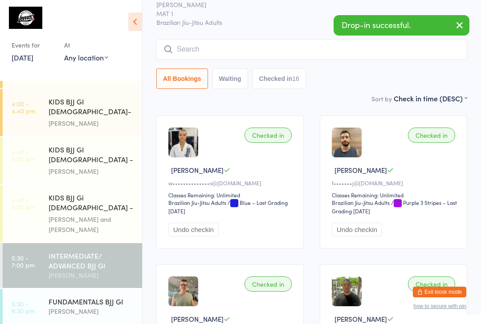
click at [291, 48] on input "search" at bounding box center [311, 49] width 311 height 20
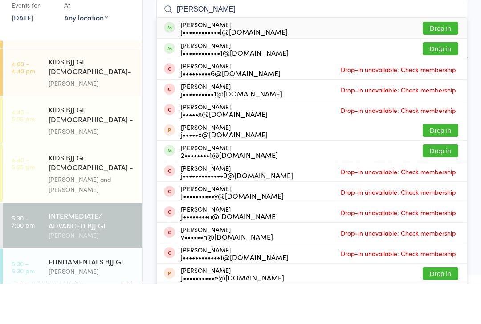
type input "Josh hors"
click at [441, 62] on button "Drop in" at bounding box center [440, 68] width 36 height 13
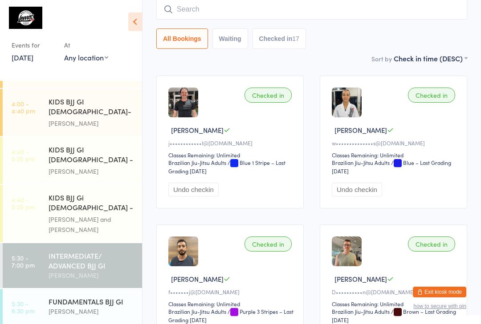
click at [287, 15] on input "search" at bounding box center [311, 9] width 311 height 20
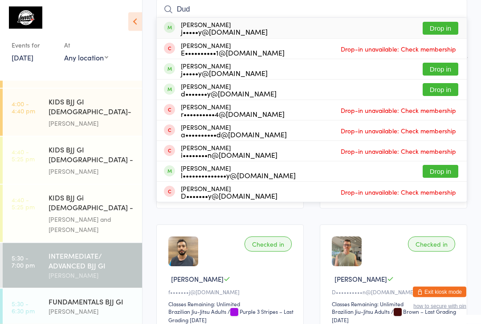
type input "Dud"
click at [448, 27] on button "Drop in" at bounding box center [440, 28] width 36 height 13
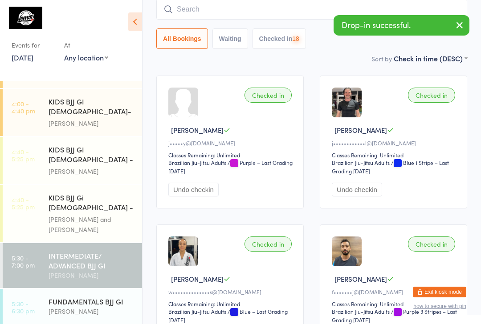
click at [278, 16] on input "search" at bounding box center [311, 9] width 311 height 20
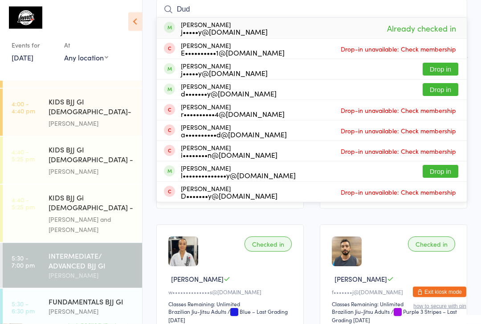
type input "Dud"
click at [449, 75] on button "Drop in" at bounding box center [440, 69] width 36 height 13
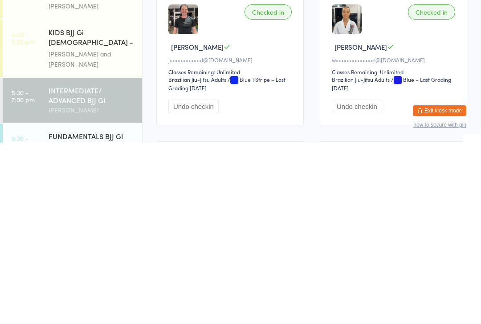
scroll to position [132, 0]
click at [95, 323] on div "[PERSON_NAME]" at bounding box center [92, 328] width 86 height 10
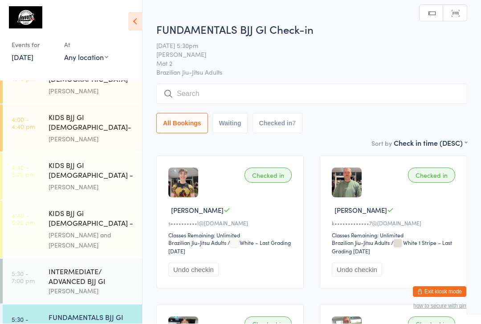
scroll to position [0, 0]
click at [260, 96] on input "search" at bounding box center [311, 94] width 311 height 20
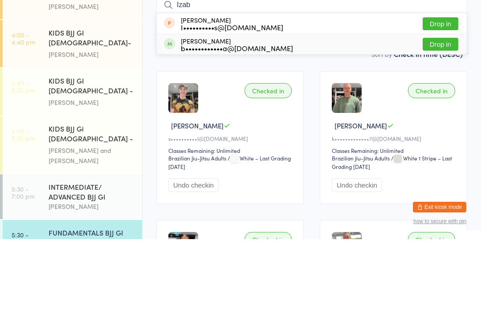
type input "Izab"
click at [294, 119] on div "Izabela Oliveira Rocha b••••••••••••a@hotmail.com Drop in" at bounding box center [312, 129] width 310 height 20
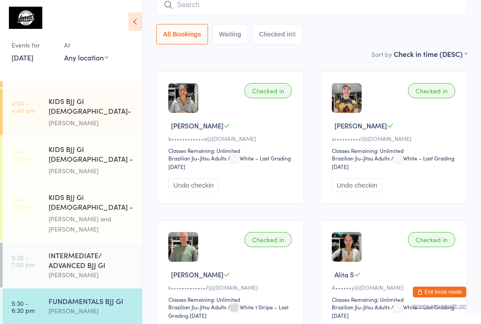
scroll to position [198, 0]
click at [88, 251] on div "INTERMEDIATE/ ADVANCED BJJ GI" at bounding box center [92, 261] width 86 height 20
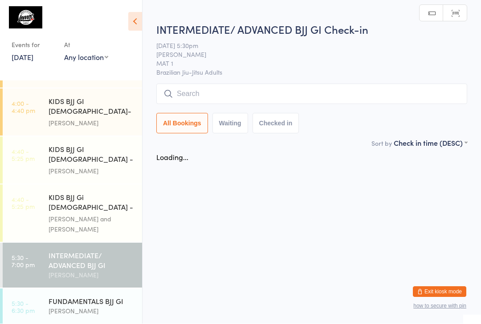
scroll to position [0, 0]
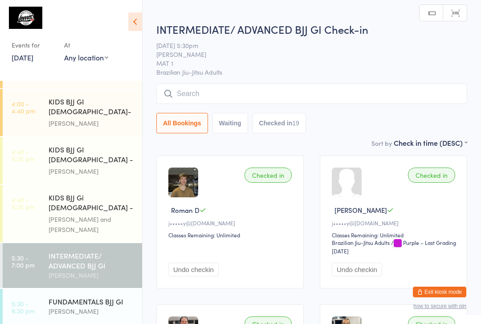
click at [218, 98] on input "search" at bounding box center [311, 94] width 311 height 20
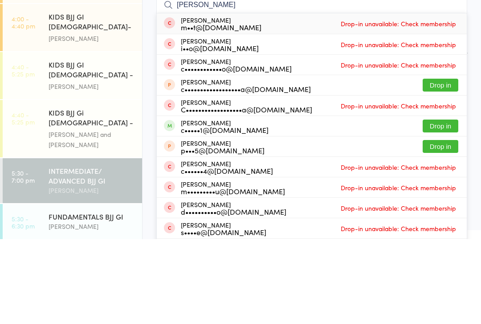
type input "Claudio"
click at [437, 205] on button "Drop in" at bounding box center [440, 211] width 36 height 13
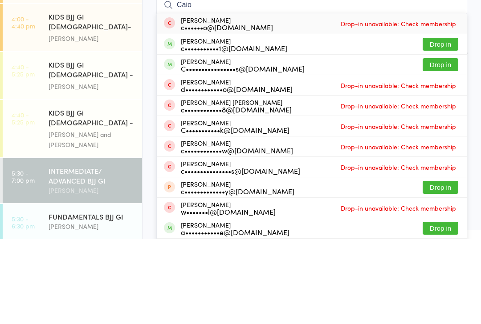
type input "Caio"
click at [437, 123] on button "Drop in" at bounding box center [440, 129] width 36 height 13
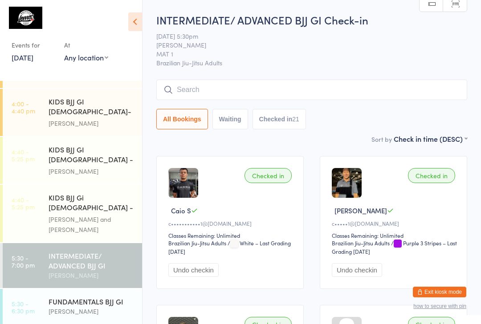
click at [234, 84] on input "search" at bounding box center [311, 90] width 311 height 20
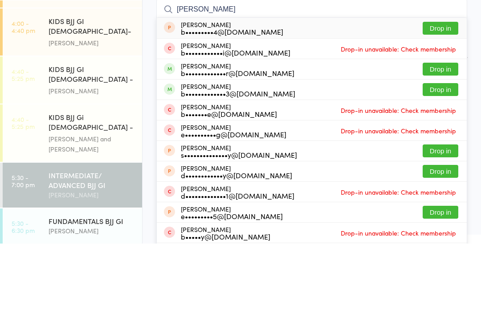
type input "Brad"
click at [439, 143] on button "Drop in" at bounding box center [440, 149] width 36 height 13
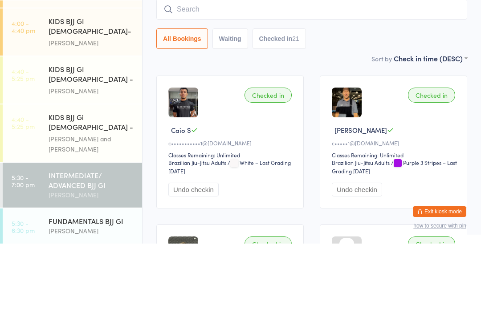
scroll to position [81, 0]
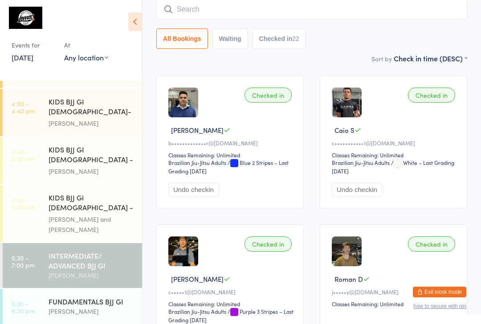
click at [79, 251] on div "INTERMEDIATE/ ADVANCED BJJ GI" at bounding box center [92, 261] width 86 height 20
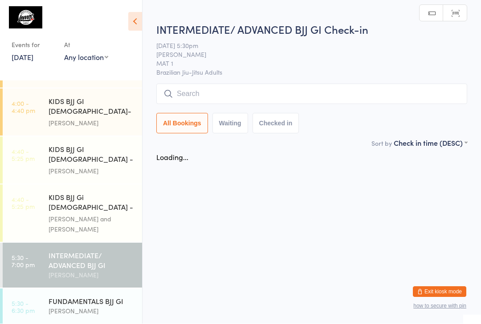
scroll to position [0, 0]
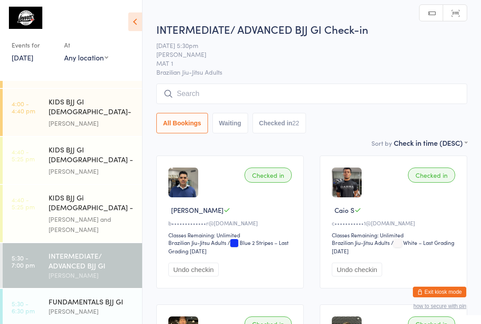
click at [215, 92] on input "search" at bounding box center [311, 94] width 311 height 20
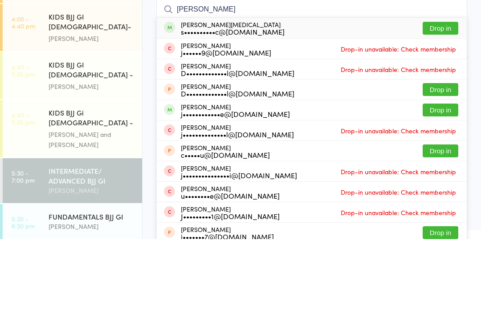
type input "Jeff"
click at [451, 107] on button "Drop in" at bounding box center [440, 113] width 36 height 13
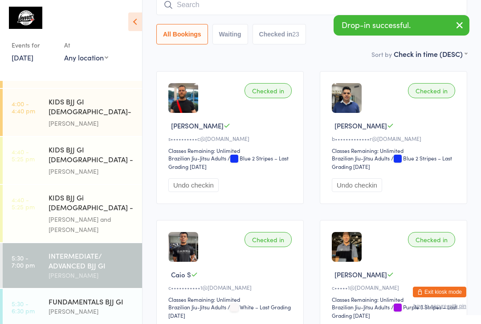
click at [219, 12] on input "search" at bounding box center [311, 5] width 311 height 20
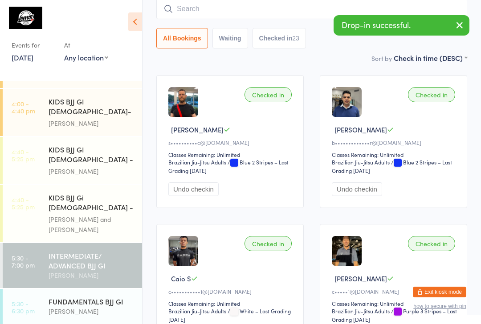
scroll to position [81, 0]
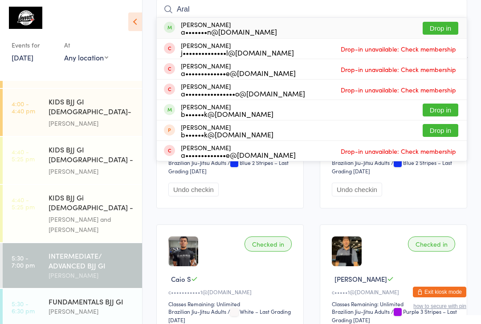
type input "Aral"
click at [445, 30] on button "Drop in" at bounding box center [440, 28] width 36 height 13
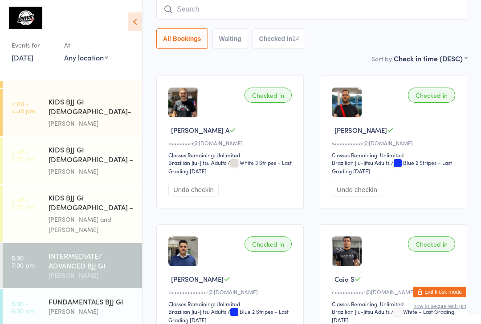
click at [96, 297] on div "FUNDAMENTALS BJJ GI" at bounding box center [92, 302] width 86 height 10
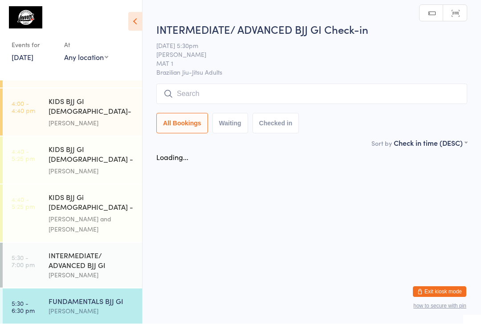
scroll to position [0, 0]
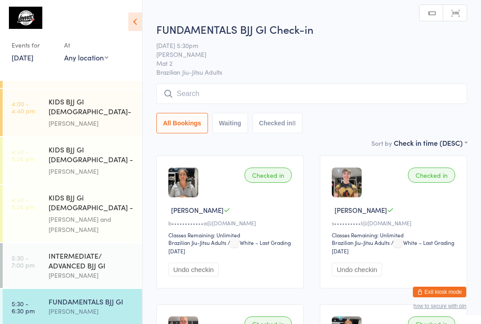
click at [235, 93] on input "search" at bounding box center [311, 94] width 311 height 20
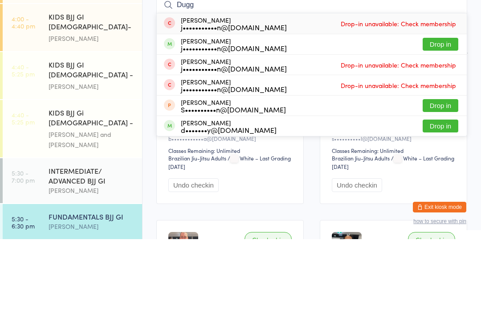
type input "Dugg"
click at [447, 123] on button "Drop in" at bounding box center [440, 129] width 36 height 13
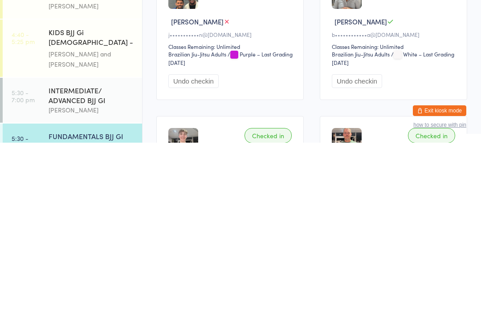
scroll to position [11, 0]
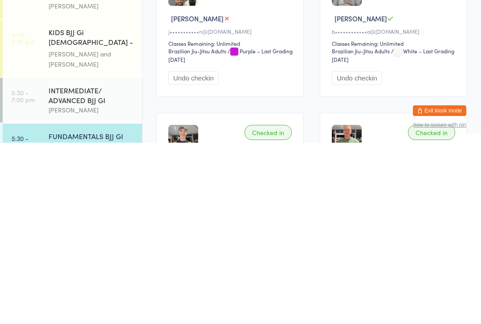
click at [95, 313] on div "FUNDAMENTALS BJJ GI" at bounding box center [92, 318] width 86 height 10
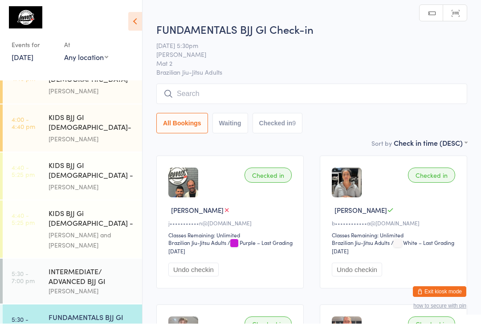
scroll to position [0, 0]
click at [235, 101] on input "search" at bounding box center [311, 94] width 311 height 20
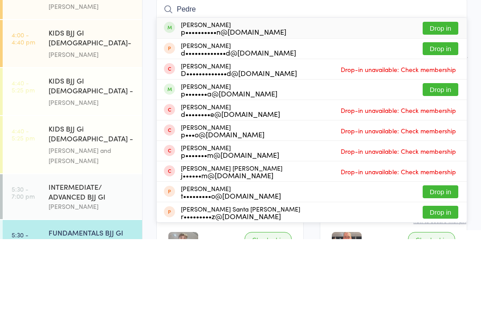
type input "Pedre"
click at [443, 107] on button "Drop in" at bounding box center [440, 113] width 36 height 13
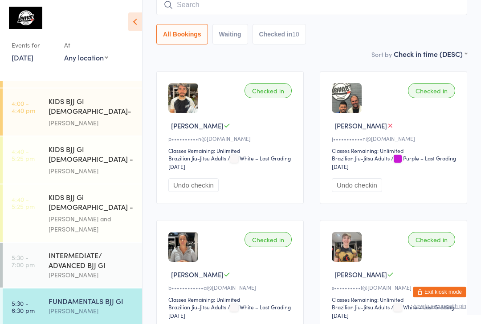
scroll to position [198, 0]
click at [90, 251] on div "INTERMEDIATE/ ADVANCED BJJ GI" at bounding box center [92, 261] width 86 height 20
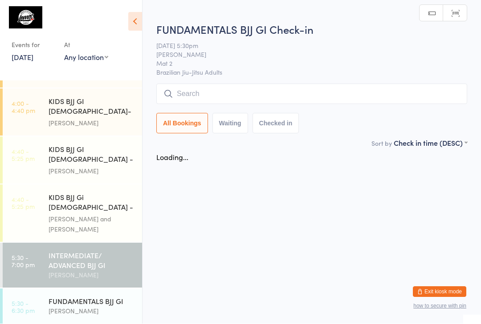
scroll to position [0, 0]
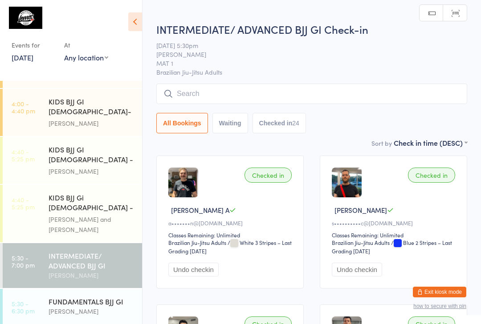
click at [292, 96] on input "search" at bounding box center [311, 94] width 311 height 20
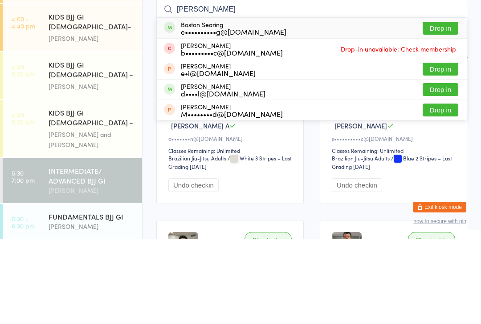
type input "Bost"
click at [445, 107] on button "Drop in" at bounding box center [440, 113] width 36 height 13
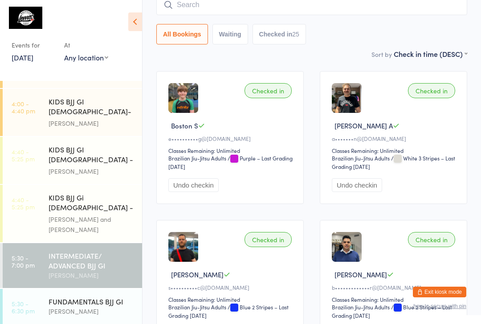
click at [70, 297] on div "FUNDAMENTALS BJJ GI" at bounding box center [92, 302] width 86 height 10
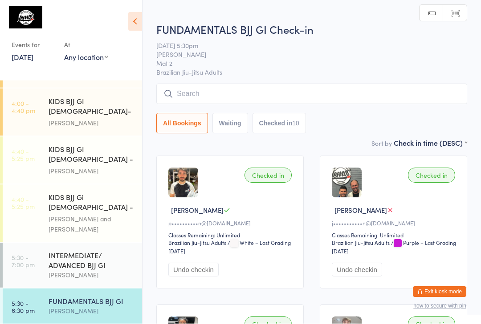
scroll to position [0, 0]
click at [200, 92] on input "search" at bounding box center [311, 94] width 311 height 20
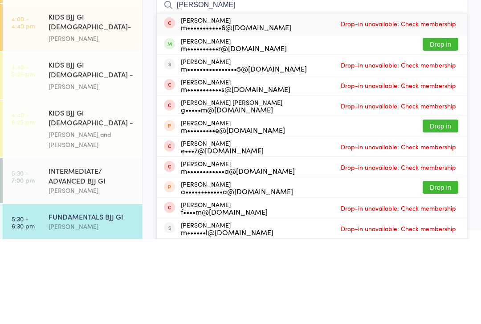
type input "Marco"
click at [437, 123] on button "Drop in" at bounding box center [440, 129] width 36 height 13
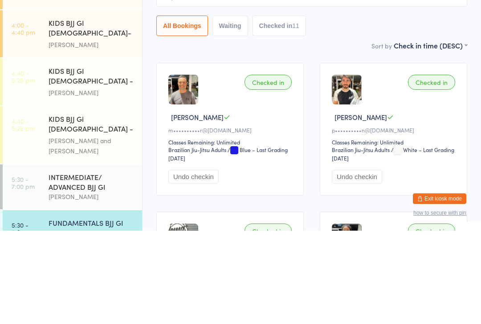
scroll to position [182, 0]
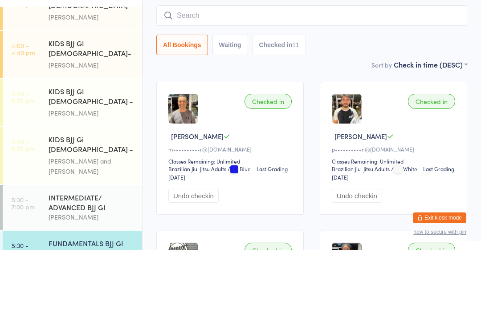
click at [188, 80] on input "search" at bounding box center [311, 90] width 311 height 20
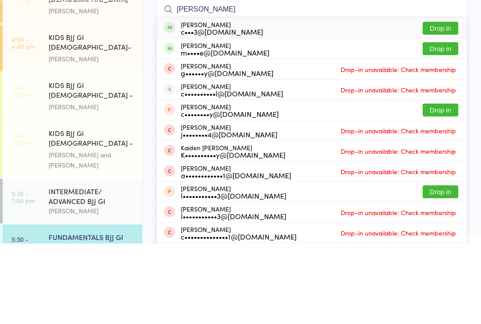
type input "Conway"
click at [440, 102] on button "Drop in" at bounding box center [440, 108] width 36 height 13
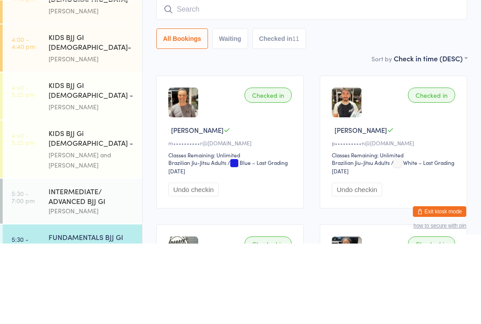
scroll to position [81, 0]
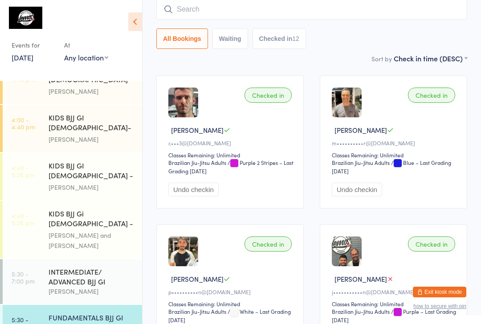
click at [198, 14] on input "search" at bounding box center [311, 9] width 311 height 20
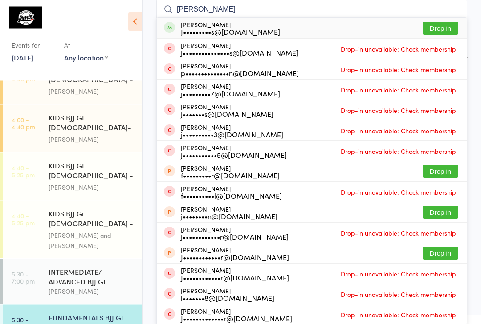
type input "Joe fer"
click at [437, 24] on button "Drop in" at bounding box center [440, 28] width 36 height 13
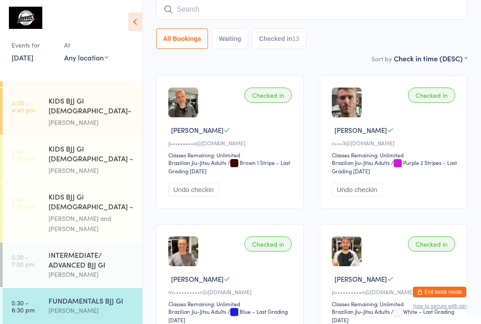
scroll to position [198, 0]
click at [98, 215] on div "[PERSON_NAME] and [PERSON_NAME]" at bounding box center [92, 225] width 86 height 20
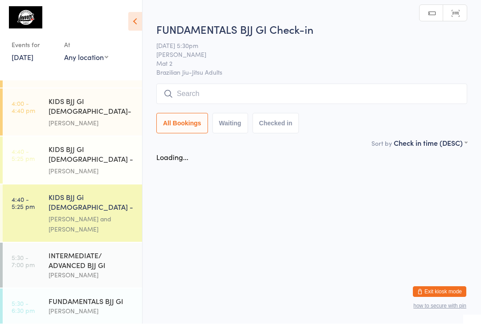
scroll to position [0, 0]
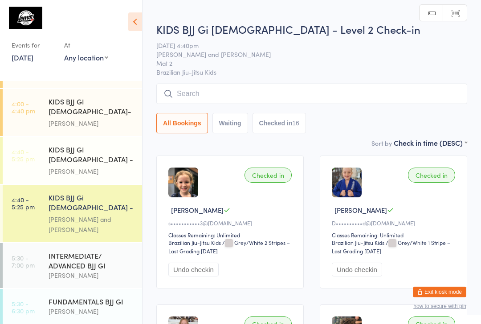
click at [221, 87] on input "search" at bounding box center [311, 94] width 311 height 20
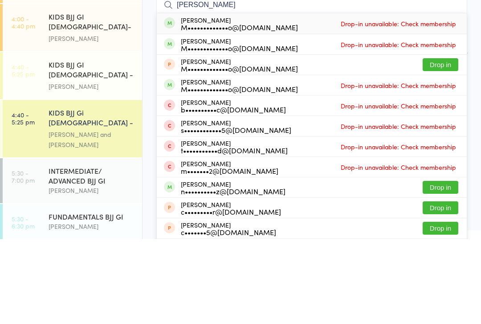
type input "[PERSON_NAME]"
click at [389, 102] on span "Drop-in unavailable: Check membership" at bounding box center [398, 108] width 120 height 13
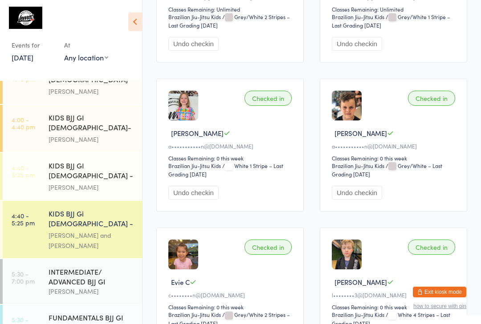
scroll to position [234, 0]
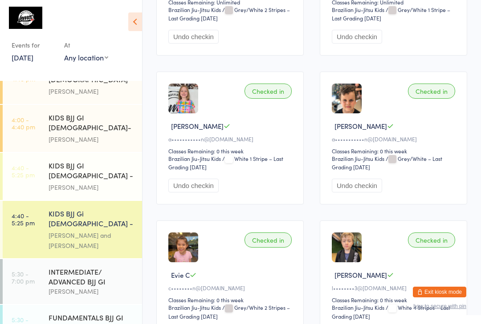
click at [110, 162] on div "KIDS BJJ GI [DEMOGRAPHIC_DATA] - Level 1 [PERSON_NAME]" at bounding box center [95, 176] width 93 height 47
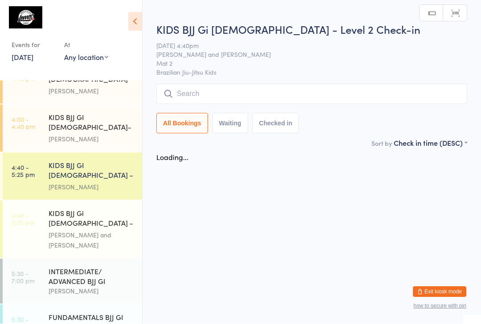
click at [97, 231] on div "[PERSON_NAME] and [PERSON_NAME]" at bounding box center [92, 241] width 86 height 20
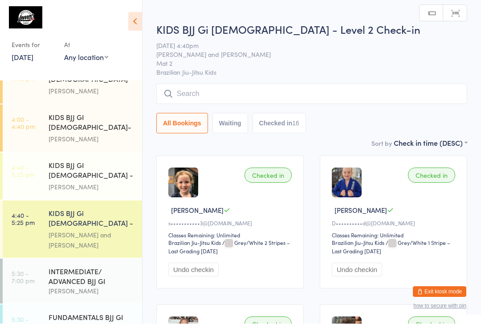
scroll to position [0, 0]
click at [108, 153] on div "KIDS BJJ GI [DEMOGRAPHIC_DATA] - Level 1 [PERSON_NAME]" at bounding box center [95, 176] width 93 height 47
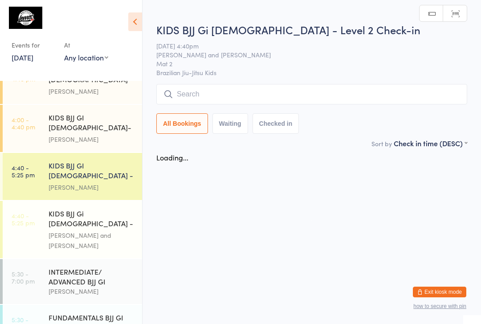
click at [103, 113] on div "KIDS BJJ GI [DEMOGRAPHIC_DATA]- Level 2" at bounding box center [92, 124] width 86 height 22
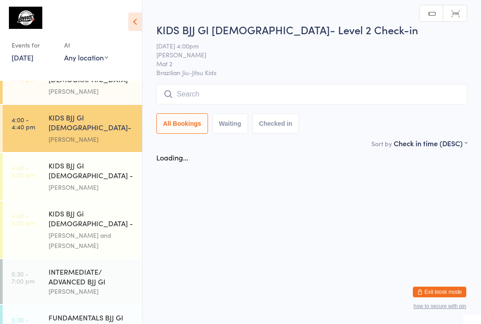
click at [310, 57] on span "[PERSON_NAME]" at bounding box center [304, 54] width 297 height 9
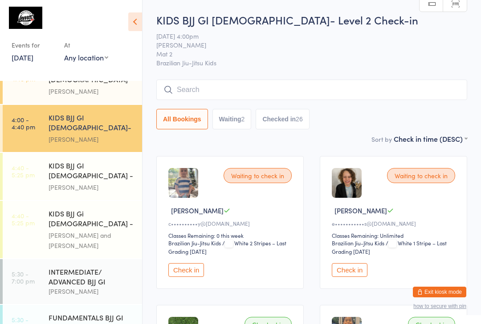
click at [73, 267] on div "INTERMEDIATE/ ADVANCED BJJ GI" at bounding box center [92, 277] width 86 height 20
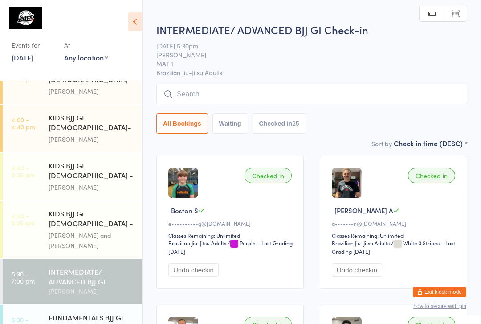
click at [250, 96] on input "search" at bounding box center [311, 94] width 311 height 20
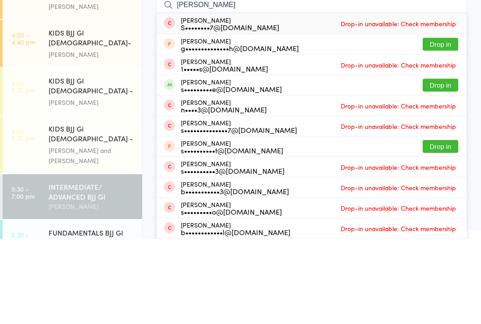
type input "Samuel"
click at [447, 164] on button "Drop in" at bounding box center [440, 170] width 36 height 13
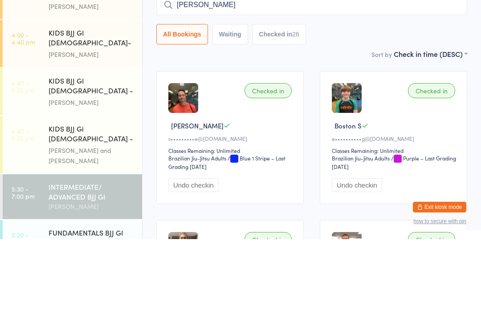
type input "Maxwell Steven"
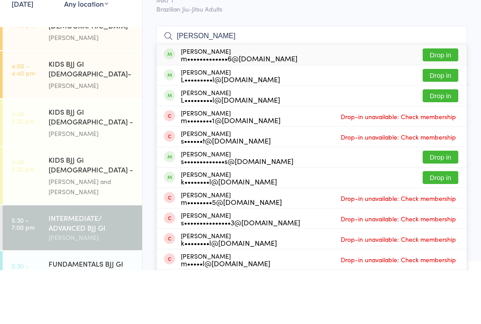
click at [436, 102] on button "Drop in" at bounding box center [440, 108] width 36 height 13
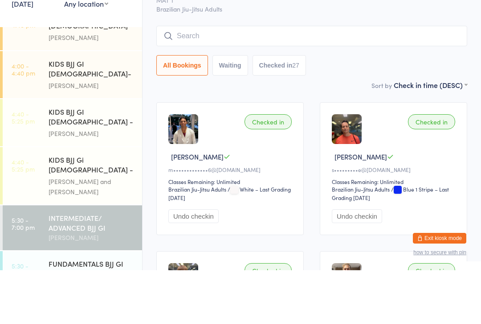
scroll to position [54, 0]
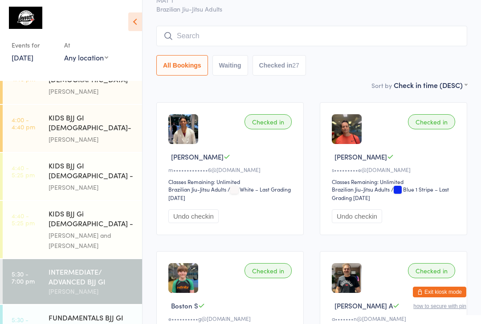
click at [61, 323] on div "[PERSON_NAME]" at bounding box center [92, 328] width 86 height 10
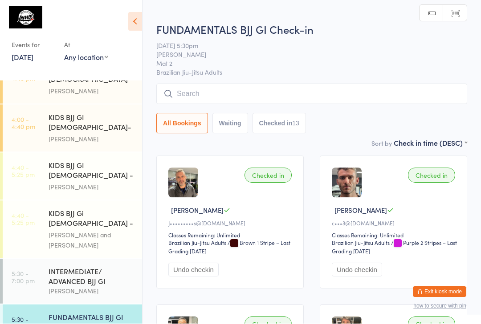
scroll to position [0, 0]
click at [251, 92] on input "search" at bounding box center [311, 94] width 311 height 20
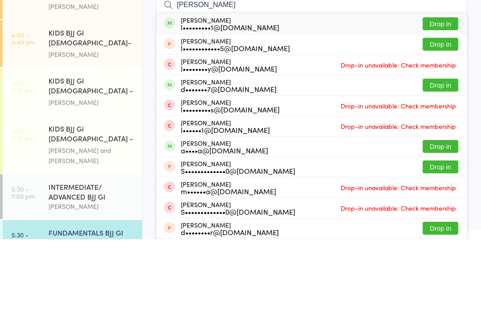
type input "Liam bau"
click at [433, 102] on button "Drop in" at bounding box center [440, 108] width 36 height 13
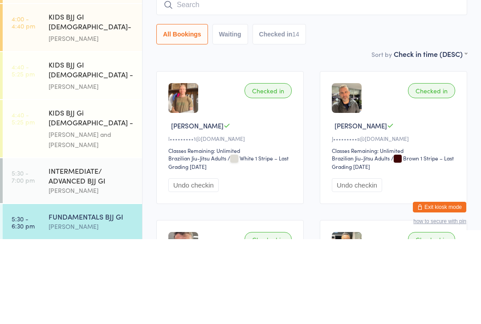
scroll to position [198, 0]
click at [35, 243] on link "5:30 - 7:00 pm INTERMEDIATE/ ADVANCED BJJ GI Bruno Lemos" at bounding box center [72, 265] width 139 height 45
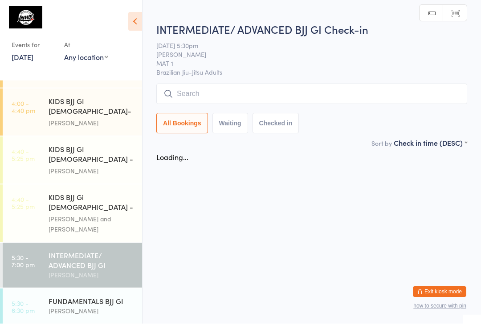
scroll to position [0, 0]
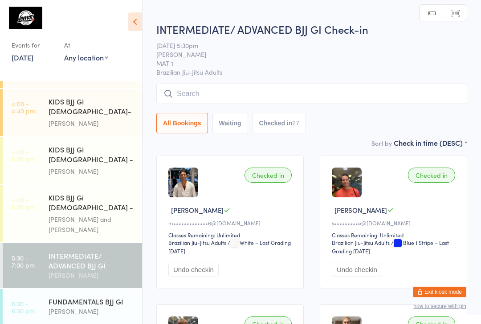
click at [177, 91] on input "search" at bounding box center [311, 94] width 311 height 20
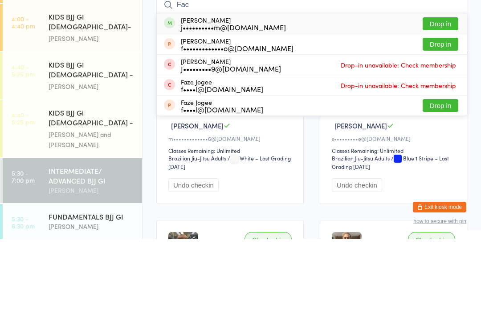
type input "Fac"
click at [432, 102] on button "Drop in" at bounding box center [440, 108] width 36 height 13
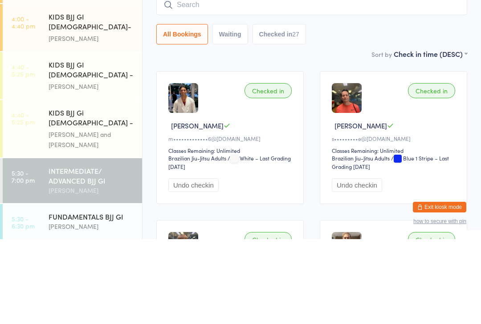
scroll to position [85, 0]
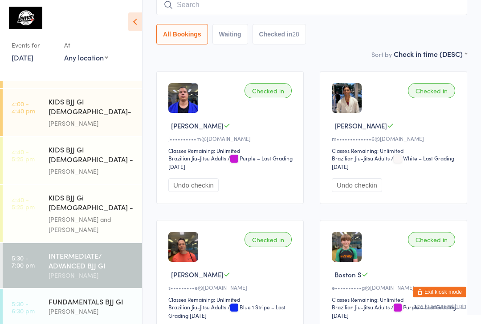
click at [241, 6] on input "search" at bounding box center [311, 5] width 311 height 20
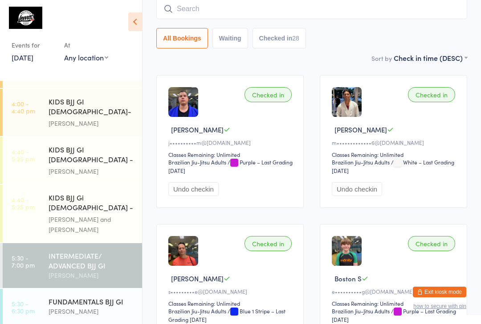
scroll to position [81, 0]
type input "F"
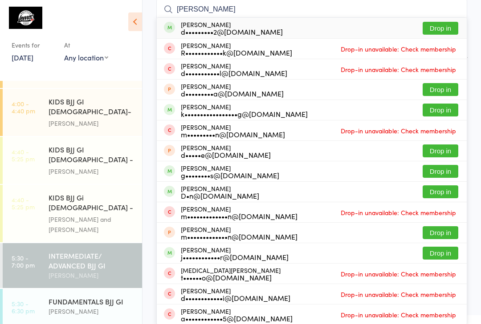
type input "Dale"
click at [448, 26] on button "Drop in" at bounding box center [440, 28] width 36 height 13
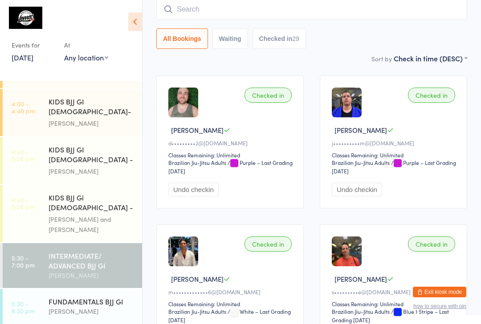
click at [82, 215] on div "[PERSON_NAME] and [PERSON_NAME]" at bounding box center [92, 225] width 86 height 20
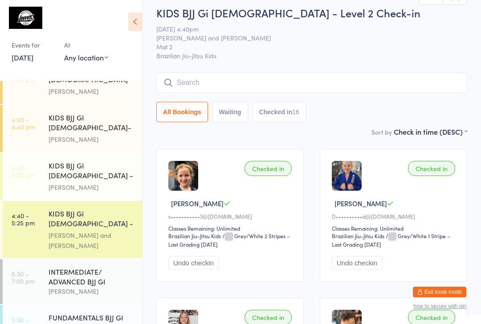
scroll to position [7, 0]
click at [93, 182] on div "[PERSON_NAME]" at bounding box center [92, 187] width 86 height 10
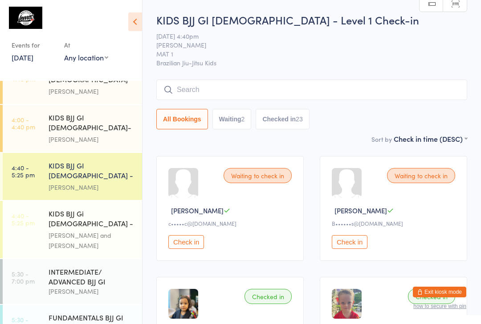
click at [205, 87] on input "search" at bounding box center [311, 90] width 311 height 20
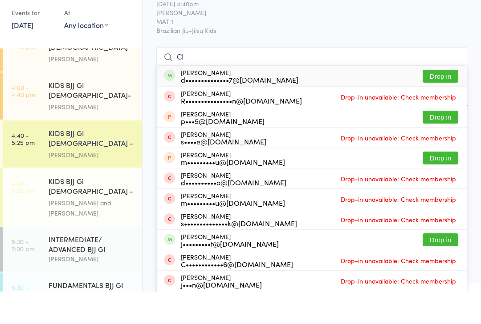
type input "C"
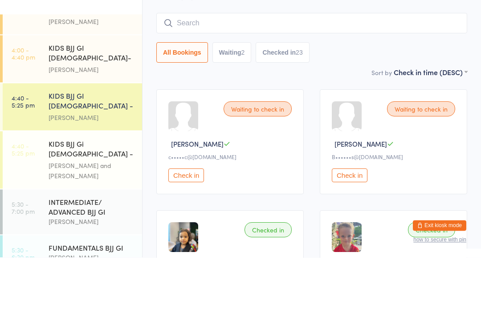
scroll to position [182, 0]
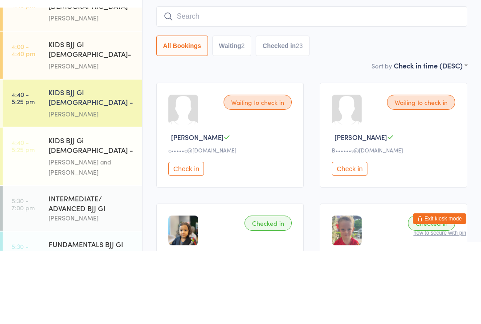
click at [95, 231] on div "[PERSON_NAME] and [PERSON_NAME]" at bounding box center [92, 241] width 86 height 20
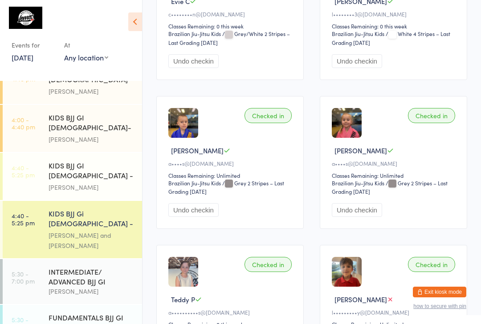
scroll to position [507, 0]
click at [38, 153] on link "4:40 - 5:25 pm KIDS BJJ GI 6-8yo - Level 1 Matheus Bohrer" at bounding box center [72, 176] width 139 height 47
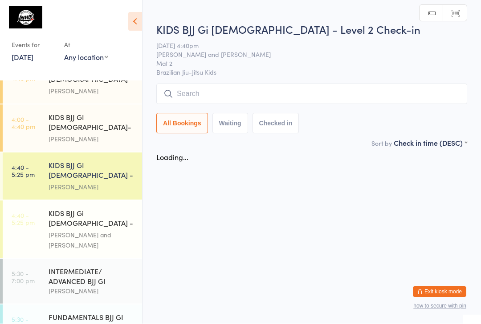
scroll to position [0, 0]
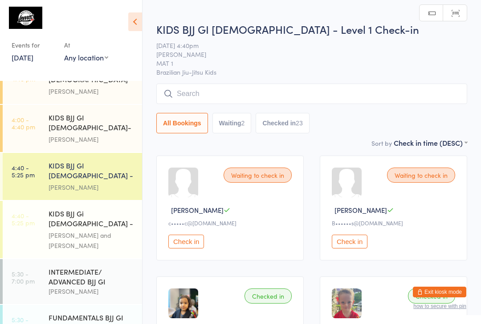
click at [227, 91] on input "search" at bounding box center [311, 94] width 311 height 20
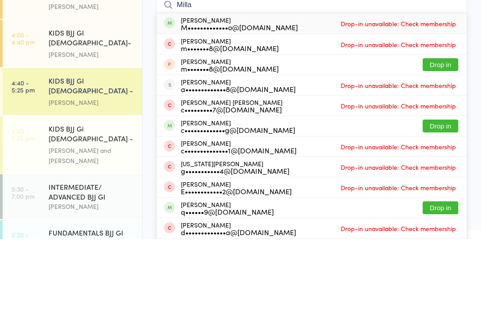
type input "Milla"
click at [221, 101] on div "Milla Coleman M•••••••••••••o@hotmail.com" at bounding box center [239, 108] width 117 height 14
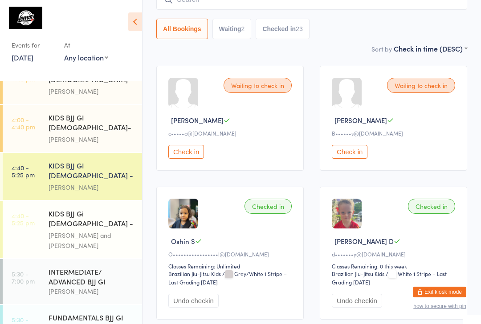
scroll to position [88, 0]
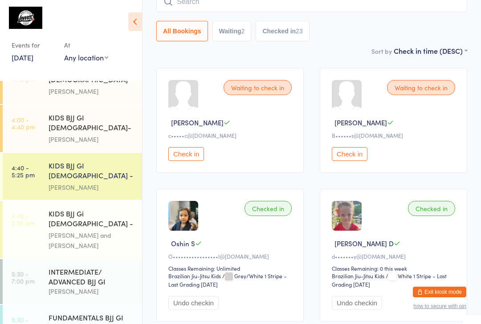
click at [92, 231] on div "[PERSON_NAME] and [PERSON_NAME]" at bounding box center [92, 241] width 86 height 20
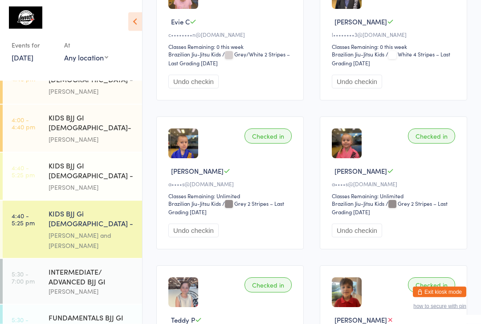
scroll to position [488, 0]
click at [69, 287] on div "[PERSON_NAME]" at bounding box center [92, 292] width 86 height 10
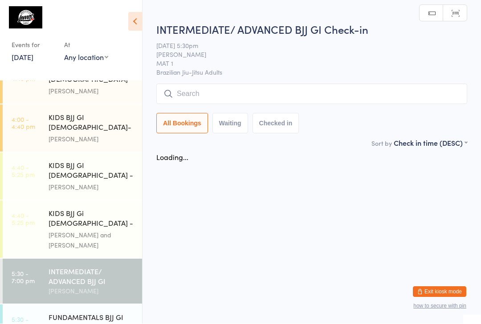
scroll to position [0, 0]
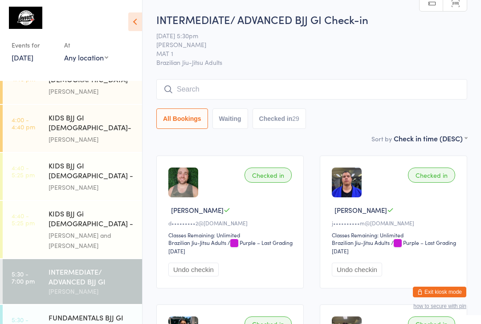
click at [174, 92] on input "search" at bounding box center [311, 89] width 311 height 20
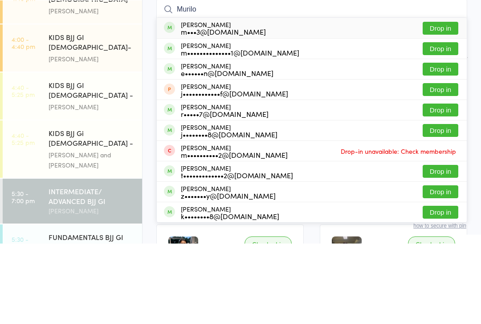
type input "Murilo"
click at [443, 123] on button "Drop in" at bounding box center [440, 129] width 36 height 13
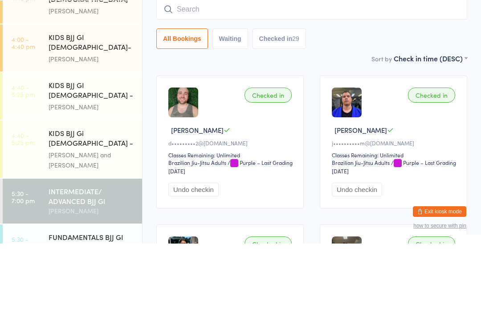
scroll to position [81, 0]
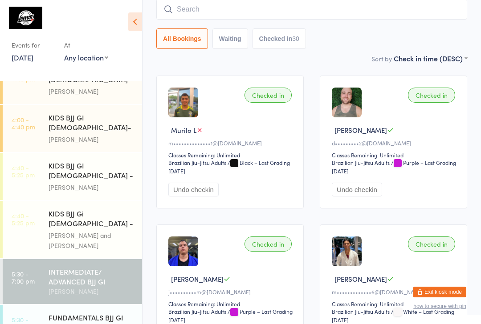
click at [219, 5] on input "search" at bounding box center [311, 9] width 311 height 20
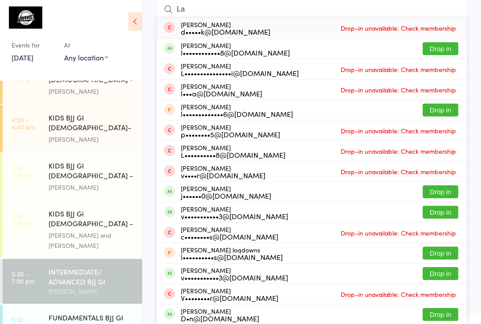
type input "L"
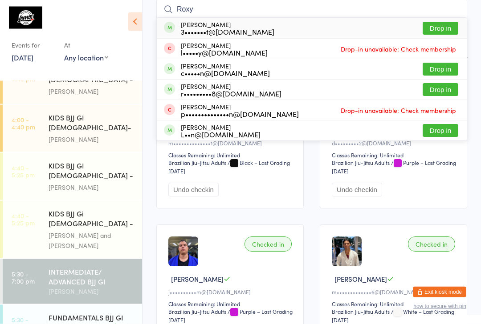
type input "Roxy"
click at [447, 25] on button "Drop in" at bounding box center [440, 28] width 36 height 13
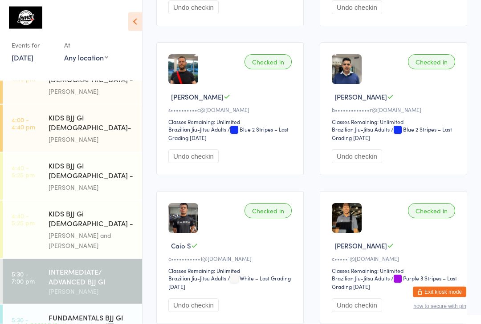
scroll to position [711, 0]
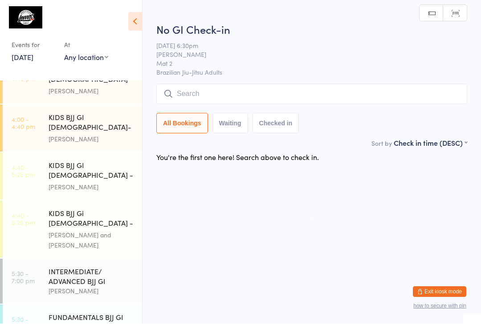
click at [299, 97] on input "search" at bounding box center [311, 94] width 311 height 20
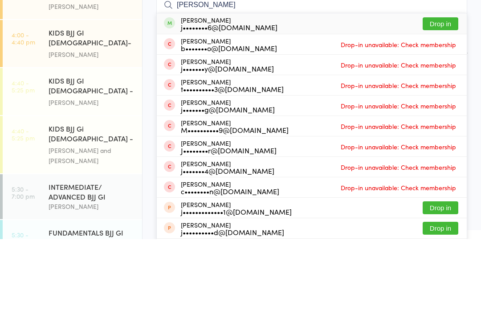
type input "Jason h"
click at [445, 102] on button "Drop in" at bounding box center [440, 108] width 36 height 13
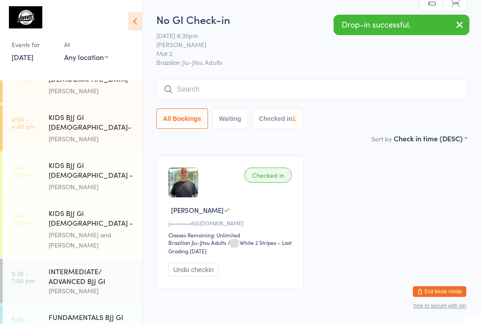
scroll to position [0, 0]
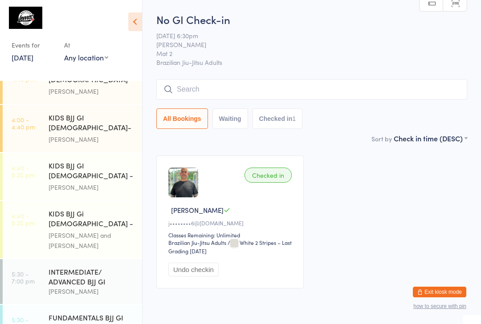
click at [232, 86] on input "search" at bounding box center [311, 89] width 311 height 20
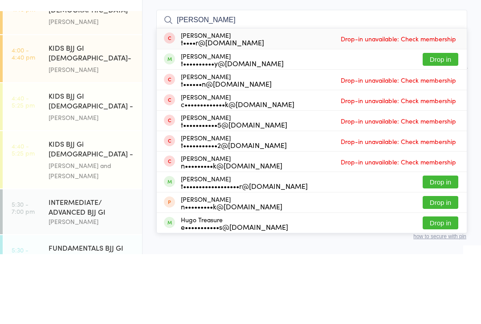
type input "Trevor"
click at [438, 123] on button "Drop in" at bounding box center [440, 129] width 36 height 13
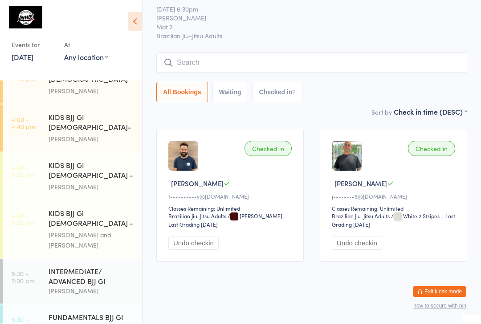
click at [296, 57] on input "search" at bounding box center [311, 63] width 311 height 20
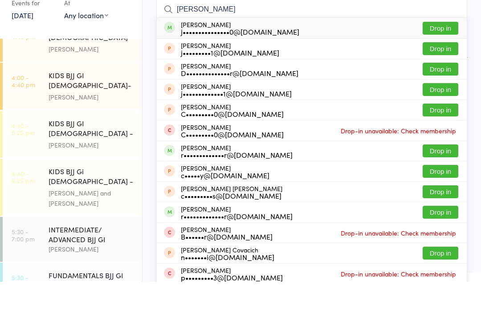
type input "Jack cooper"
click at [452, 64] on button "Drop in" at bounding box center [440, 70] width 36 height 13
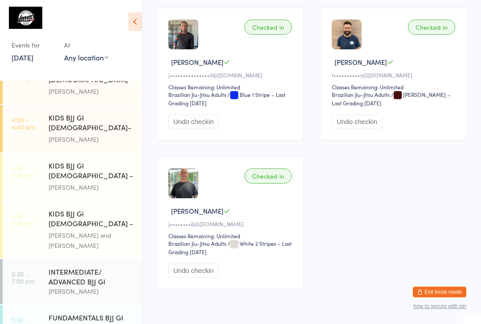
scroll to position [174, 0]
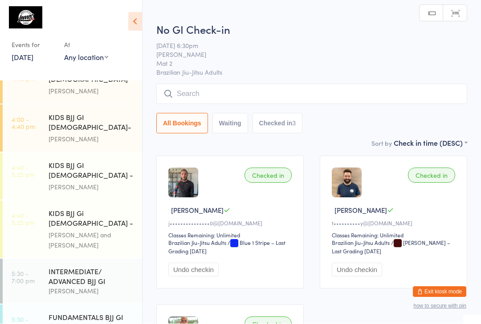
scroll to position [0, 0]
click at [261, 85] on input "search" at bounding box center [311, 94] width 311 height 20
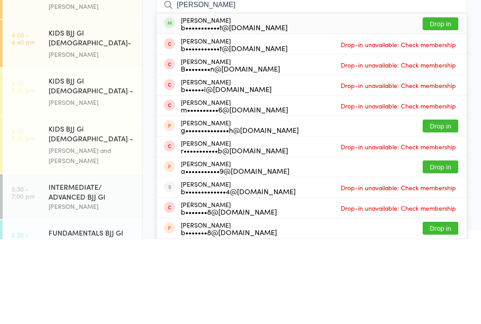
type input "Buchanan"
click at [433, 102] on button "Drop in" at bounding box center [440, 108] width 36 height 13
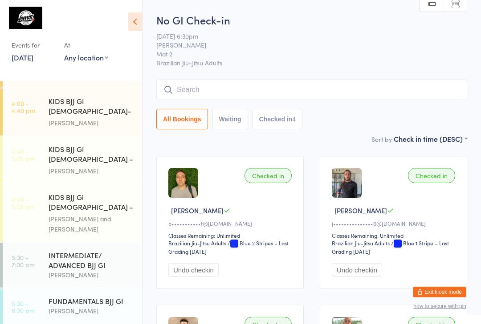
scroll to position [198, 0]
click at [85, 251] on div "INTERMEDIATE/ ADVANCED BJJ GI" at bounding box center [92, 261] width 86 height 20
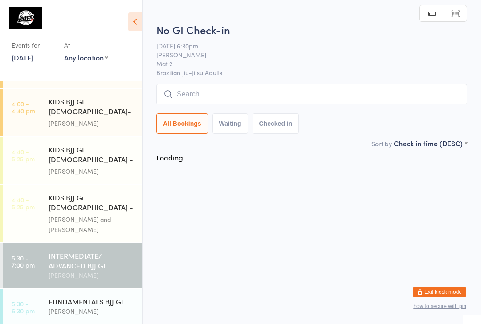
click at [261, 91] on input "search" at bounding box center [311, 94] width 311 height 20
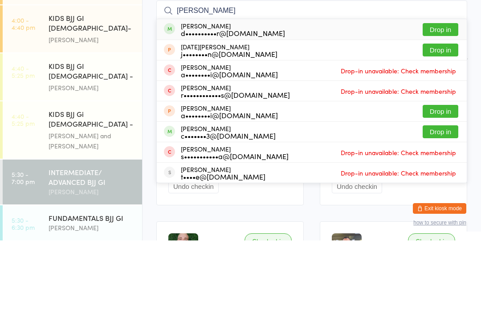
type input "Leticia"
click at [444, 107] on button "Drop in" at bounding box center [440, 113] width 36 height 13
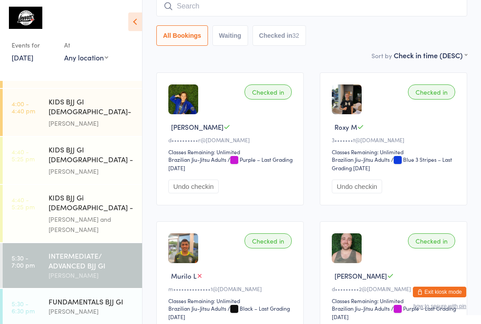
click at [193, 12] on input "search" at bounding box center [311, 6] width 311 height 20
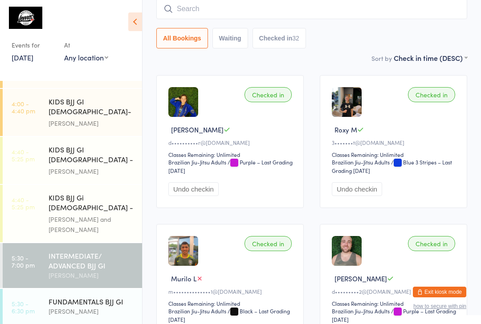
scroll to position [81, 0]
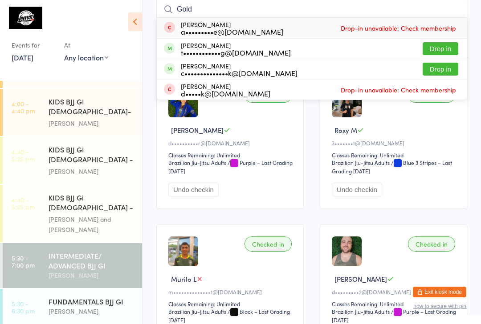
type input "Gold"
click at [449, 70] on button "Drop in" at bounding box center [440, 69] width 36 height 13
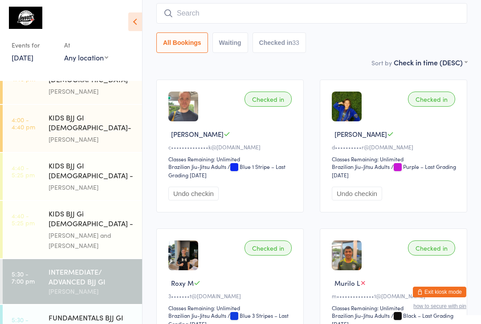
scroll to position [69, 0]
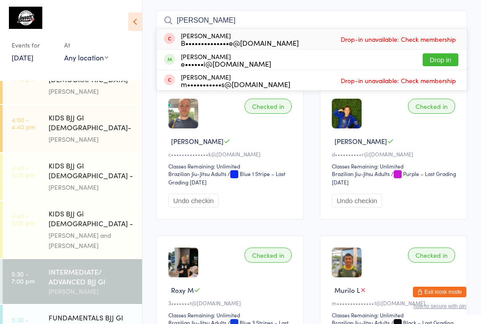
type input "Bianca"
click at [441, 62] on button "Drop in" at bounding box center [440, 59] width 36 height 13
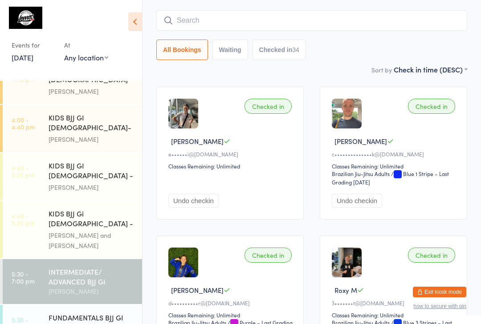
click at [245, 24] on input "search" at bounding box center [311, 20] width 311 height 20
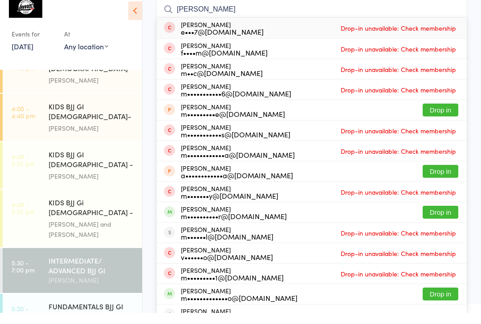
type input "Marco"
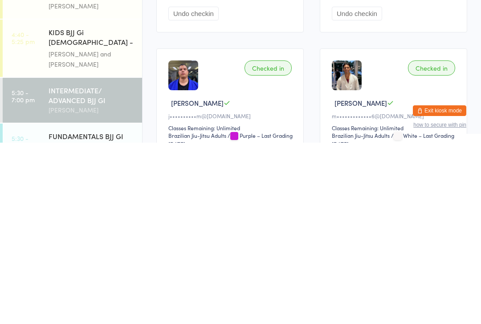
scroll to position [12, 0]
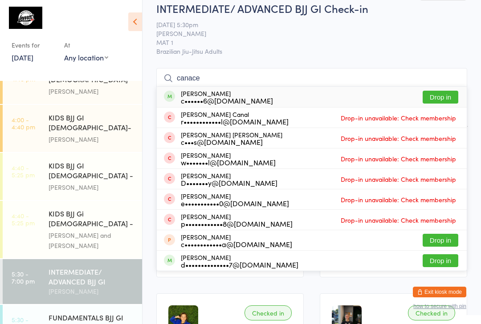
type input "canace"
click at [456, 93] on button "Drop in" at bounding box center [440, 97] width 36 height 13
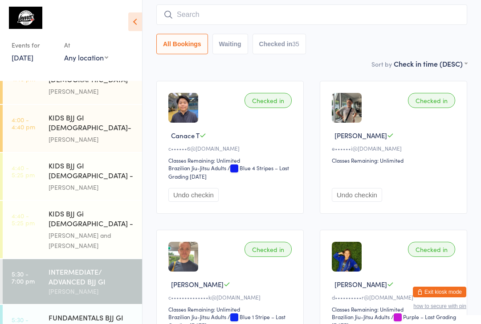
scroll to position [0, 0]
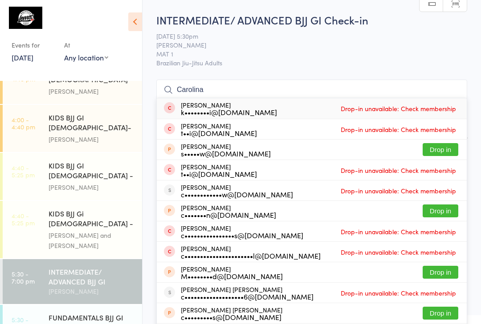
type input "Carolina m"
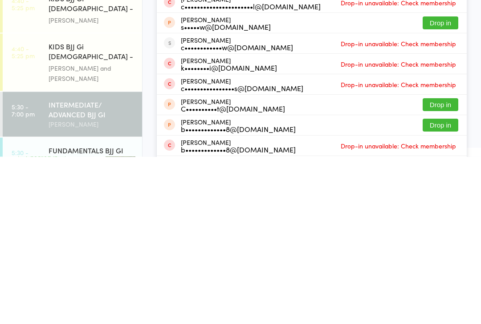
click at [39, 259] on link "5:30 - 7:00 pm INTERMEDIATE/ ADVANCED BJJ GI Bruno Lemos" at bounding box center [72, 281] width 139 height 45
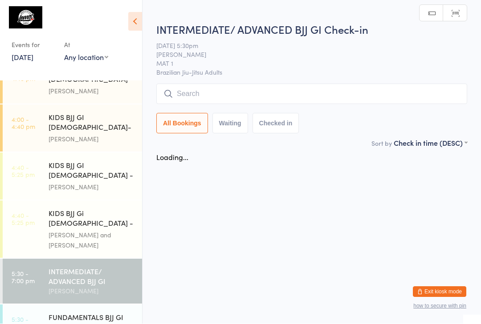
scroll to position [0, 0]
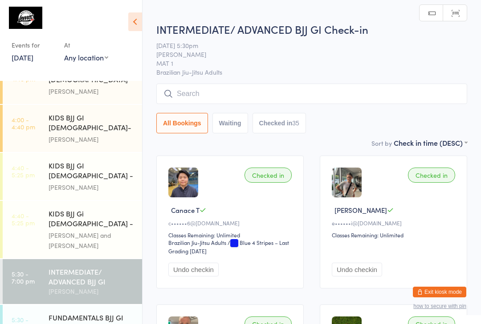
click at [224, 101] on input "search" at bounding box center [311, 94] width 311 height 20
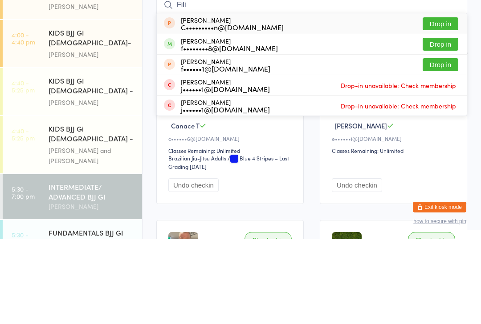
type input "Fili"
click at [444, 123] on button "Drop in" at bounding box center [440, 129] width 36 height 13
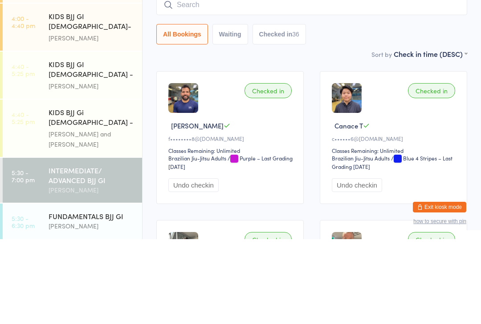
scroll to position [198, 0]
click at [52, 215] on div "[PERSON_NAME] and [PERSON_NAME]" at bounding box center [92, 225] width 86 height 20
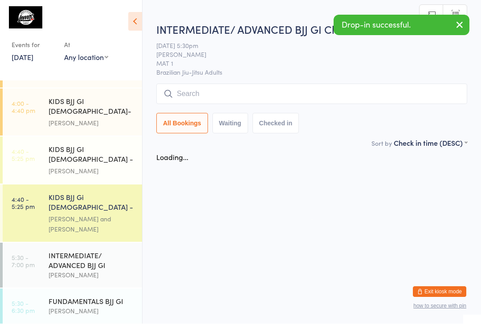
scroll to position [0, 0]
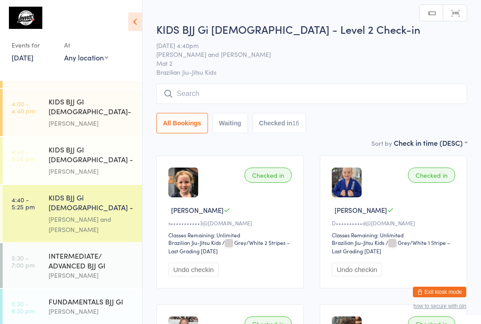
click at [51, 251] on div "INTERMEDIATE/ ADVANCED BJJ GI" at bounding box center [92, 261] width 86 height 20
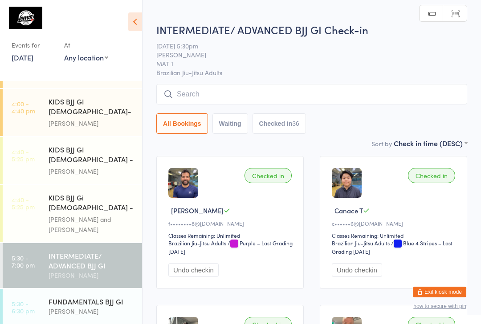
click at [69, 307] on div "[PERSON_NAME]" at bounding box center [92, 312] width 86 height 10
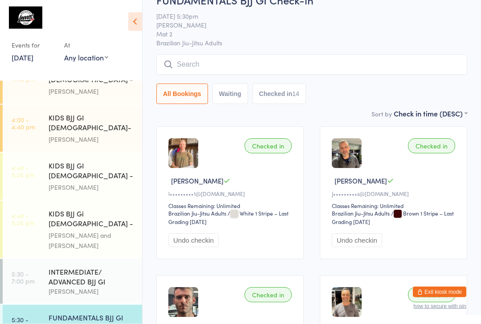
scroll to position [31, 0]
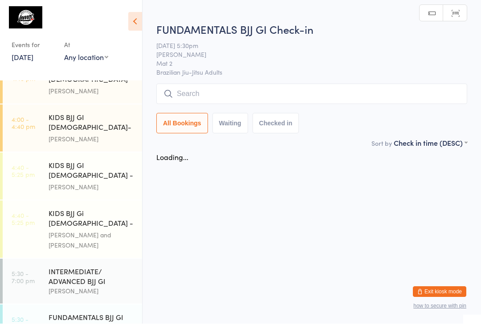
scroll to position [0, 0]
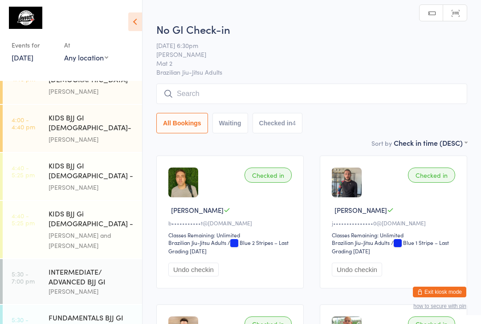
click at [67, 267] on div "INTERMEDIATE/ ADVANCED BJJ GI" at bounding box center [92, 277] width 86 height 20
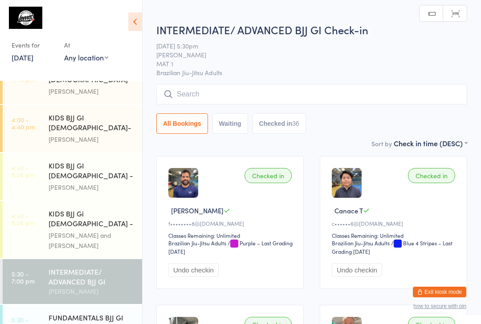
click at [58, 182] on div "[PERSON_NAME]" at bounding box center [92, 187] width 86 height 10
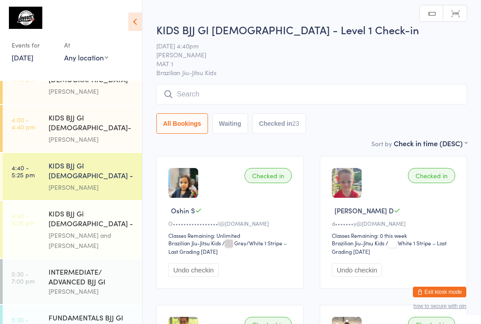
click at [49, 105] on div "KIDS BJJ GI 3-5yo- Level 2 Pedro Barros" at bounding box center [95, 128] width 93 height 47
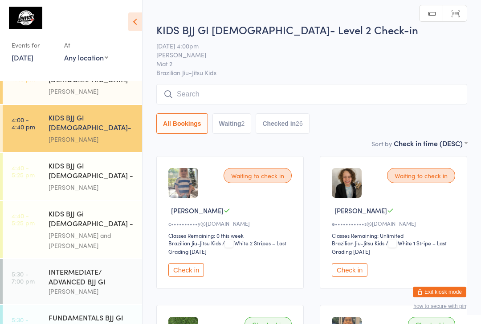
click at [60, 231] on div "[PERSON_NAME] and [PERSON_NAME]" at bounding box center [92, 241] width 86 height 20
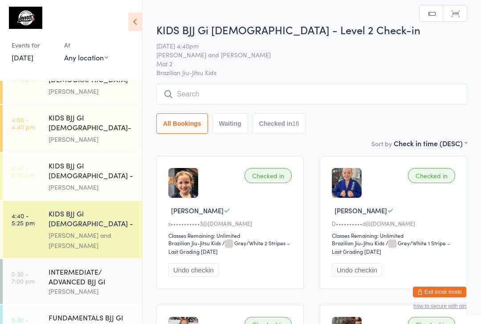
click at [73, 267] on div "INTERMEDIATE/ ADVANCED BJJ GI" at bounding box center [92, 277] width 86 height 20
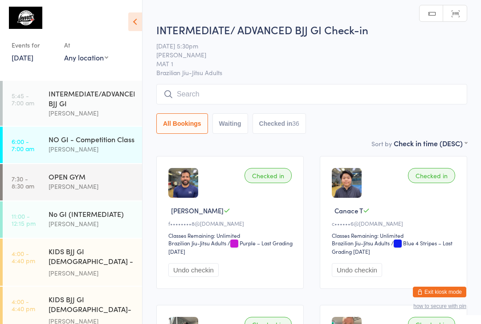
click at [30, 106] on time "5:45 - 7:00 am" at bounding box center [23, 99] width 23 height 14
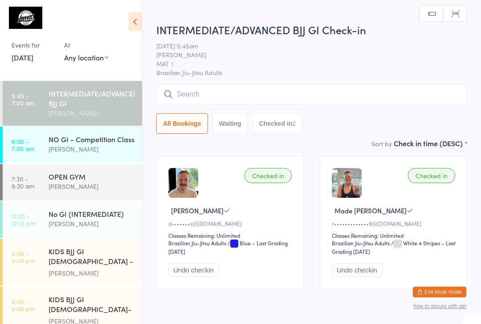
click at [46, 136] on link "6:00 - 7:00 am NO GI - Competition Class Bruno Lemos" at bounding box center [72, 145] width 139 height 36
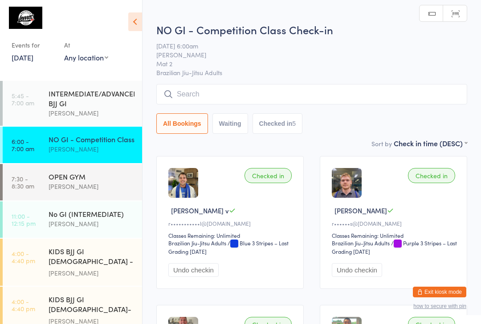
click at [37, 178] on link "7:30 - 8:30 am OPEN GYM Bruno Lemos" at bounding box center [72, 182] width 139 height 36
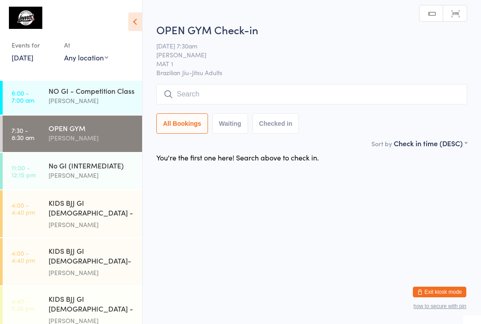
scroll to position [54, 0]
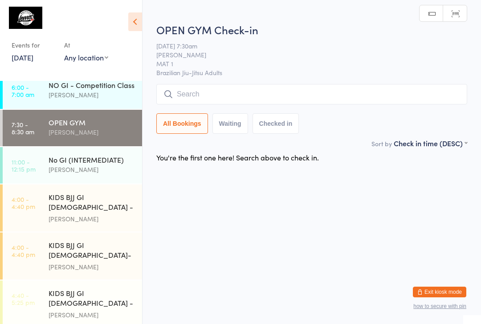
click at [40, 178] on link "11:00 - 12:15 pm No GI (INTERMEDIATE) Bruno Lemos" at bounding box center [72, 165] width 139 height 36
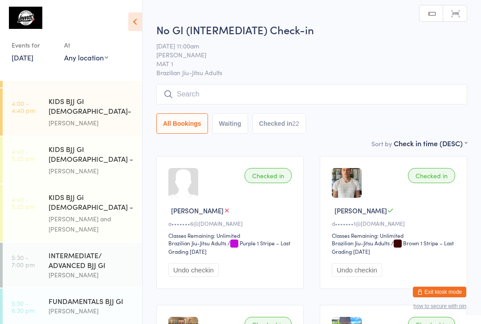
scroll to position [198, 0]
click at [53, 251] on div "INTERMEDIATE/ ADVANCED BJJ GI" at bounding box center [92, 261] width 86 height 20
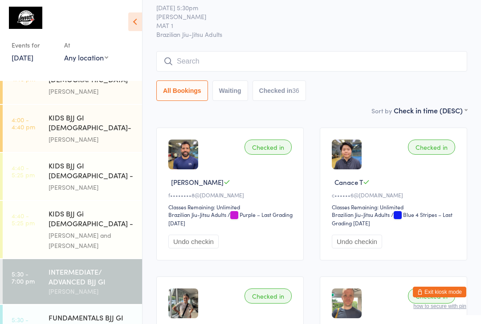
scroll to position [36, 0]
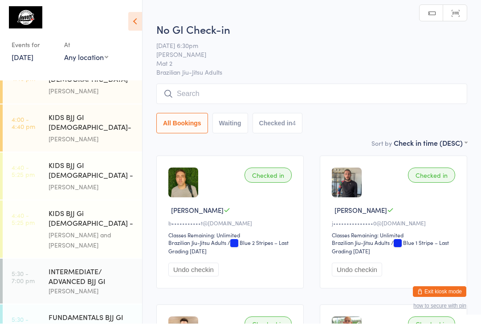
scroll to position [0, 0]
click at [322, 99] on input "search" at bounding box center [311, 94] width 311 height 20
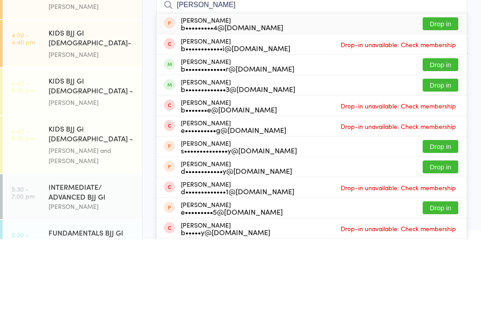
type input "Brad"
click at [435, 143] on button "Drop in" at bounding box center [440, 149] width 36 height 13
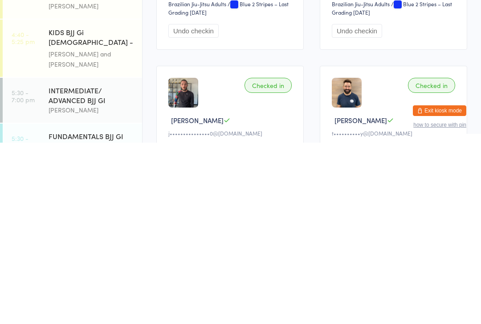
scroll to position [12, 0]
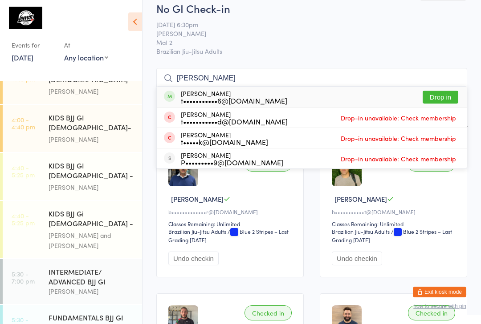
type input "Troy"
click at [442, 98] on button "Drop in" at bounding box center [440, 97] width 36 height 13
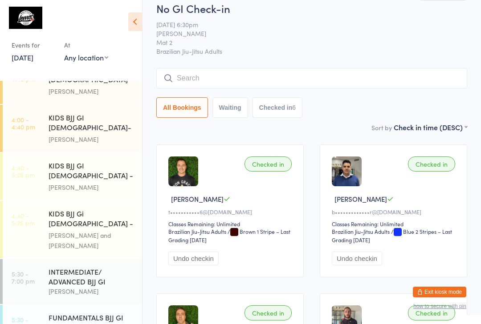
click at [300, 65] on div "No GI Check-in 15 Sep 6:30pm Matheus Correia Mat 2 Brazilian Jiu-Jitsu Adults M…" at bounding box center [311, 61] width 311 height 121
click at [291, 81] on input "search" at bounding box center [311, 78] width 311 height 20
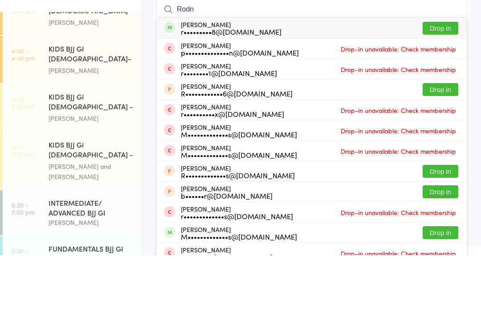
type input "Rodn"
click at [450, 91] on button "Drop in" at bounding box center [440, 97] width 36 height 13
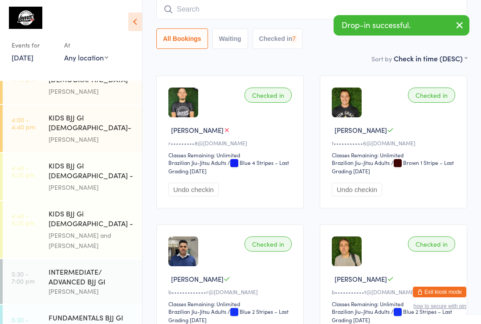
click at [78, 323] on div "[PERSON_NAME]" at bounding box center [92, 328] width 86 height 10
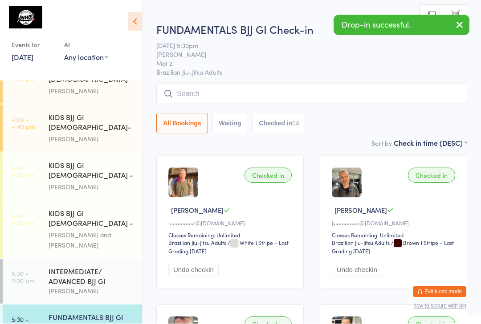
scroll to position [0, 0]
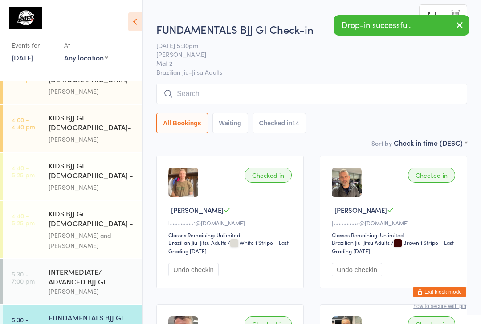
click at [82, 267] on div "INTERMEDIATE/ ADVANCED BJJ GI" at bounding box center [92, 277] width 86 height 20
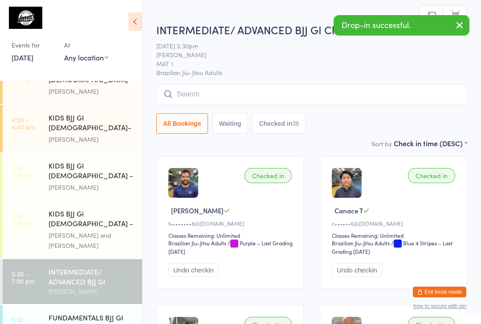
click at [253, 102] on input "search" at bounding box center [311, 94] width 311 height 20
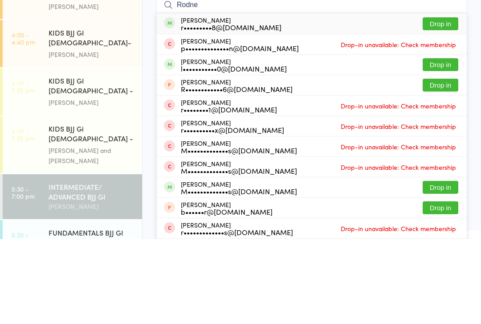
type input "Rodne"
click at [448, 102] on button "Drop in" at bounding box center [440, 108] width 36 height 13
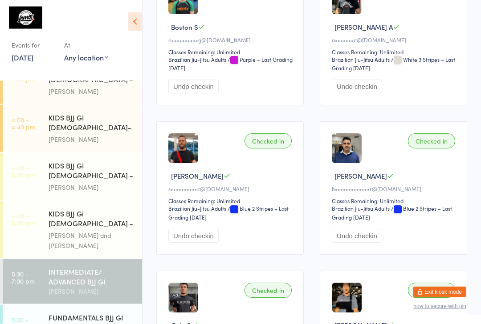
scroll to position [1080, 0]
